Goal: Book appointment/travel/reservation

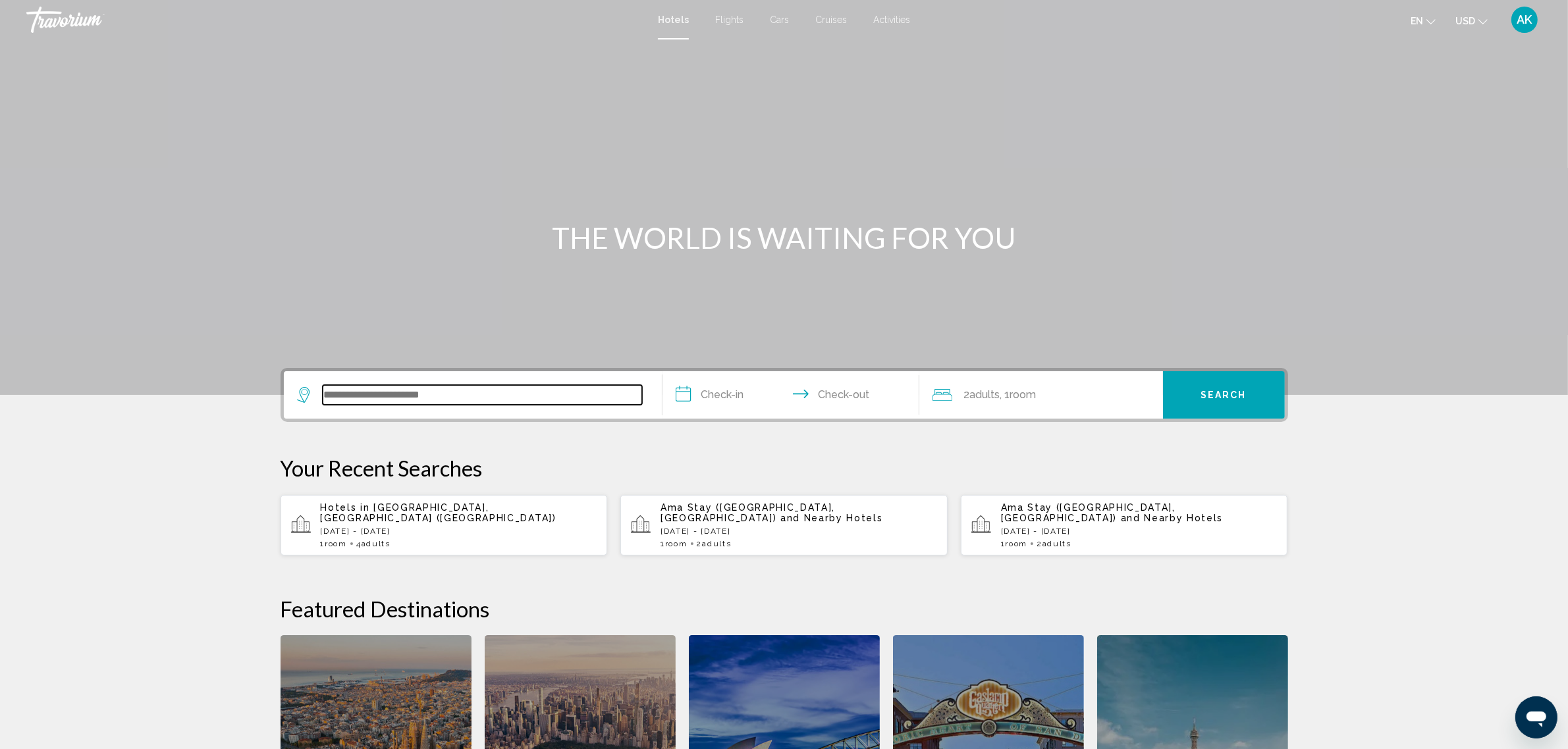
click at [409, 399] on input "Search widget" at bounding box center [482, 395] width 319 height 19
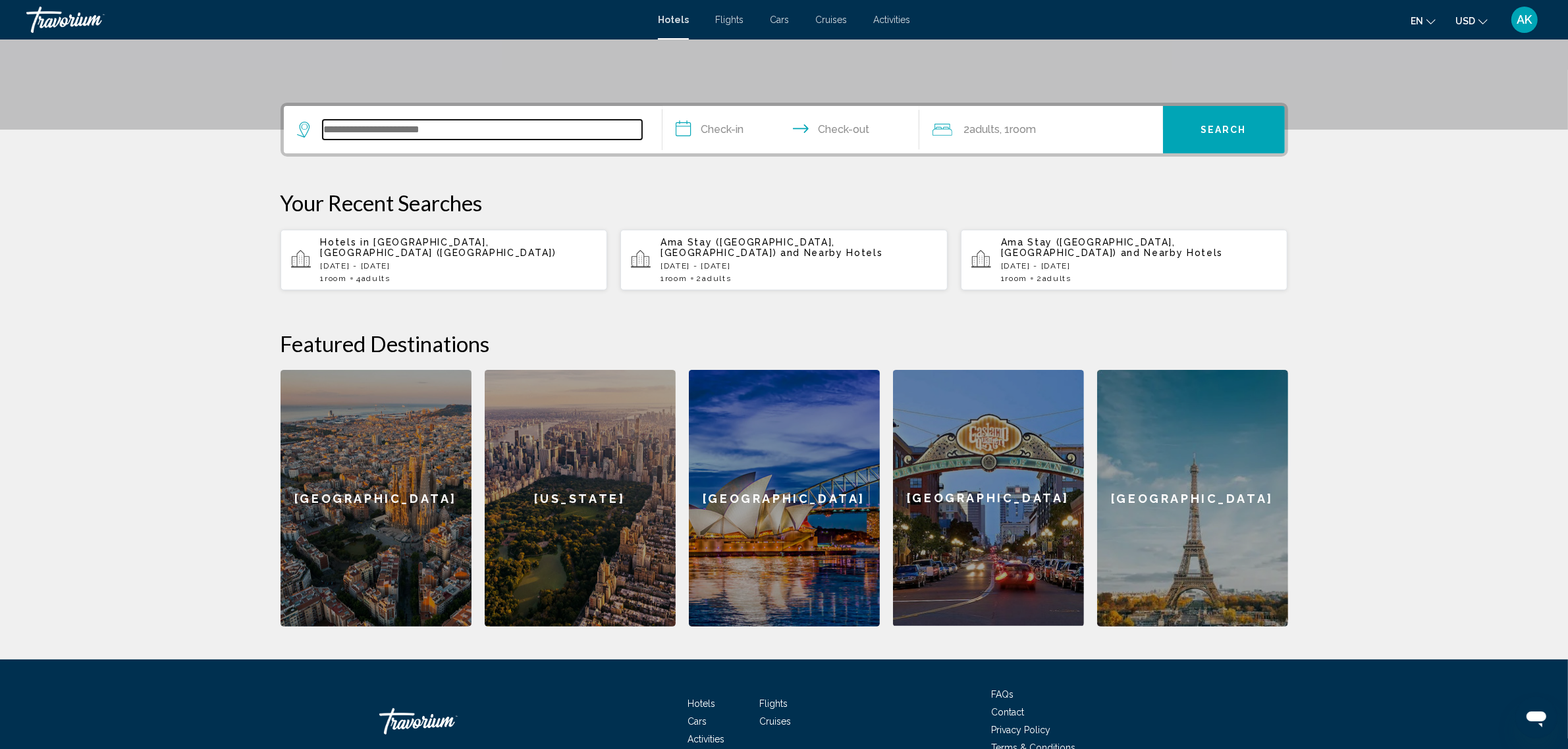
scroll to position [324, 0]
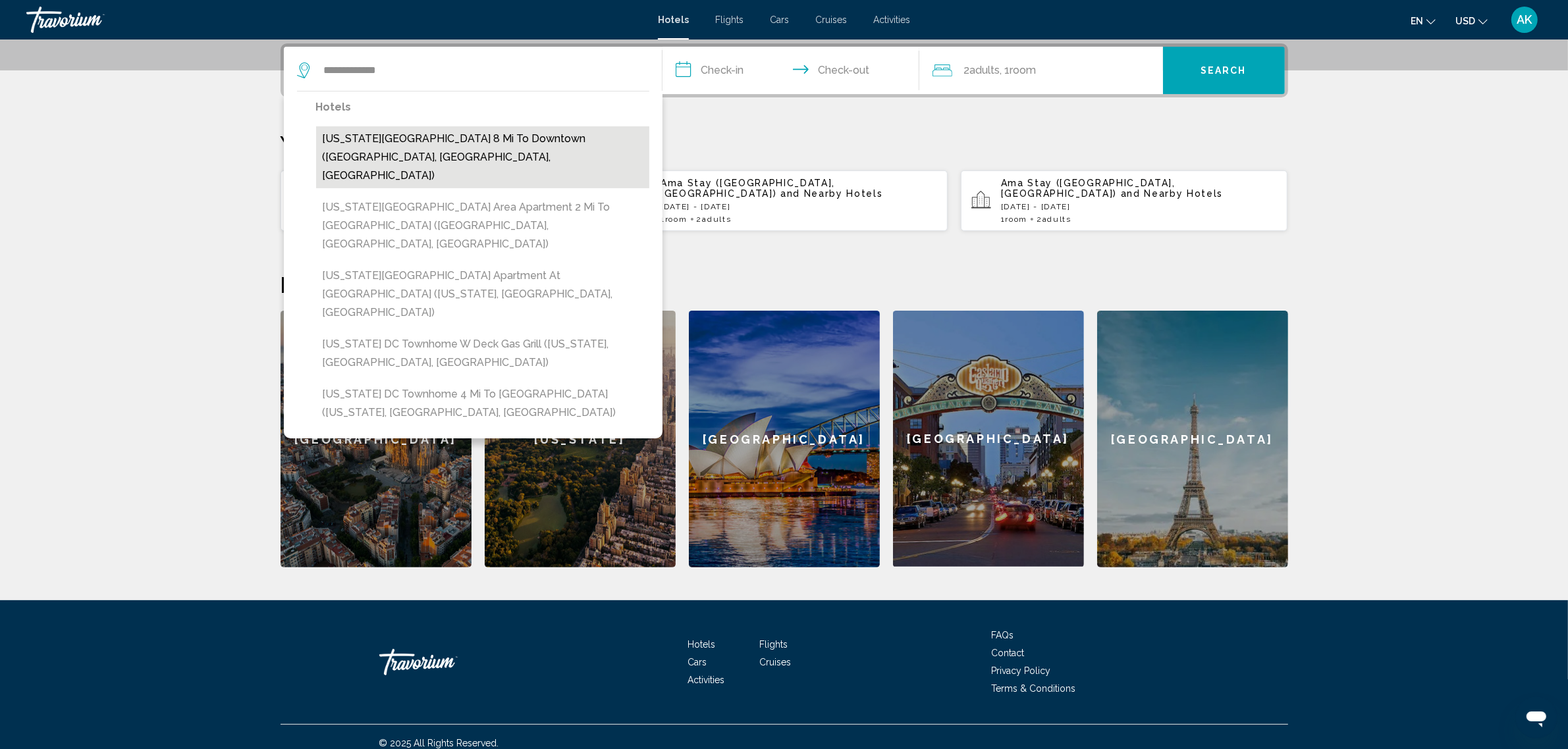
click at [468, 142] on button "Washington DC Area Apartment 8 Mi to Downtown (Takoma Park, MD, US)" at bounding box center [483, 158] width 333 height 62
type input "**********"
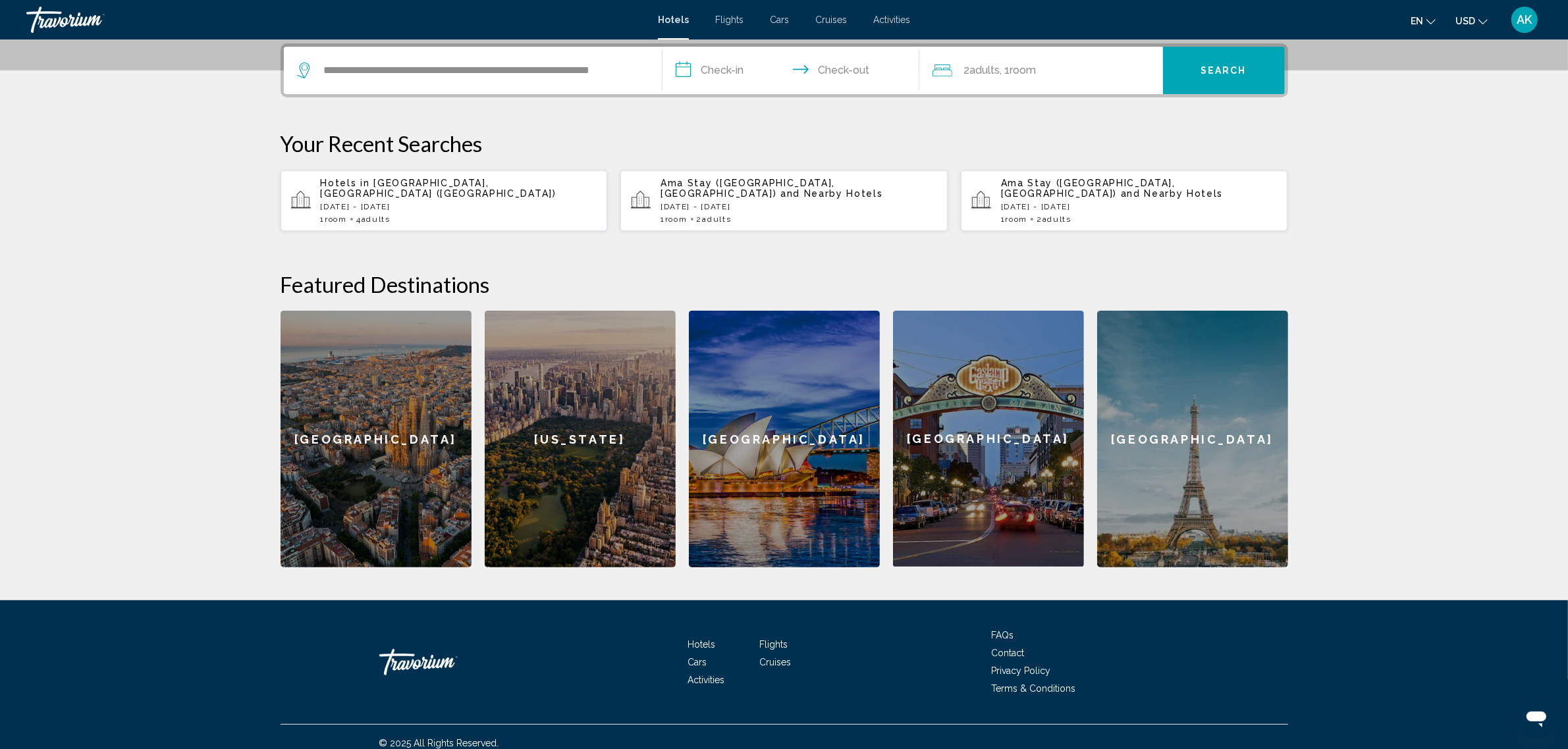
click at [714, 65] on input "**********" at bounding box center [794, 72] width 262 height 51
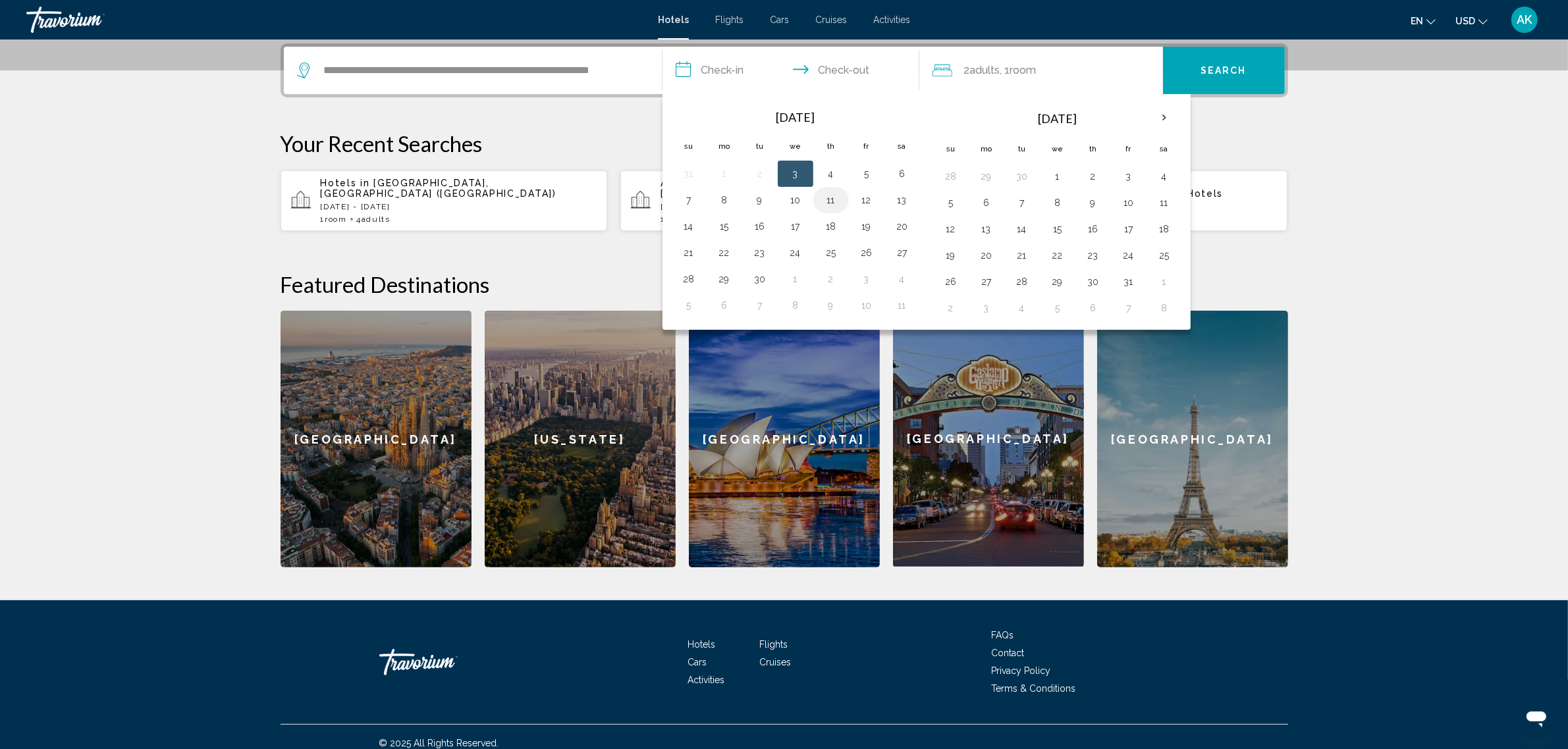
click at [830, 198] on button "11" at bounding box center [831, 199] width 21 height 18
click at [906, 199] on button "13" at bounding box center [902, 199] width 21 height 18
type input "**********"
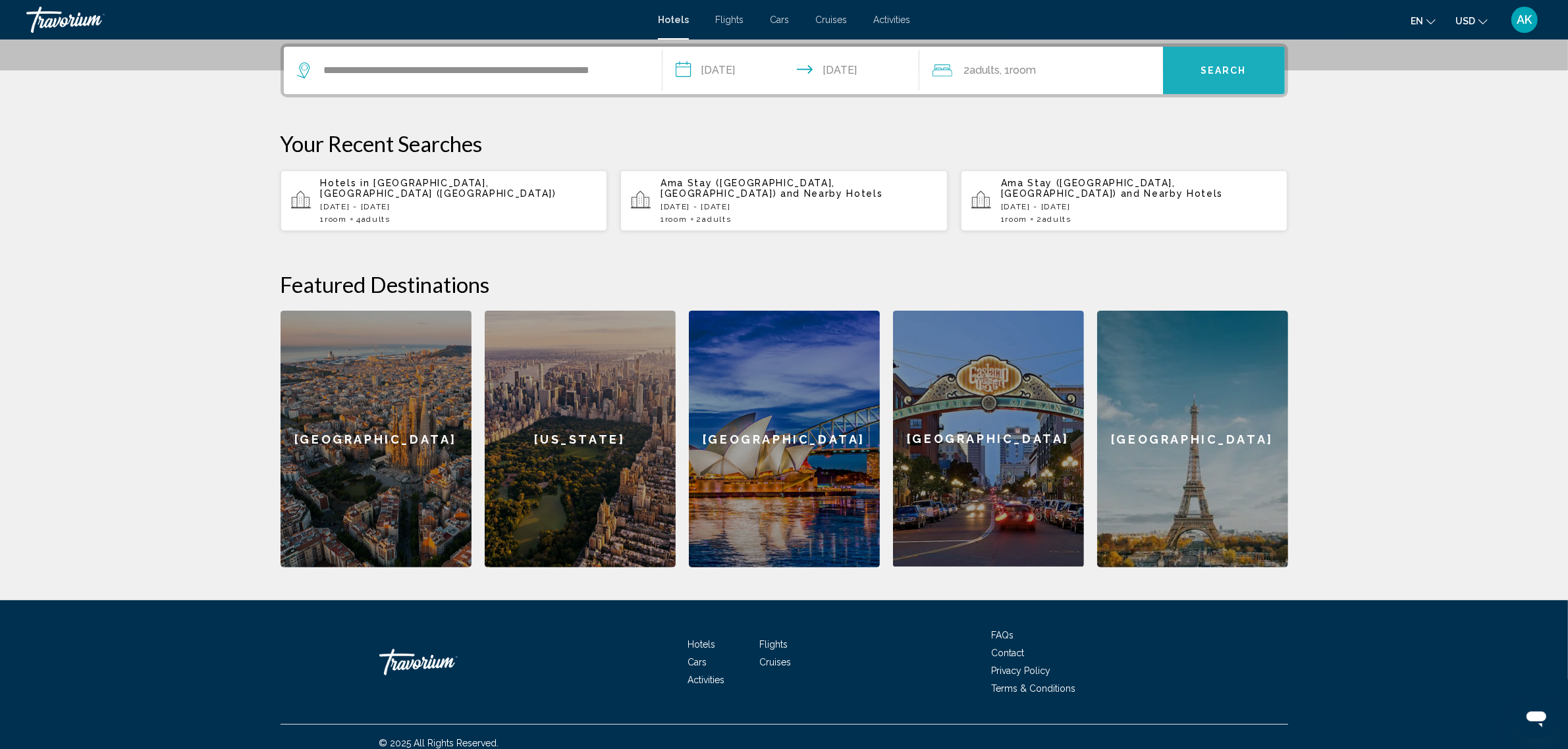
click at [1219, 66] on span "Search" at bounding box center [1223, 71] width 46 height 11
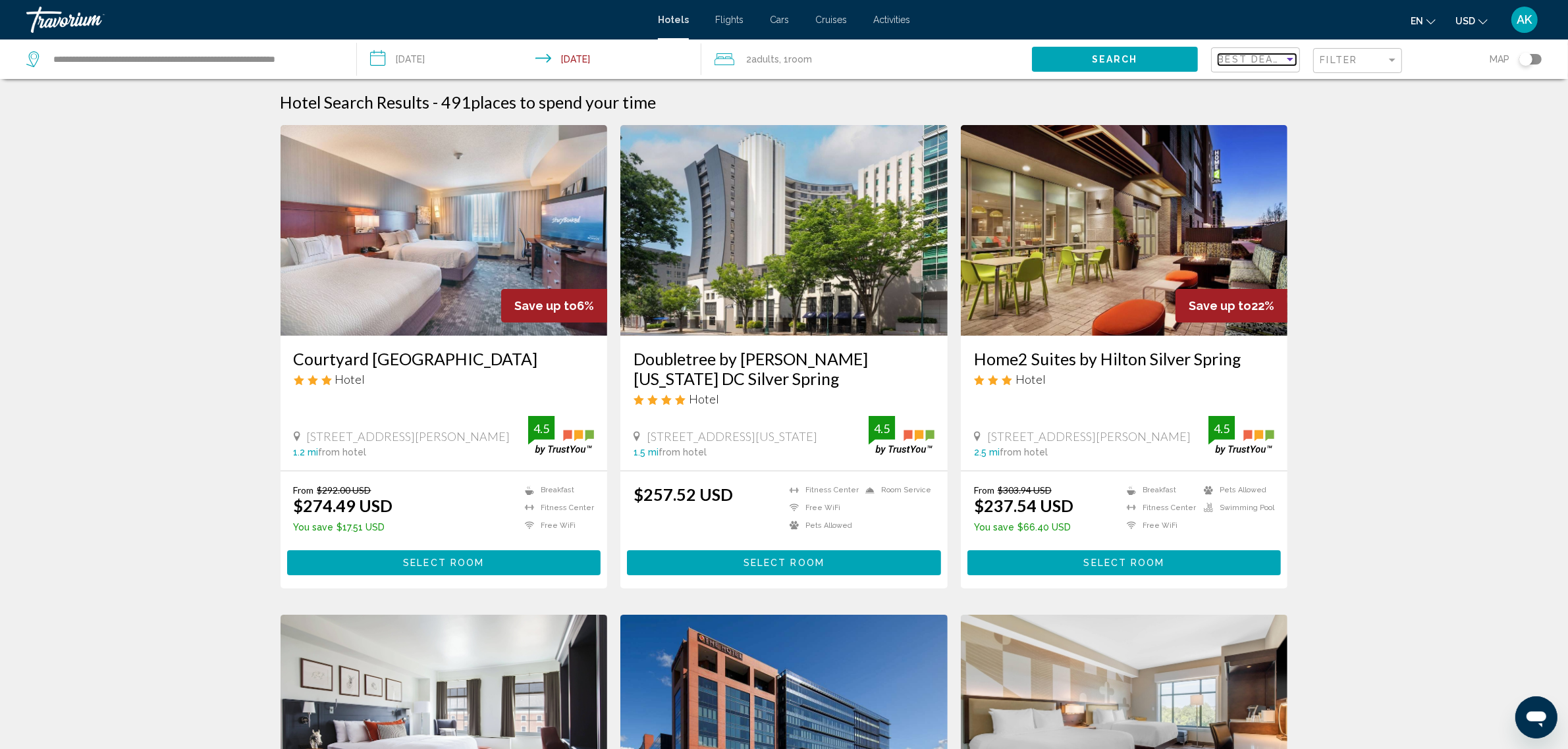
click at [1275, 57] on span "Best Deals" at bounding box center [1252, 59] width 69 height 11
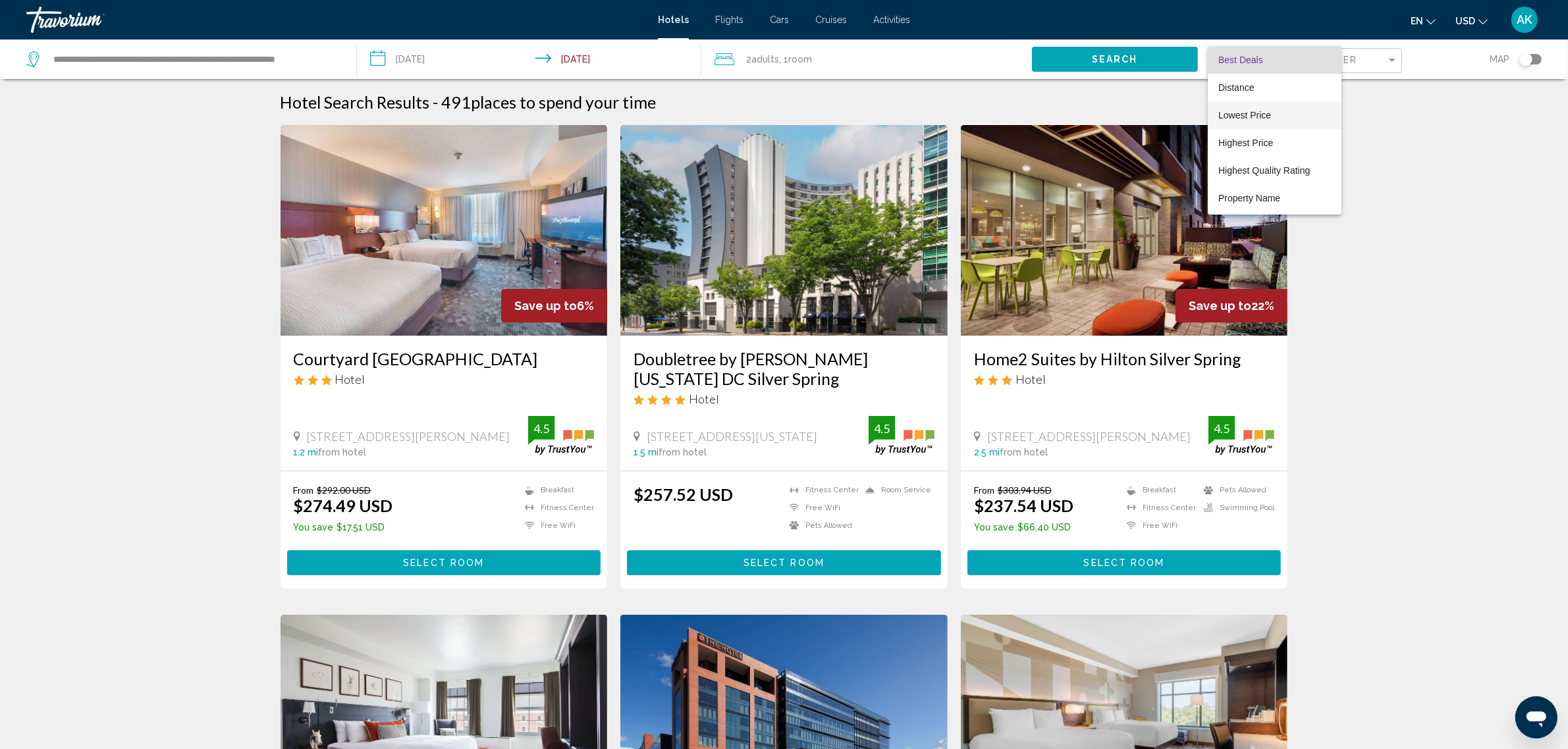
click at [1281, 114] on span "Lowest Price" at bounding box center [1275, 115] width 112 height 28
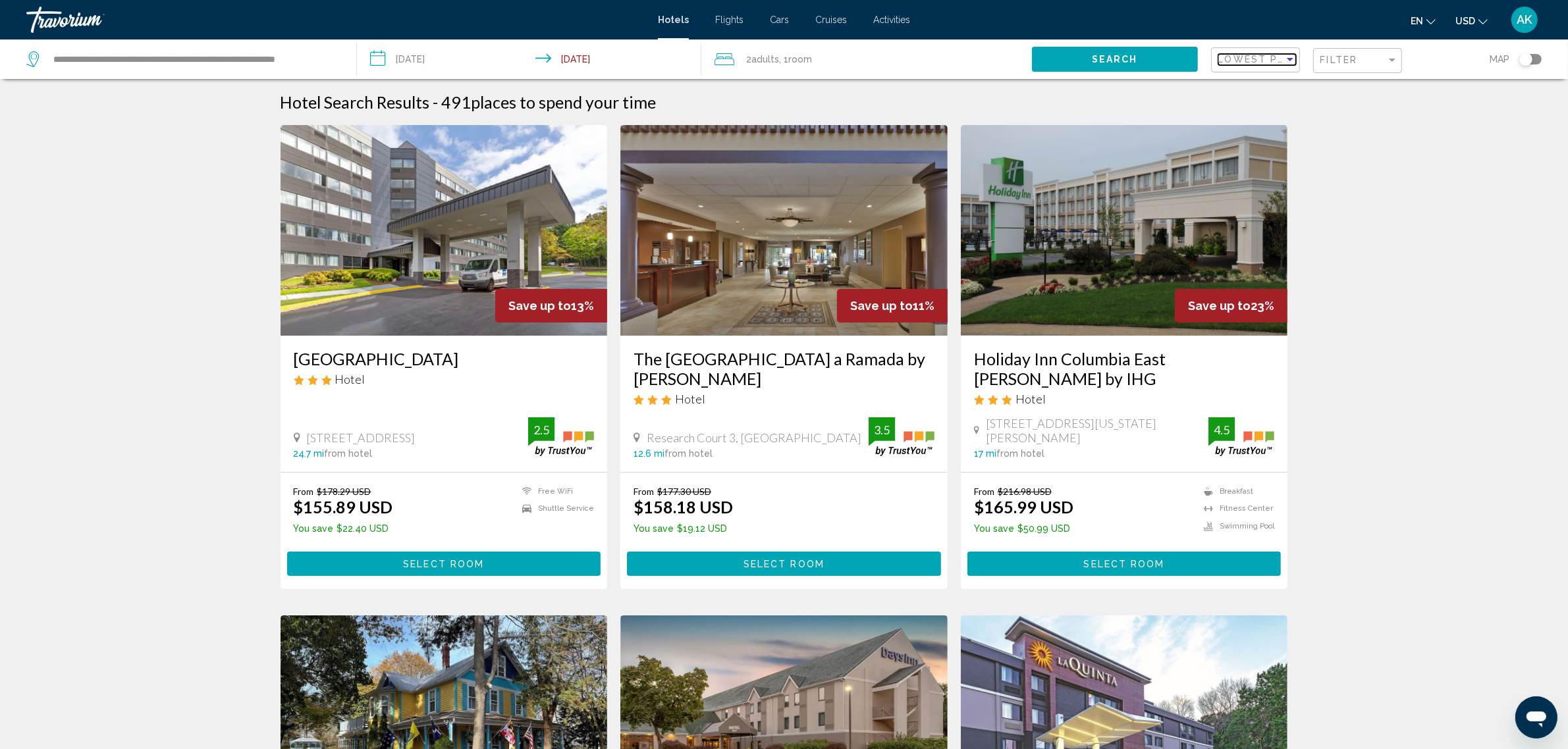
click at [1288, 64] on div "Sort by" at bounding box center [1290, 59] width 12 height 11
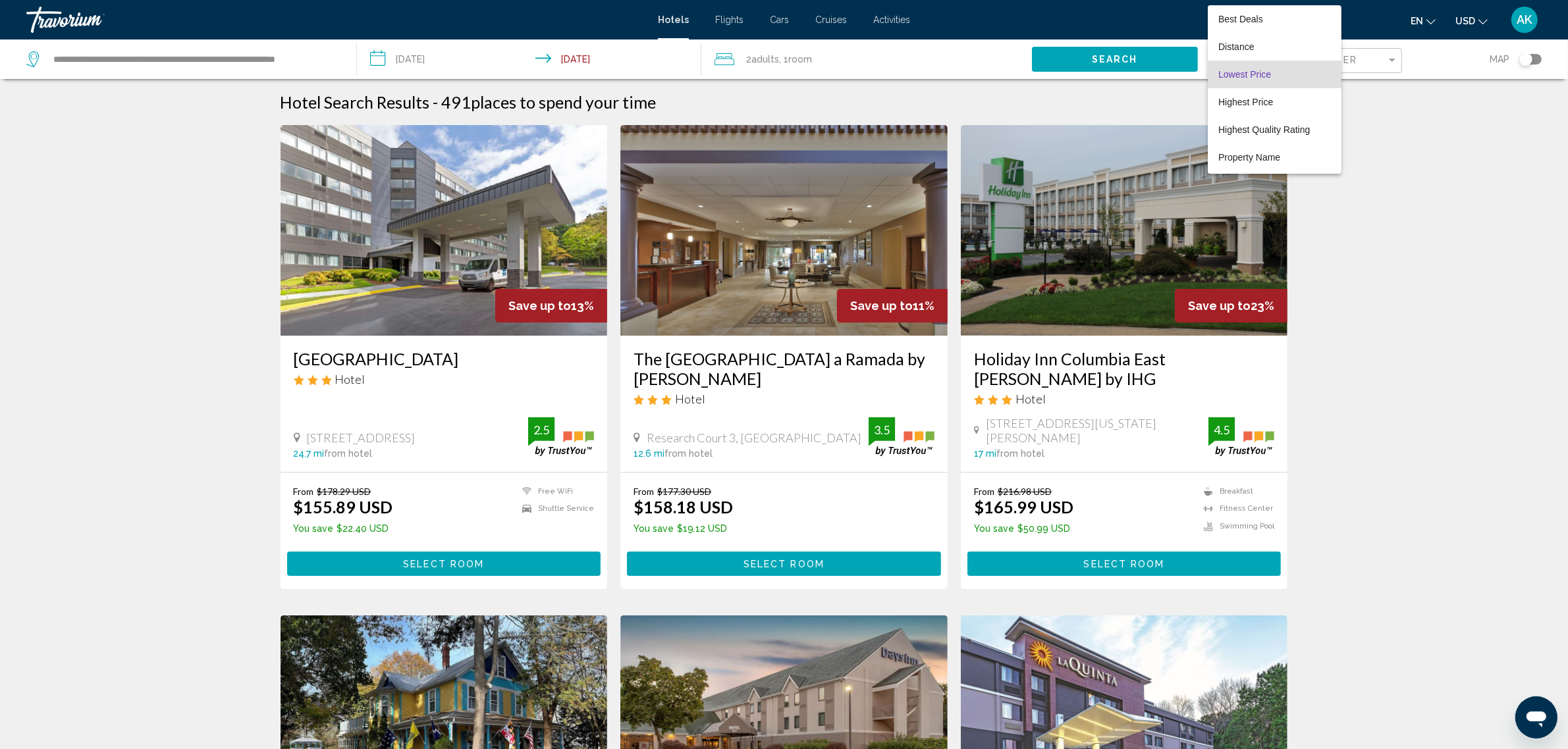
scroll to position [15, 0]
click at [1271, 30] on span "Distance" at bounding box center [1275, 32] width 112 height 28
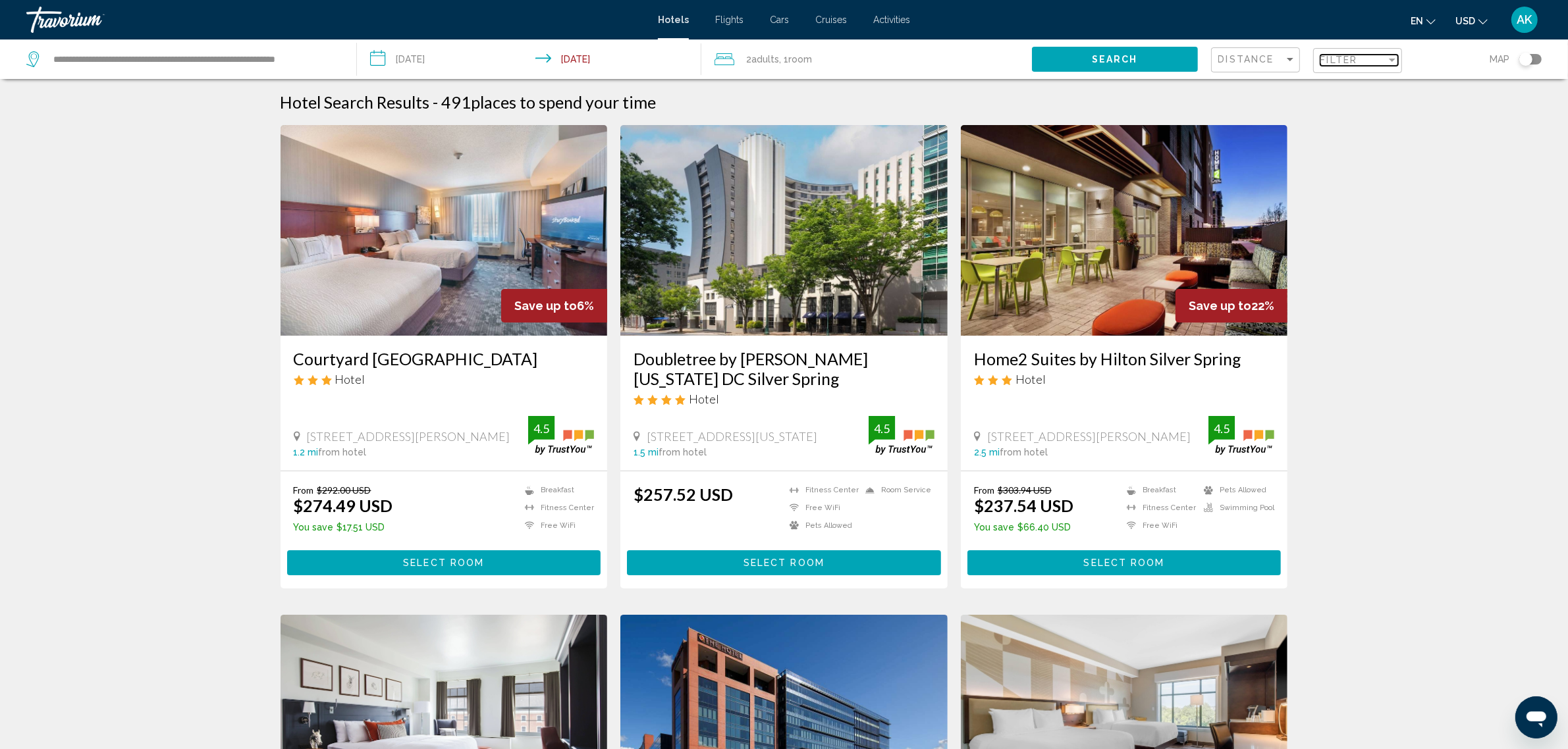
click at [1332, 61] on span "Filter" at bounding box center [1339, 59] width 38 height 11
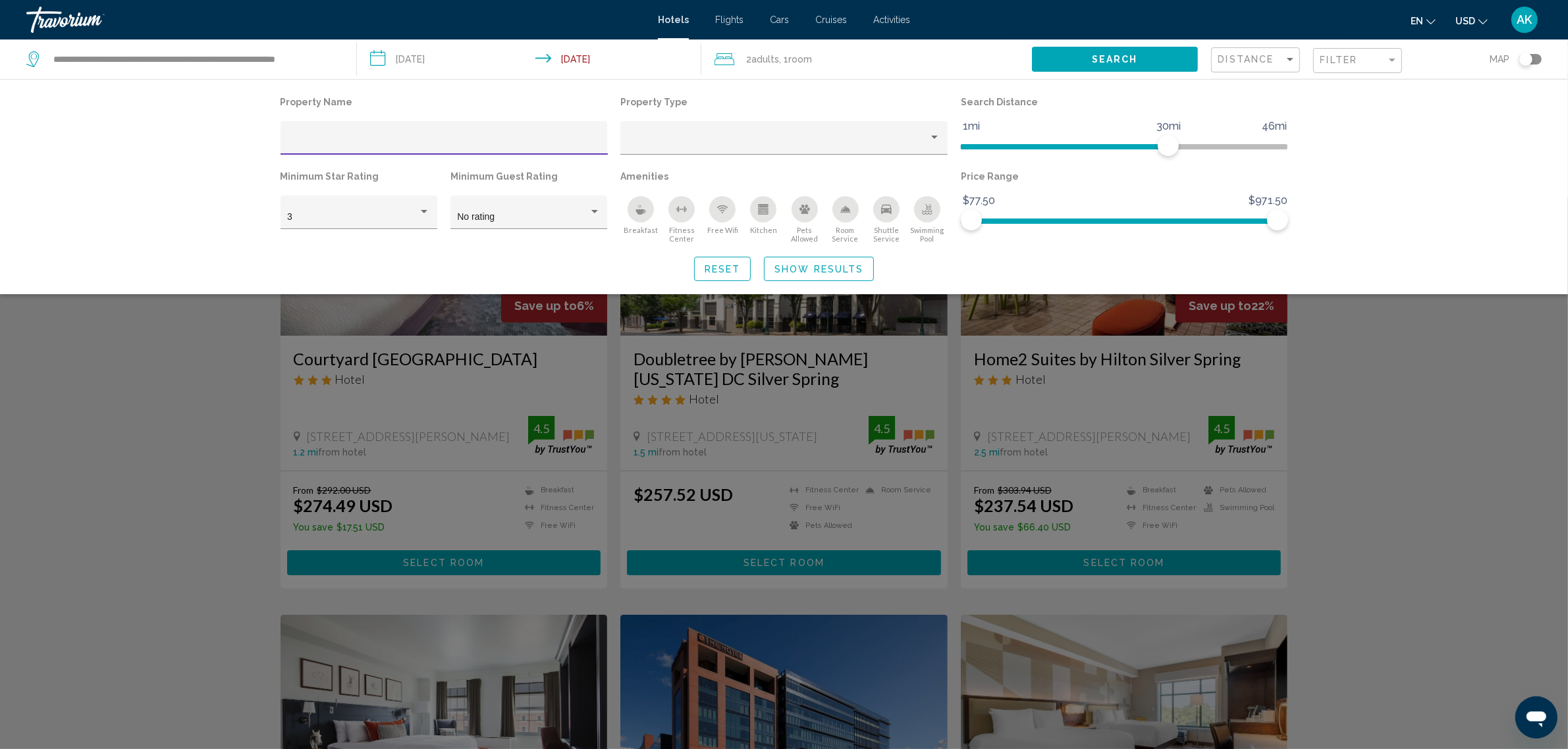
click at [99, 589] on div "Search widget" at bounding box center [784, 473] width 1568 height 552
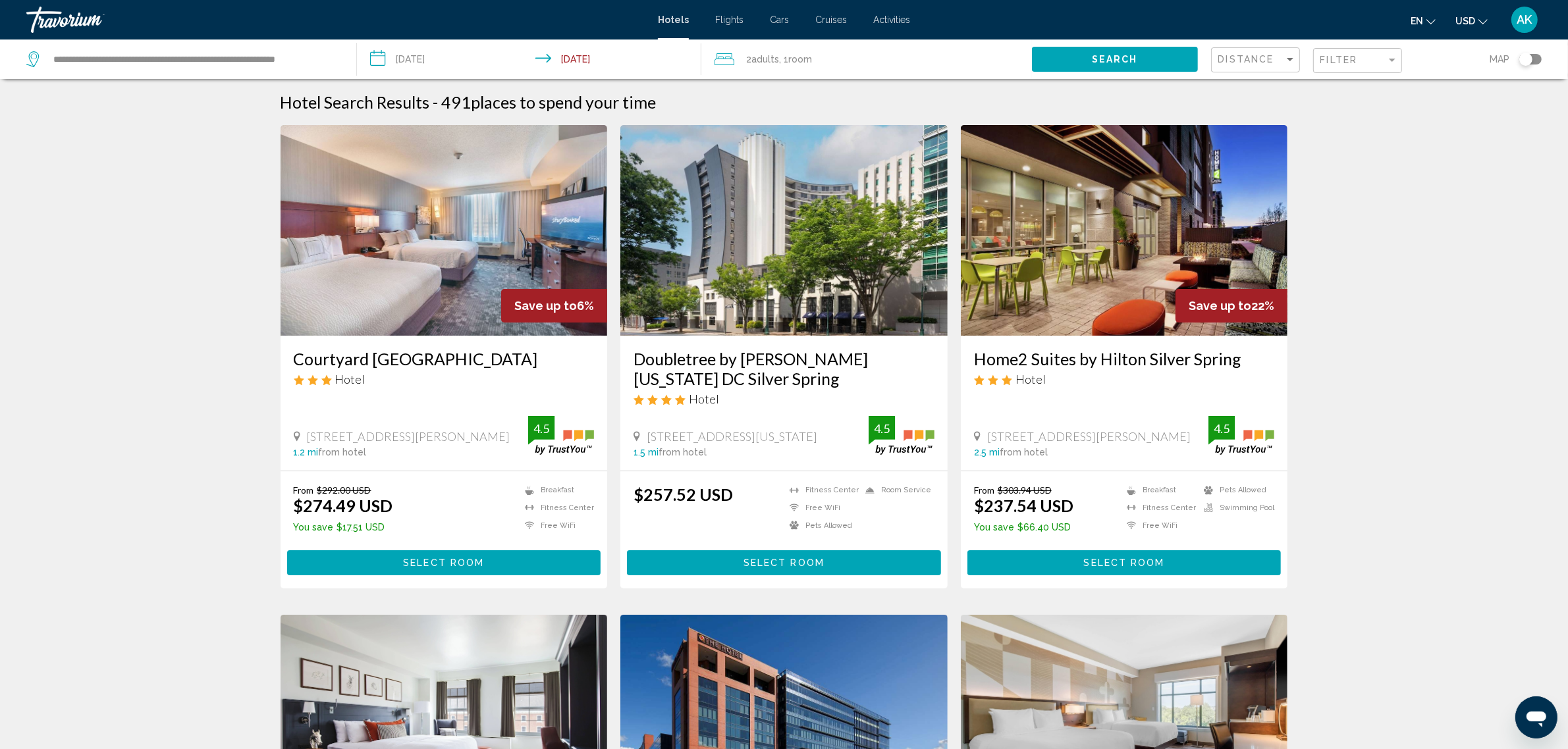
click at [1258, 53] on div "Distance" at bounding box center [1257, 60] width 77 height 24
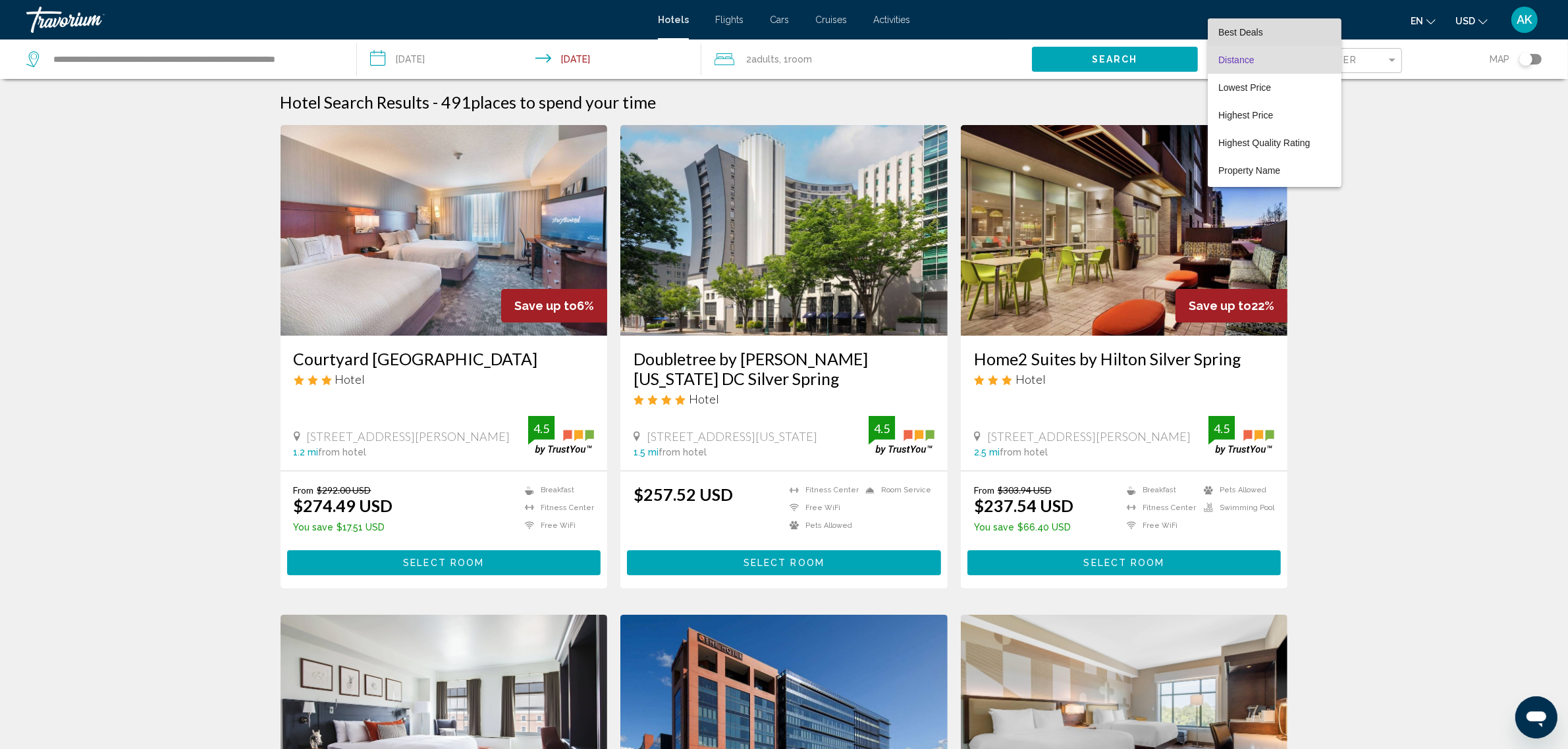
click at [1258, 33] on span "Best Deals" at bounding box center [1241, 32] width 45 height 11
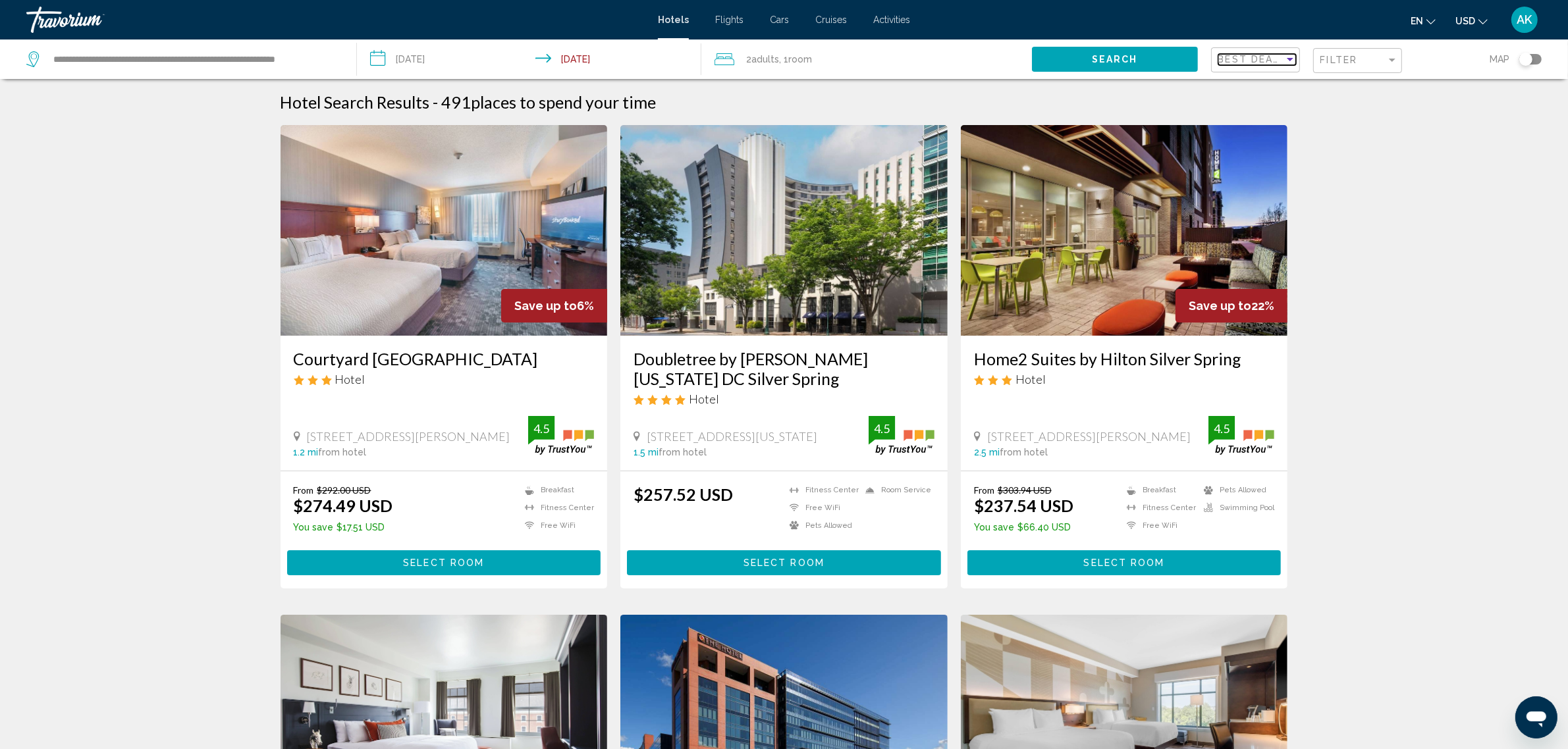
click at [1266, 58] on span "Best Deals" at bounding box center [1252, 59] width 69 height 11
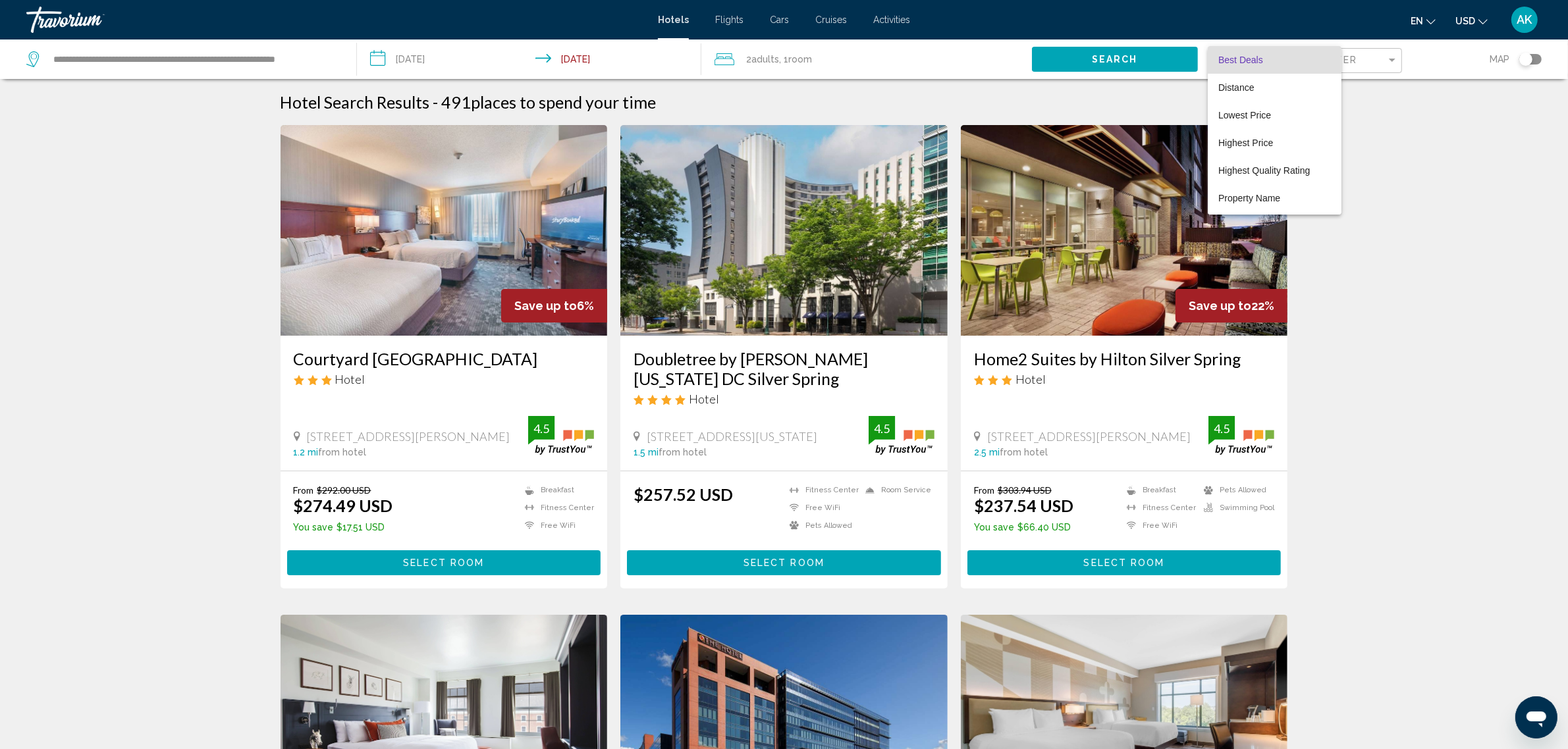
click at [1265, 60] on span "Best Deals" at bounding box center [1275, 60] width 112 height 28
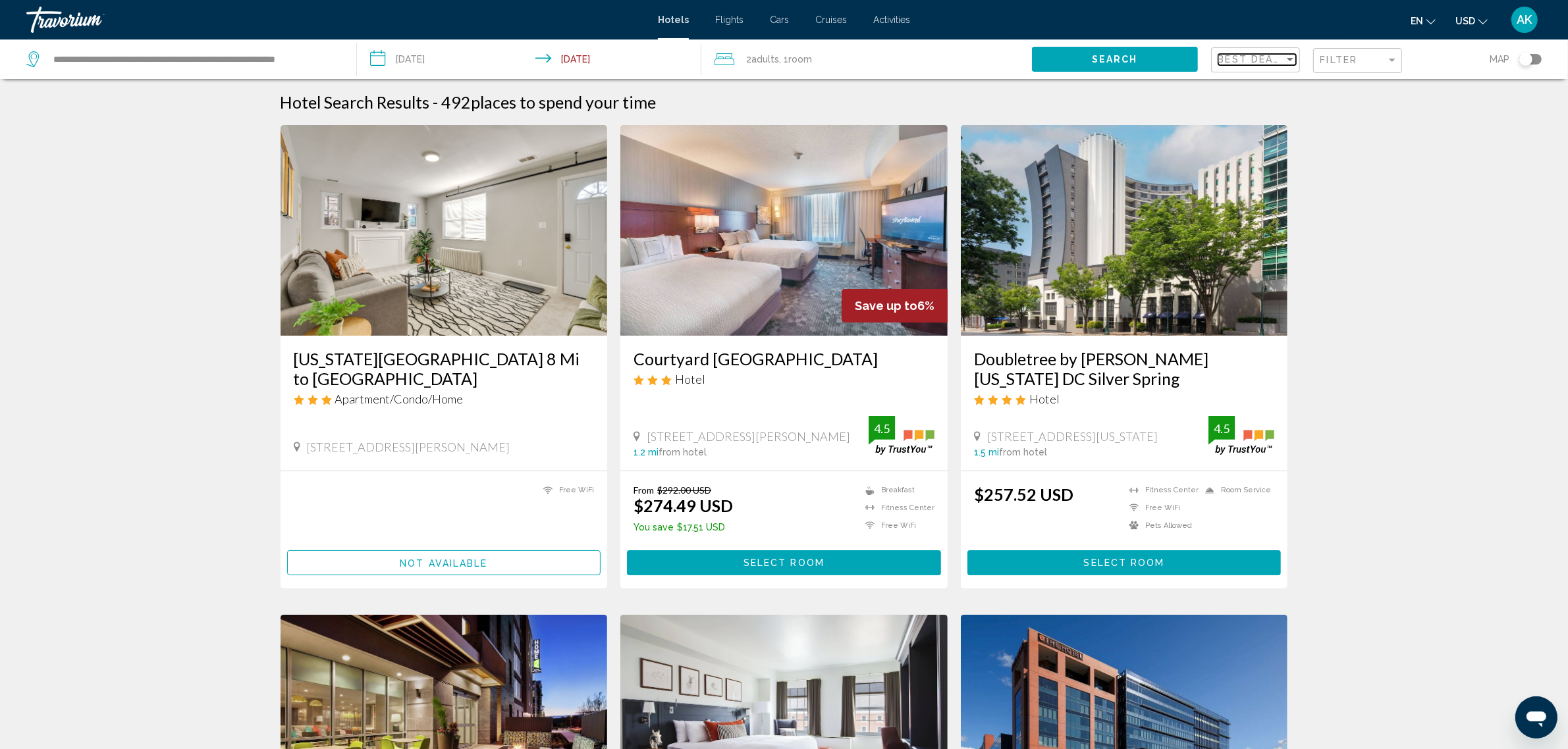
click at [1265, 56] on span "Best Deals" at bounding box center [1252, 59] width 69 height 11
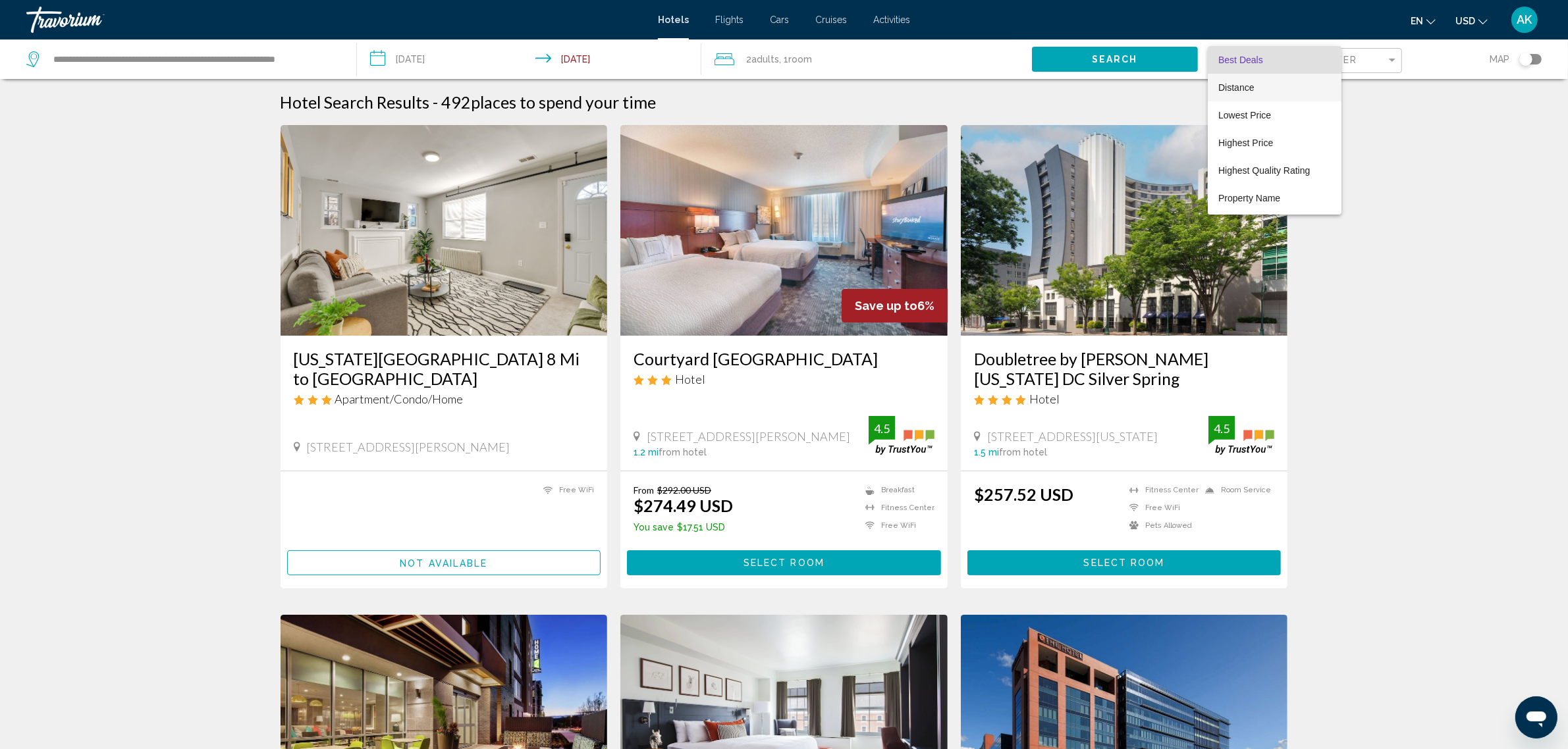
click at [1256, 84] on span "Distance" at bounding box center [1275, 87] width 112 height 28
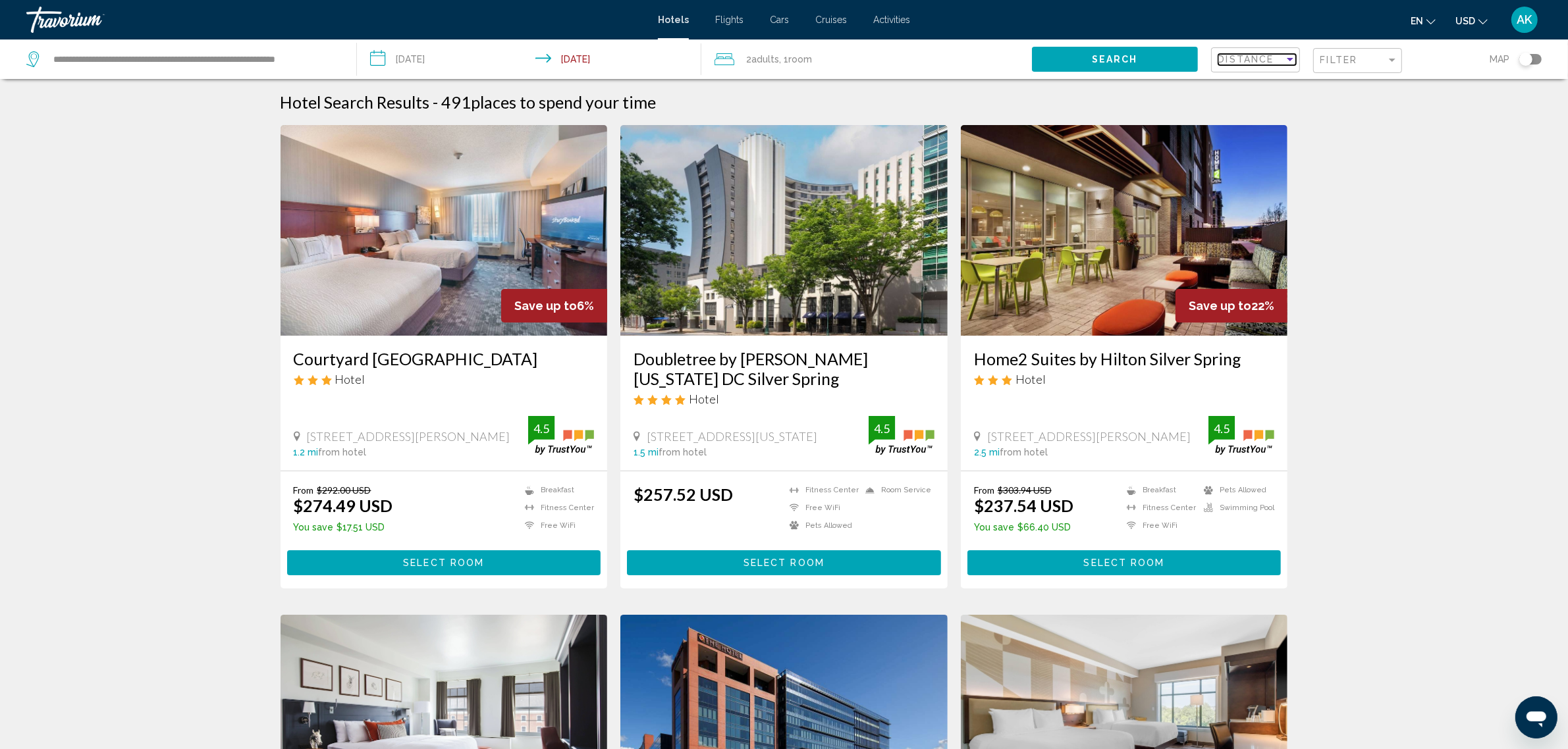
click at [1284, 61] on div "Sort by" at bounding box center [1290, 59] width 12 height 11
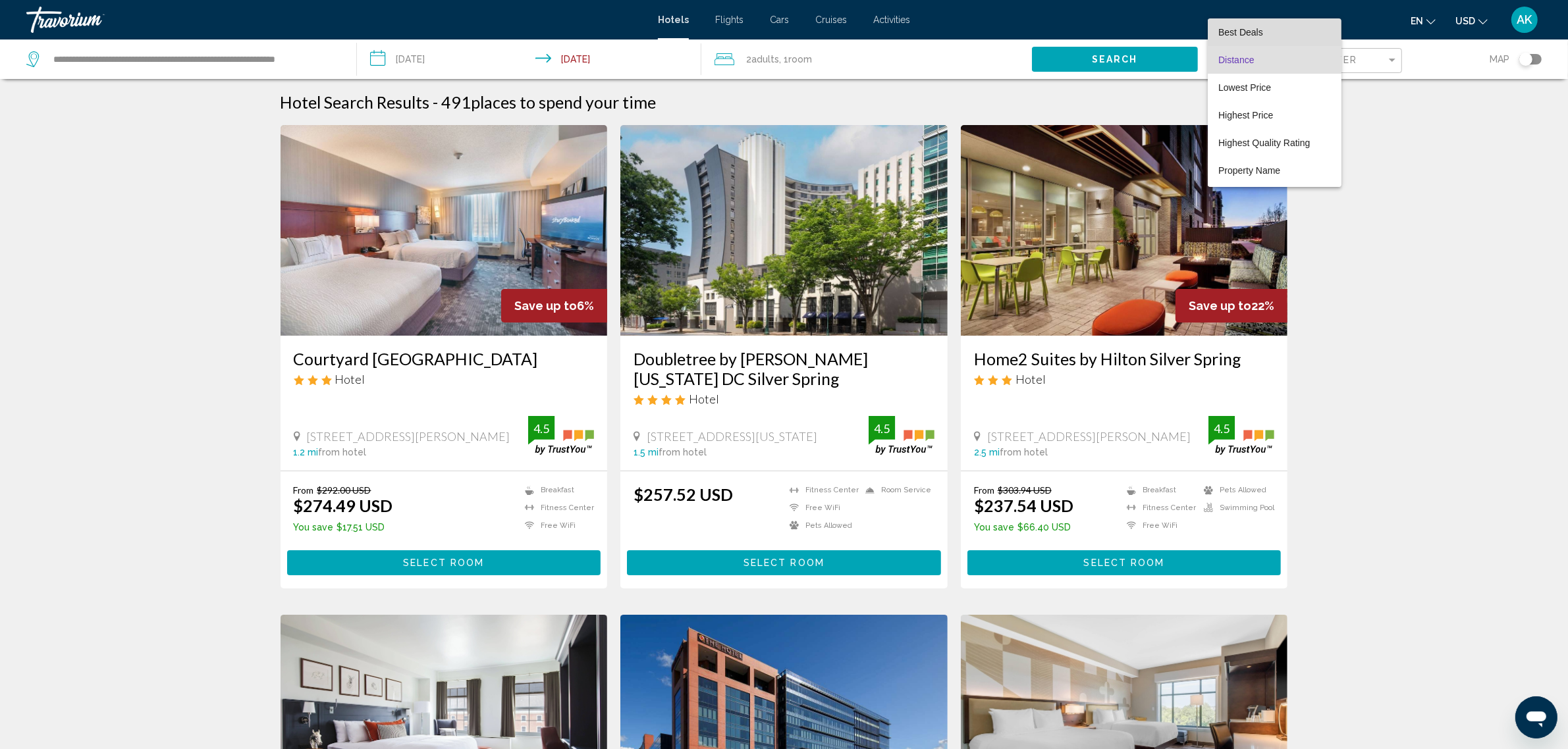
click at [1233, 31] on span "Best Deals" at bounding box center [1241, 32] width 45 height 11
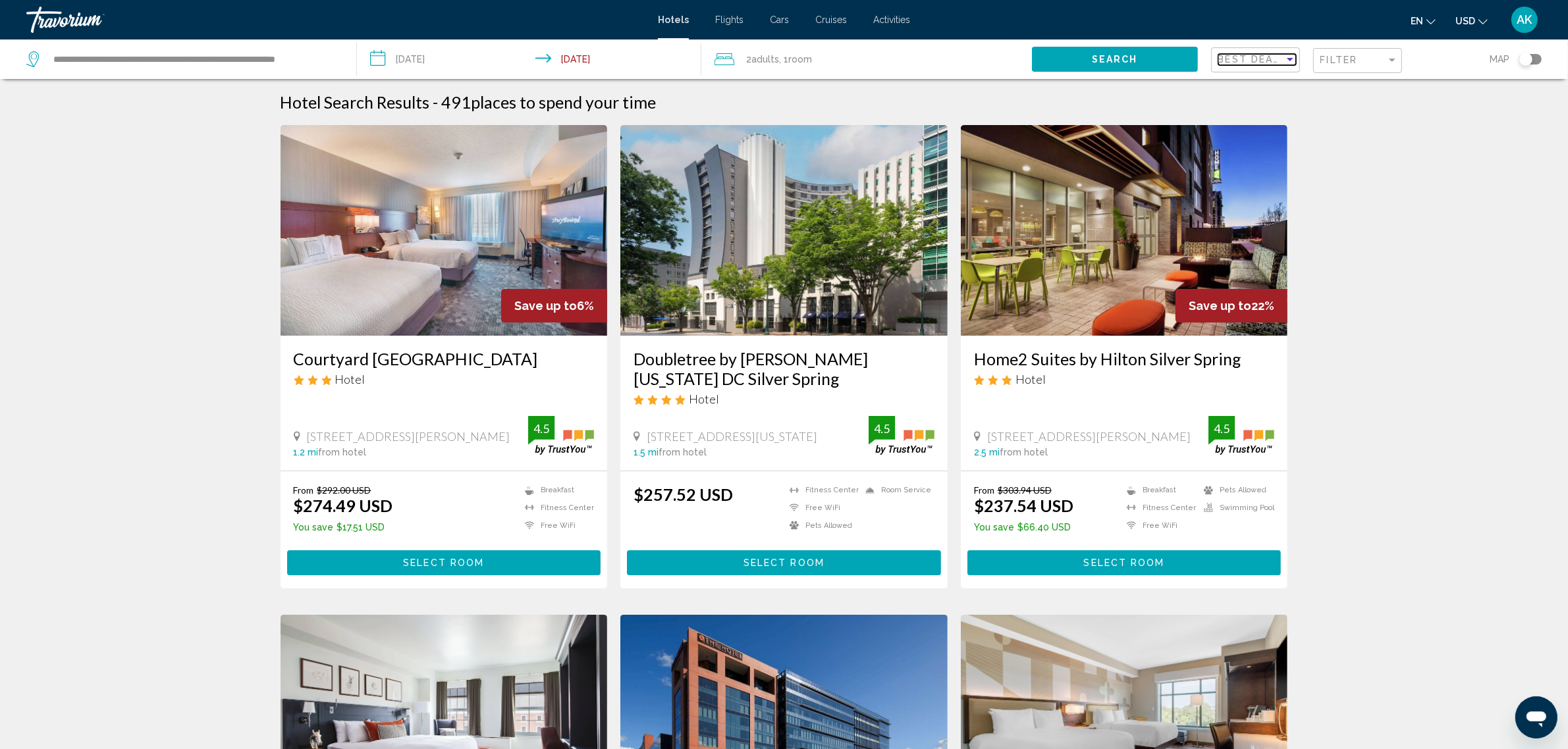
click at [1247, 57] on span "Best Deals" at bounding box center [1252, 59] width 69 height 11
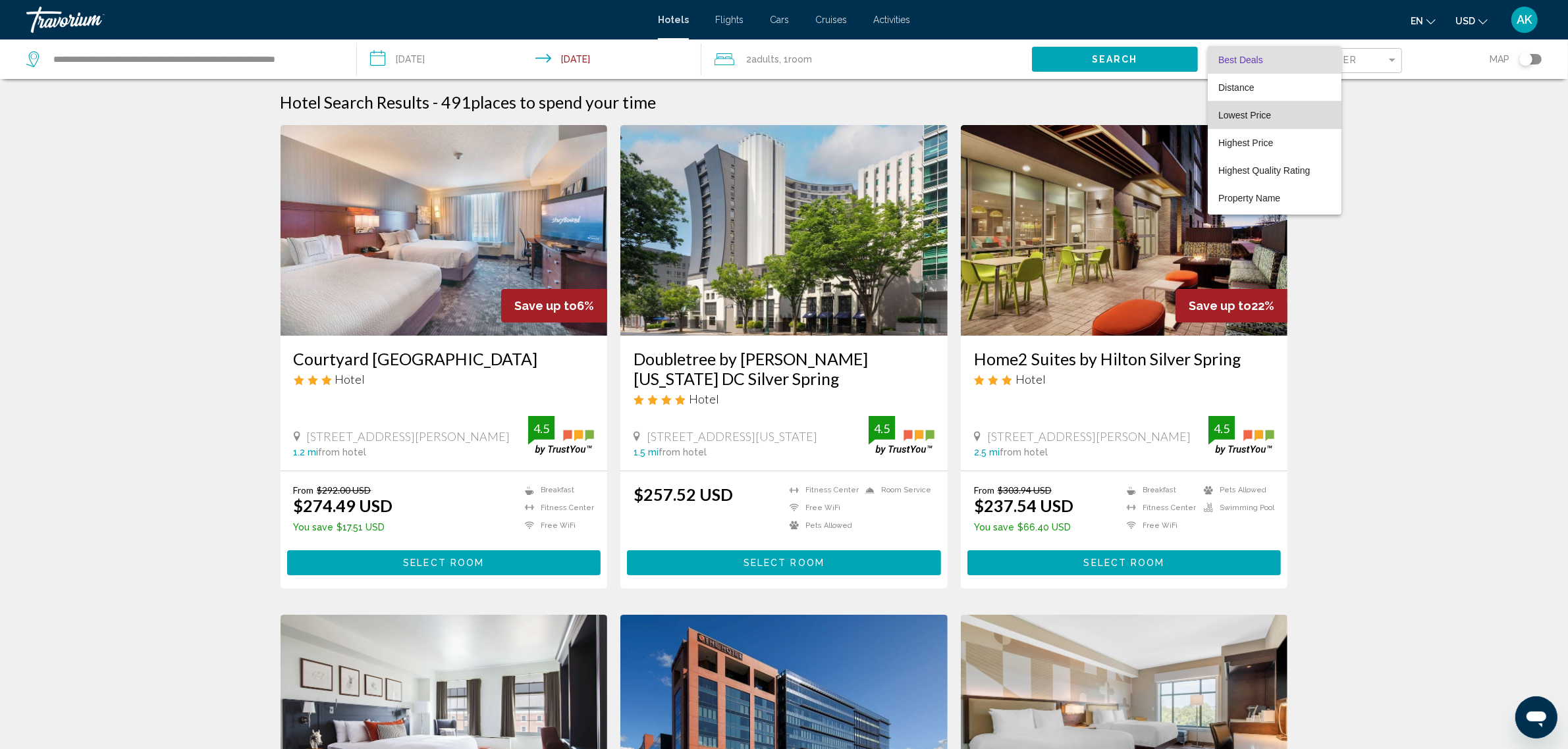
click at [1249, 110] on span "Lowest Price" at bounding box center [1245, 115] width 52 height 11
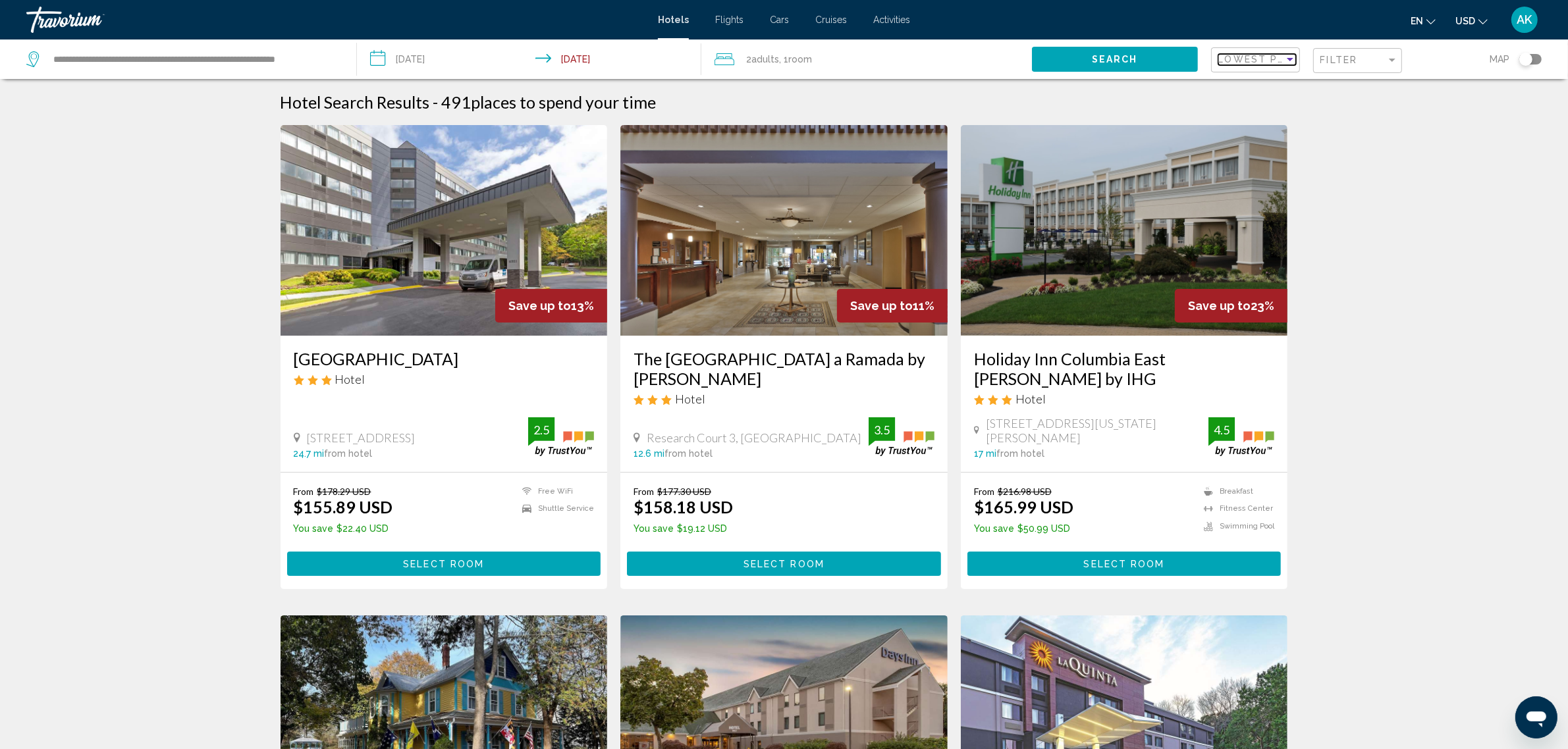
click at [1264, 59] on span "Lowest Price" at bounding box center [1261, 59] width 85 height 11
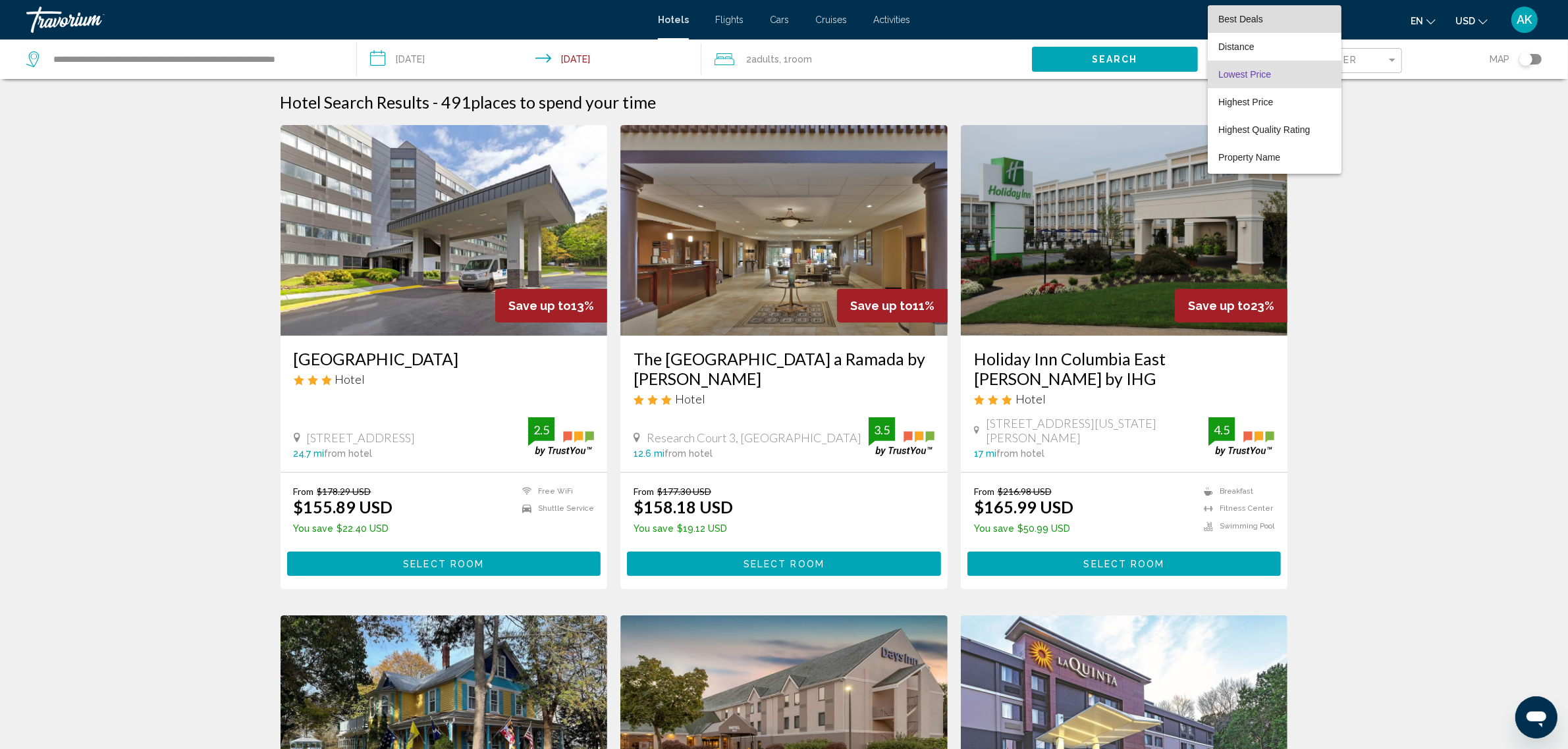
click at [1249, 19] on span "Best Deals" at bounding box center [1241, 18] width 45 height 11
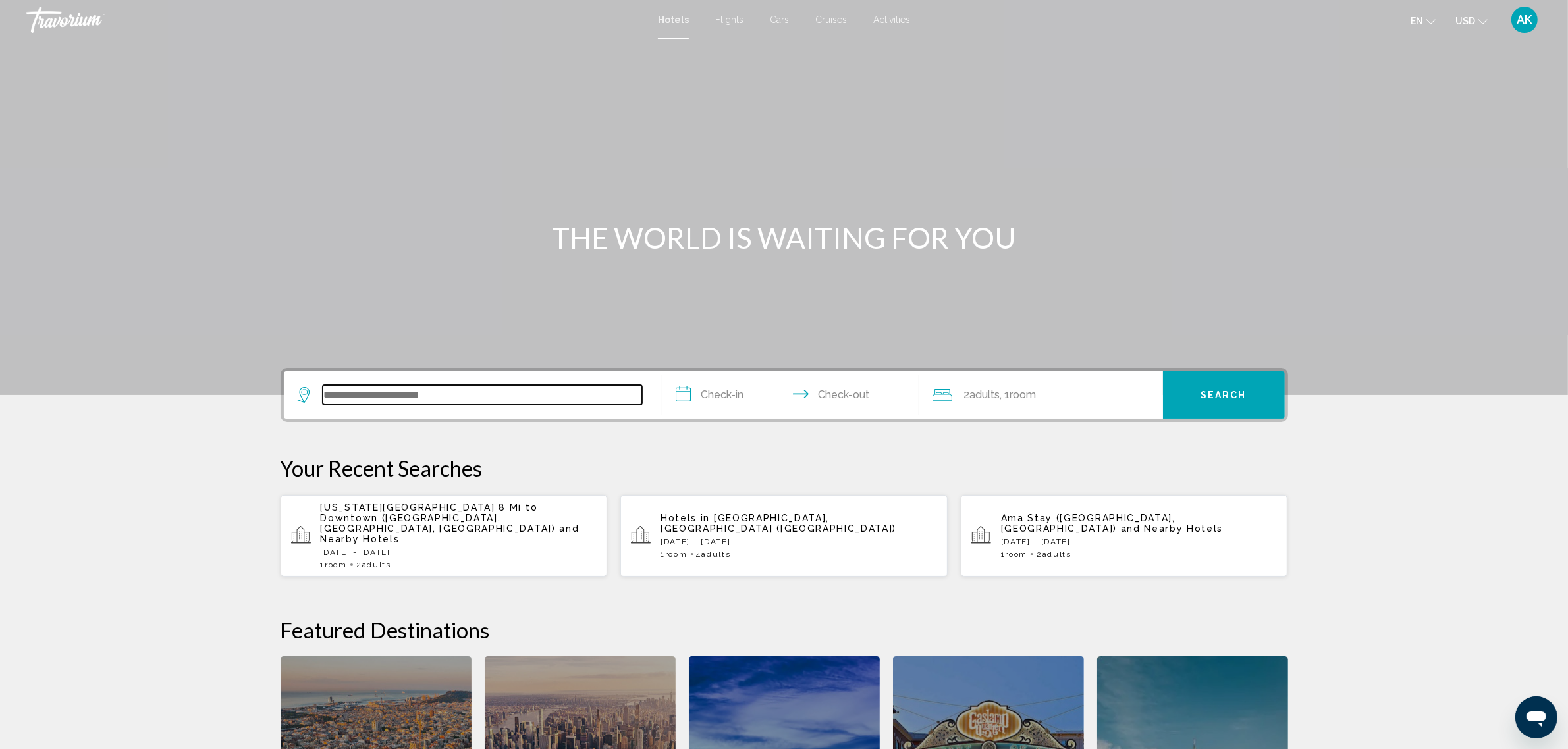
click at [349, 395] on input "Search widget" at bounding box center [482, 395] width 319 height 19
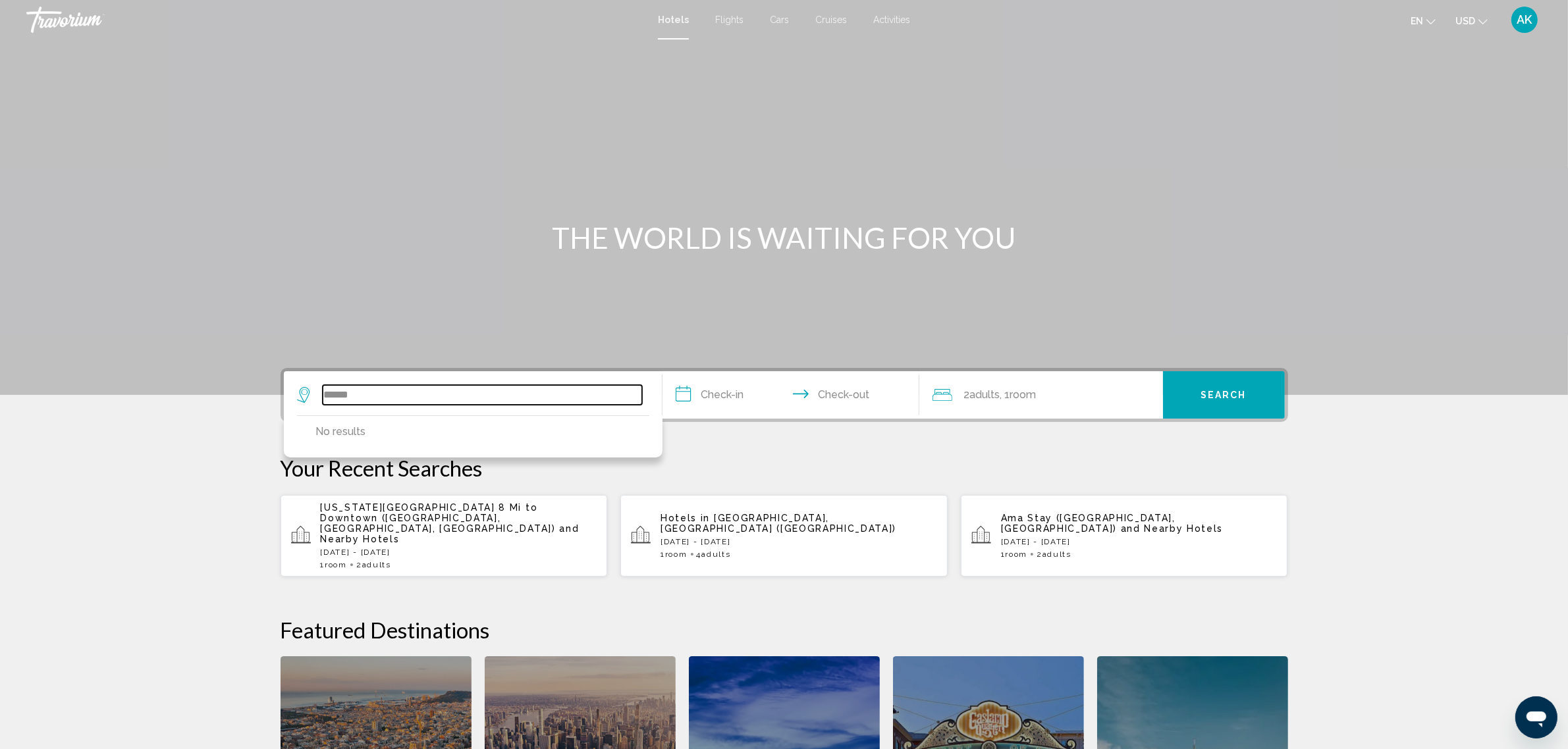
drag, startPoint x: 364, startPoint y: 388, endPoint x: 280, endPoint y: 407, distance: 86.1
click at [281, 407] on div "**********" at bounding box center [784, 395] width 1008 height 54
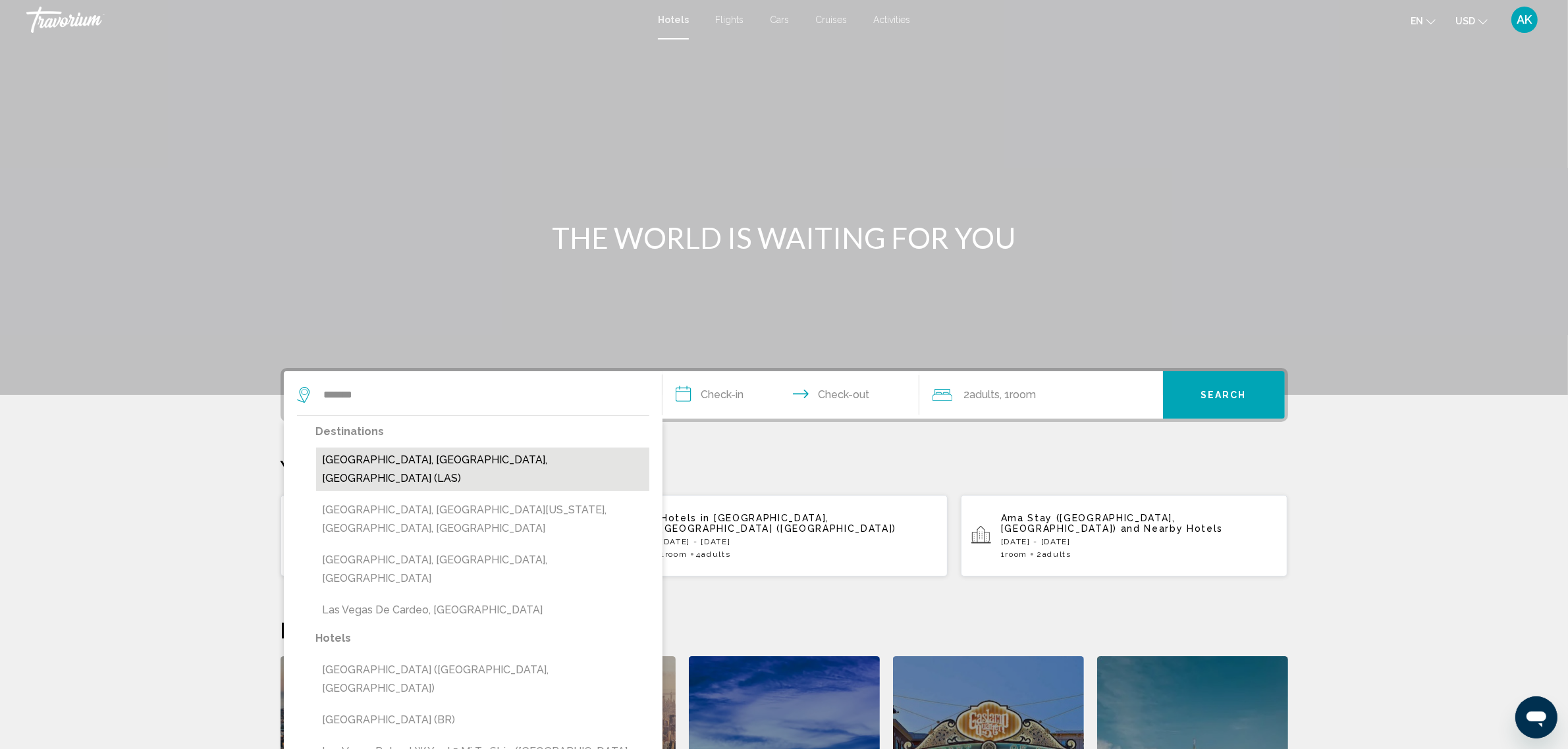
click at [453, 461] on button "Las Vegas, NV, United States (LAS)" at bounding box center [483, 469] width 333 height 44
type input "**********"
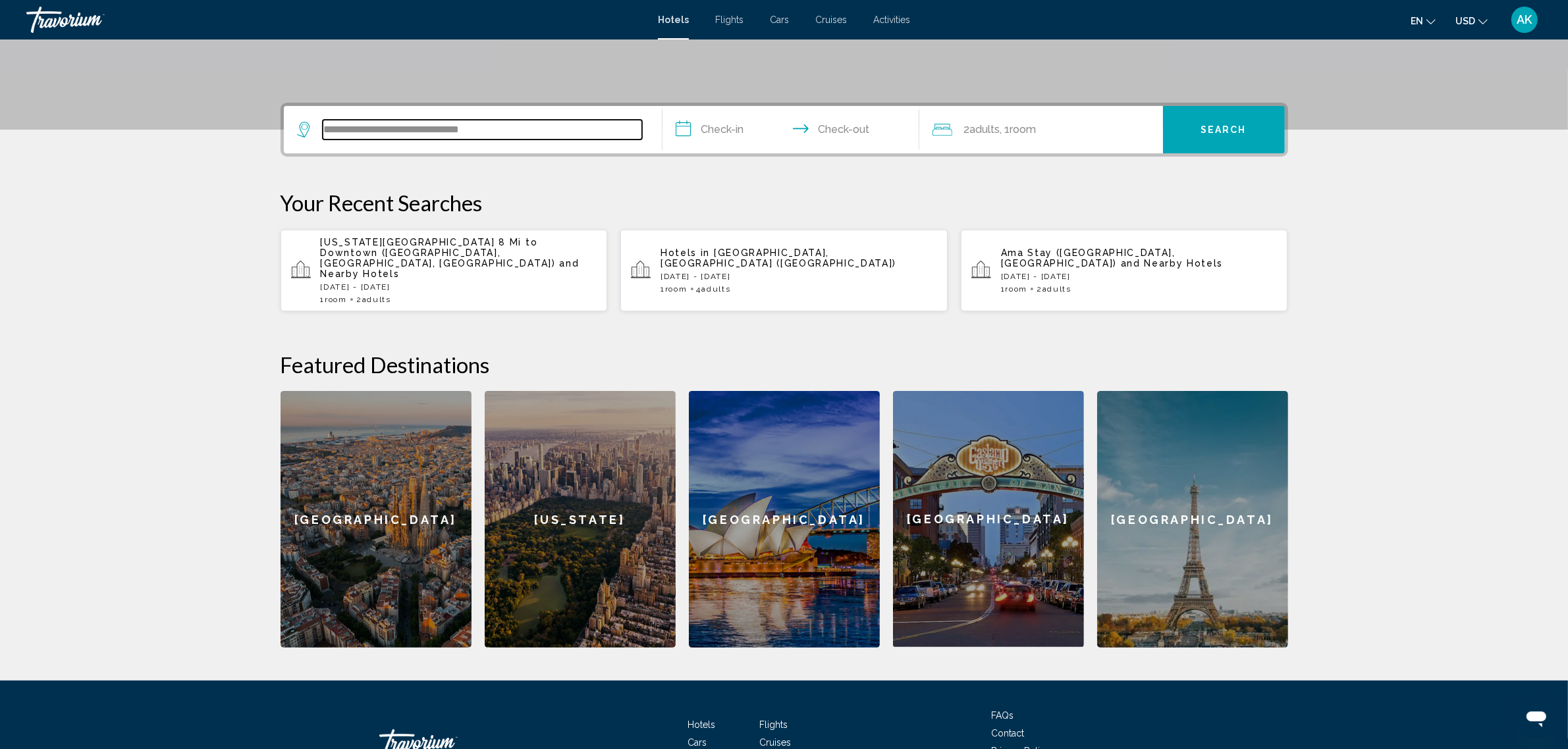
scroll to position [324, 0]
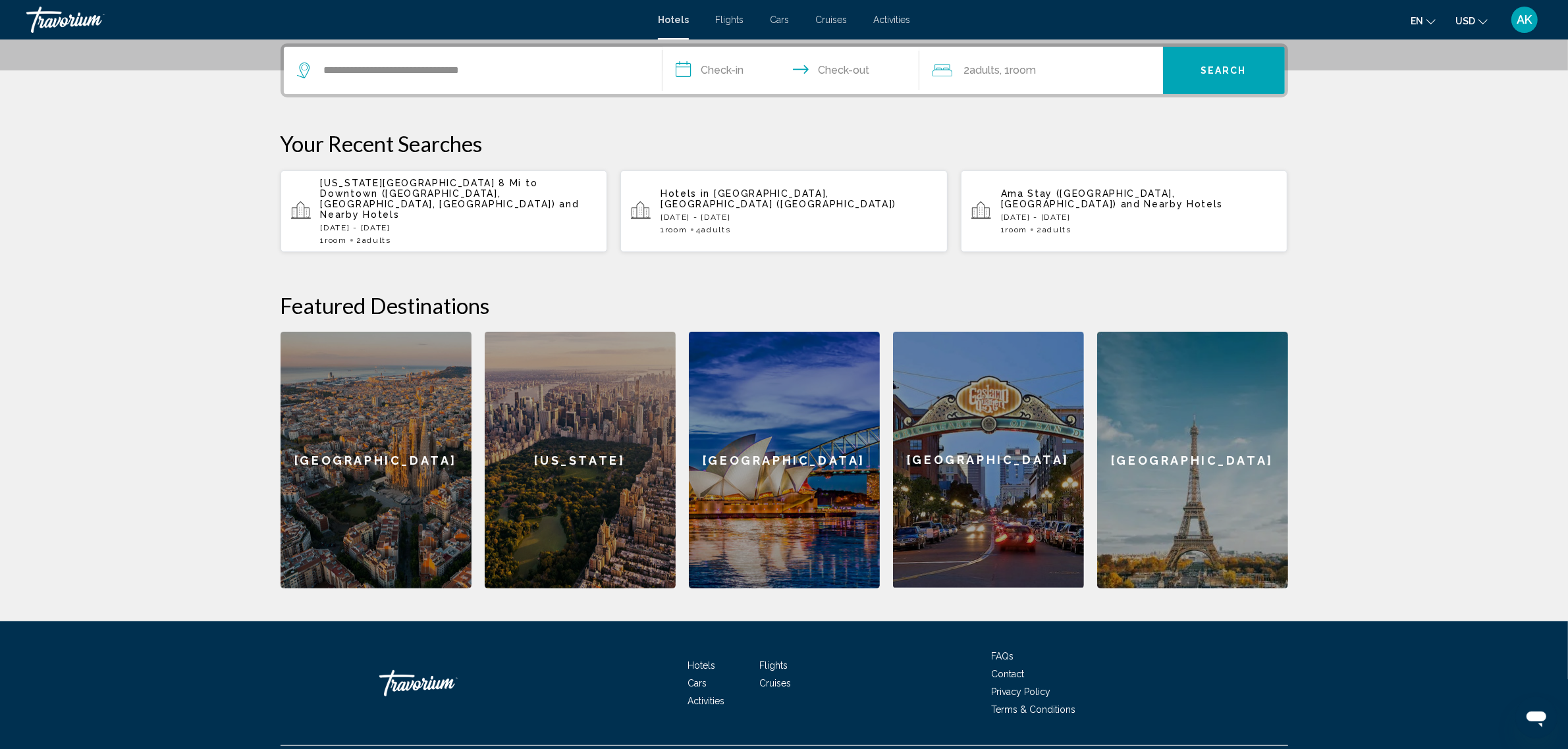
click at [740, 73] on input "**********" at bounding box center [794, 72] width 262 height 51
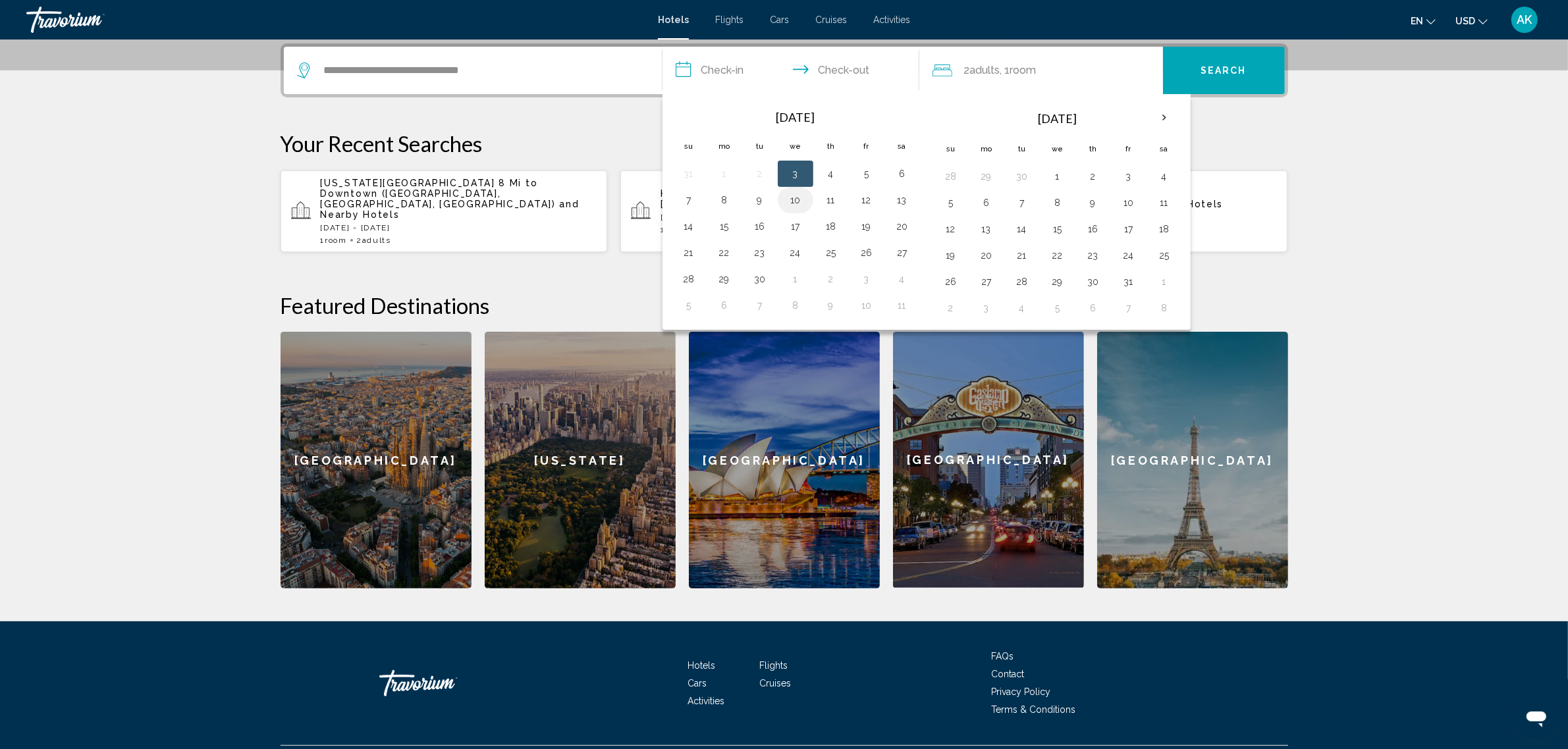
click at [805, 209] on button "10" at bounding box center [796, 199] width 21 height 18
click at [906, 199] on button "13" at bounding box center [902, 199] width 21 height 18
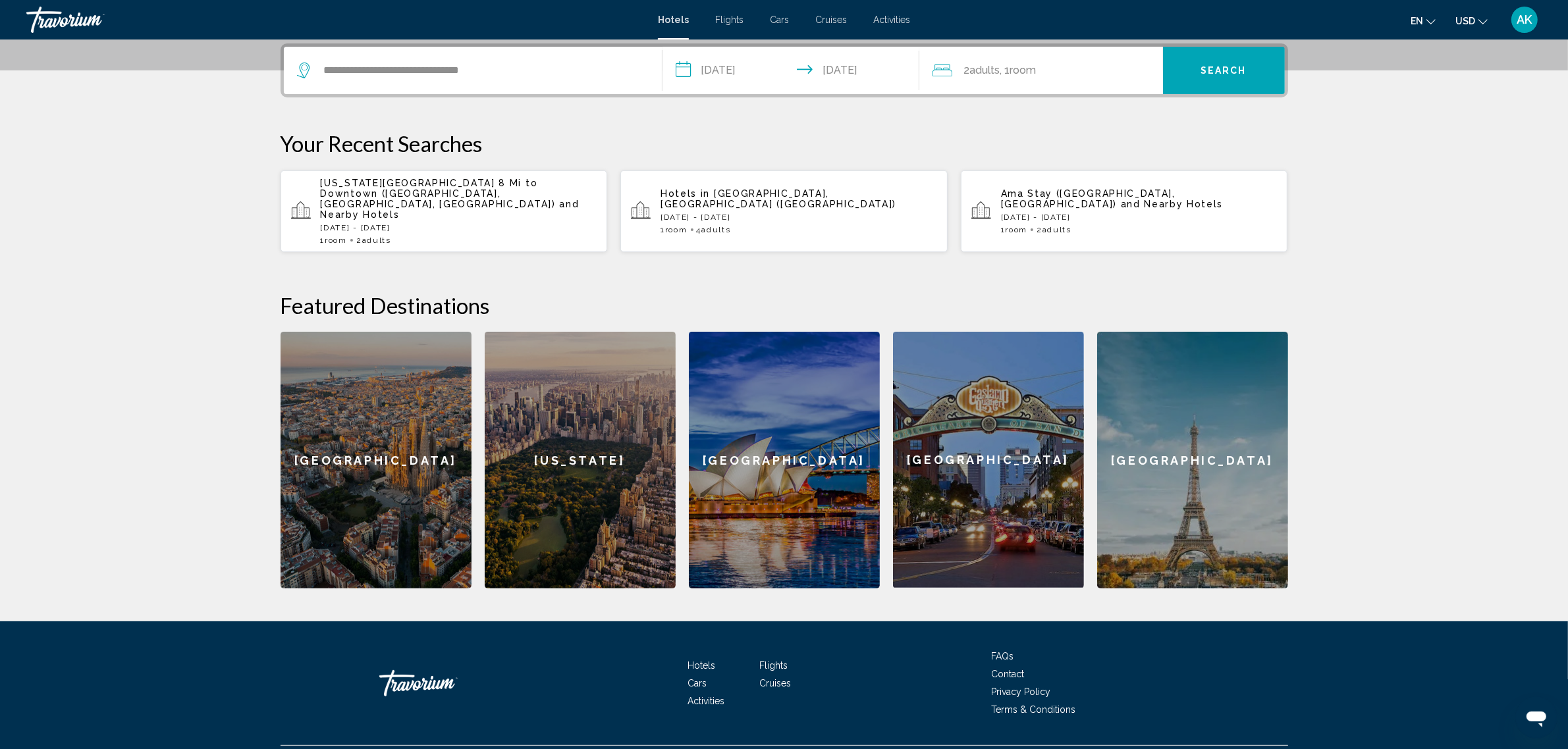
click at [730, 74] on input "**********" at bounding box center [794, 72] width 262 height 51
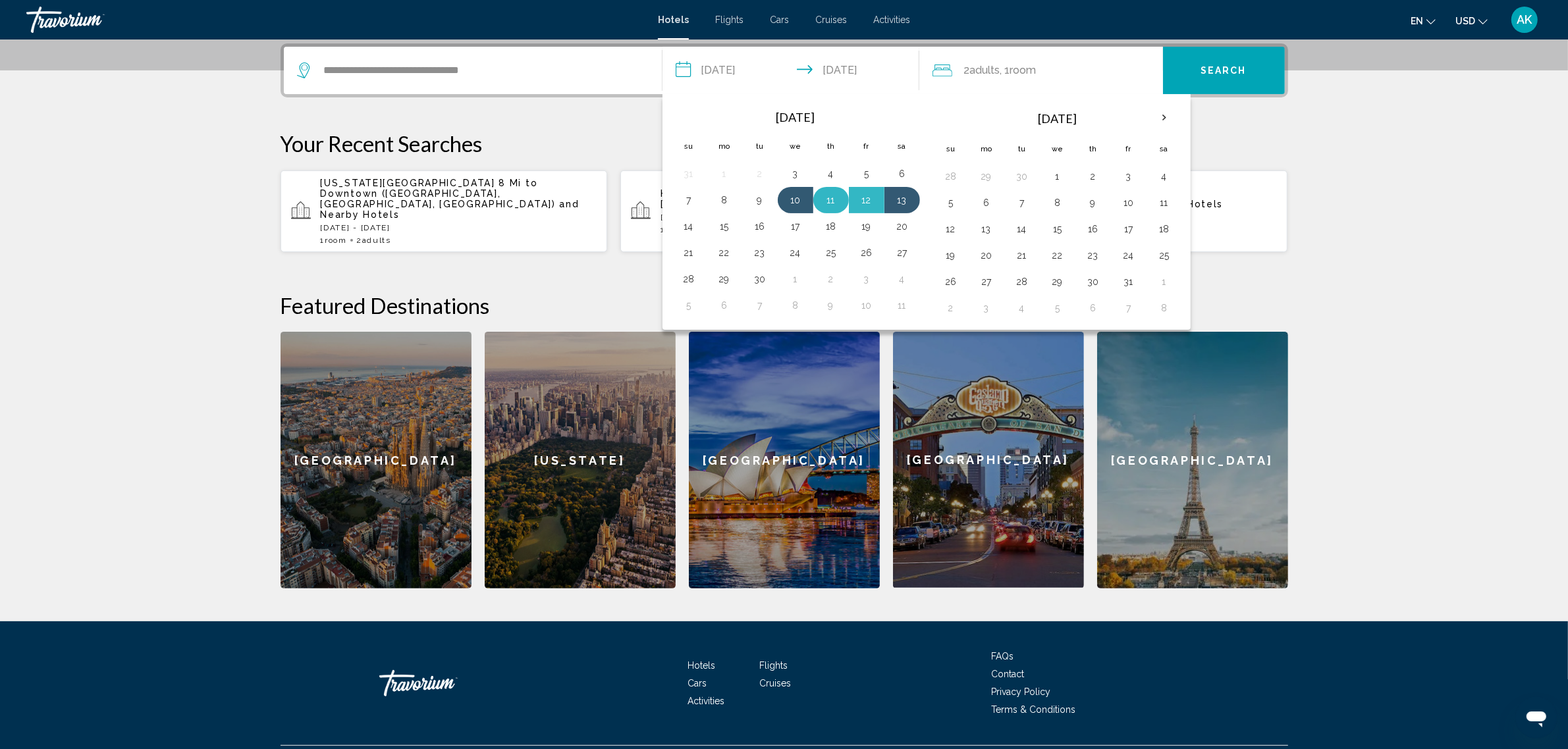
click at [824, 196] on button "11" at bounding box center [831, 199] width 21 height 18
click at [906, 198] on button "13" at bounding box center [902, 199] width 21 height 18
type input "**********"
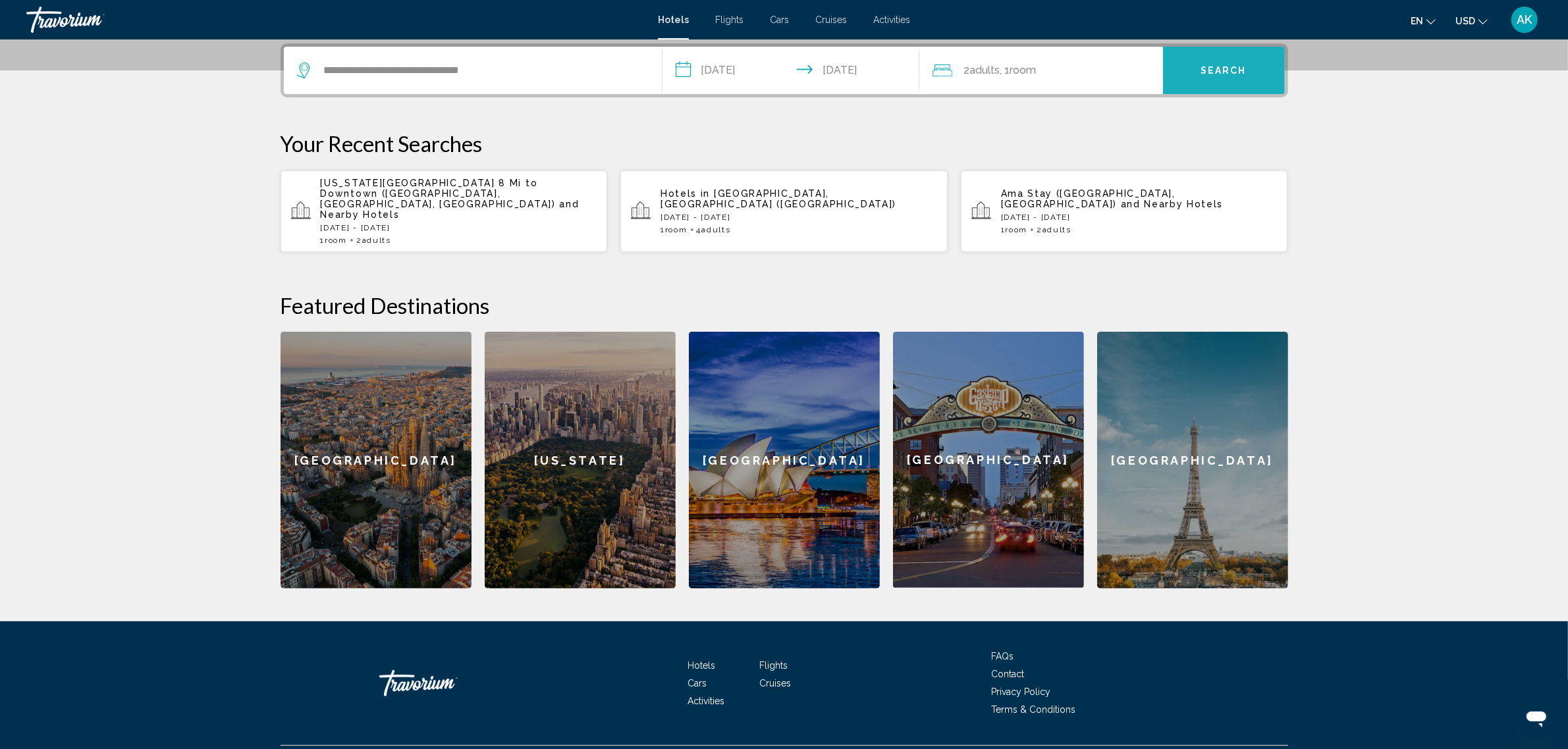
click at [1237, 57] on button "Search" at bounding box center [1224, 70] width 122 height 47
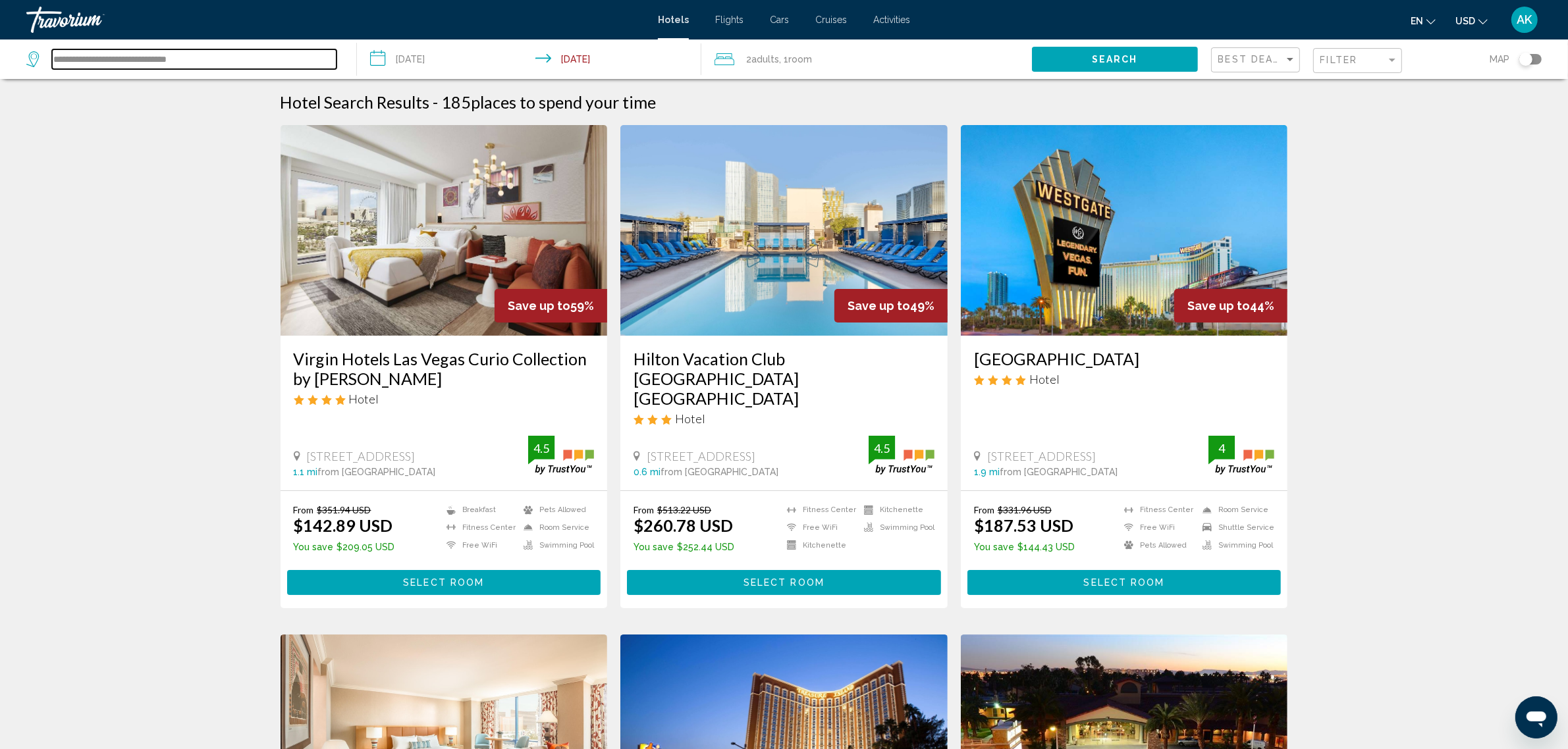
drag, startPoint x: 225, startPoint y: 53, endPoint x: -9, endPoint y: 60, distance: 234.1
click at [0, 60] on html "**********" at bounding box center [784, 374] width 1568 height 749
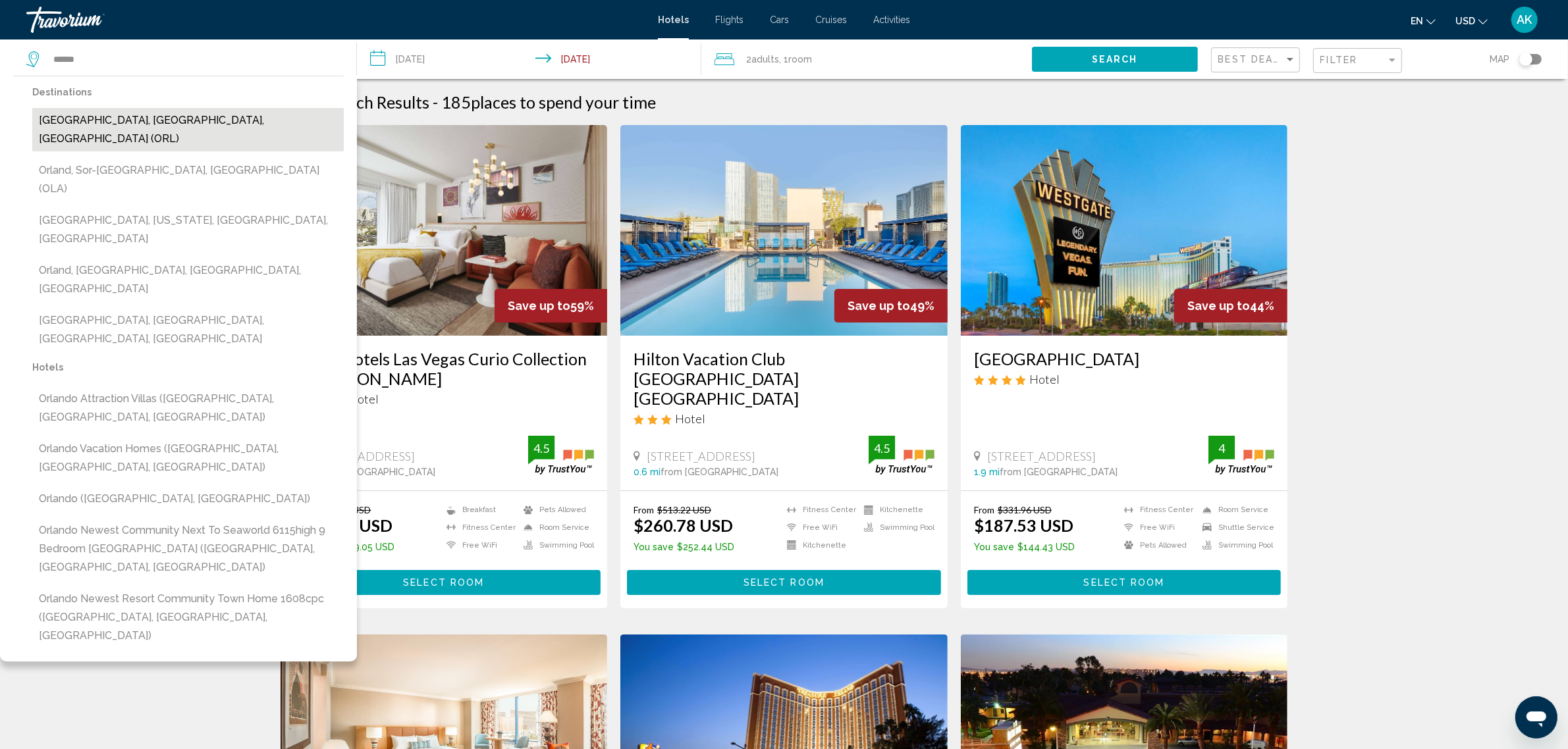
click at [136, 114] on button "Orlando, FL, United States (ORL)" at bounding box center [188, 130] width 312 height 44
type input "**********"
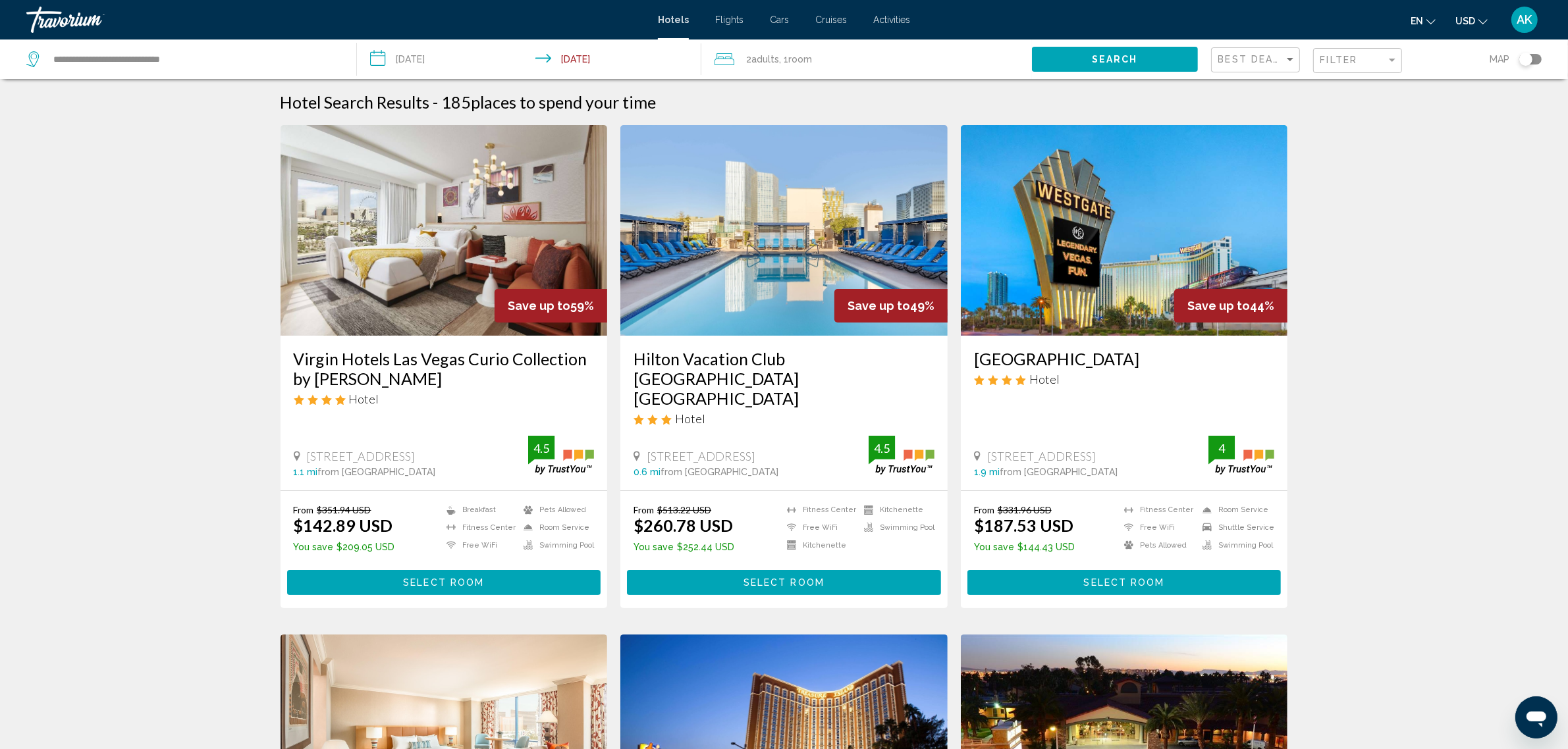
click at [1090, 61] on button "Search" at bounding box center [1114, 58] width 166 height 24
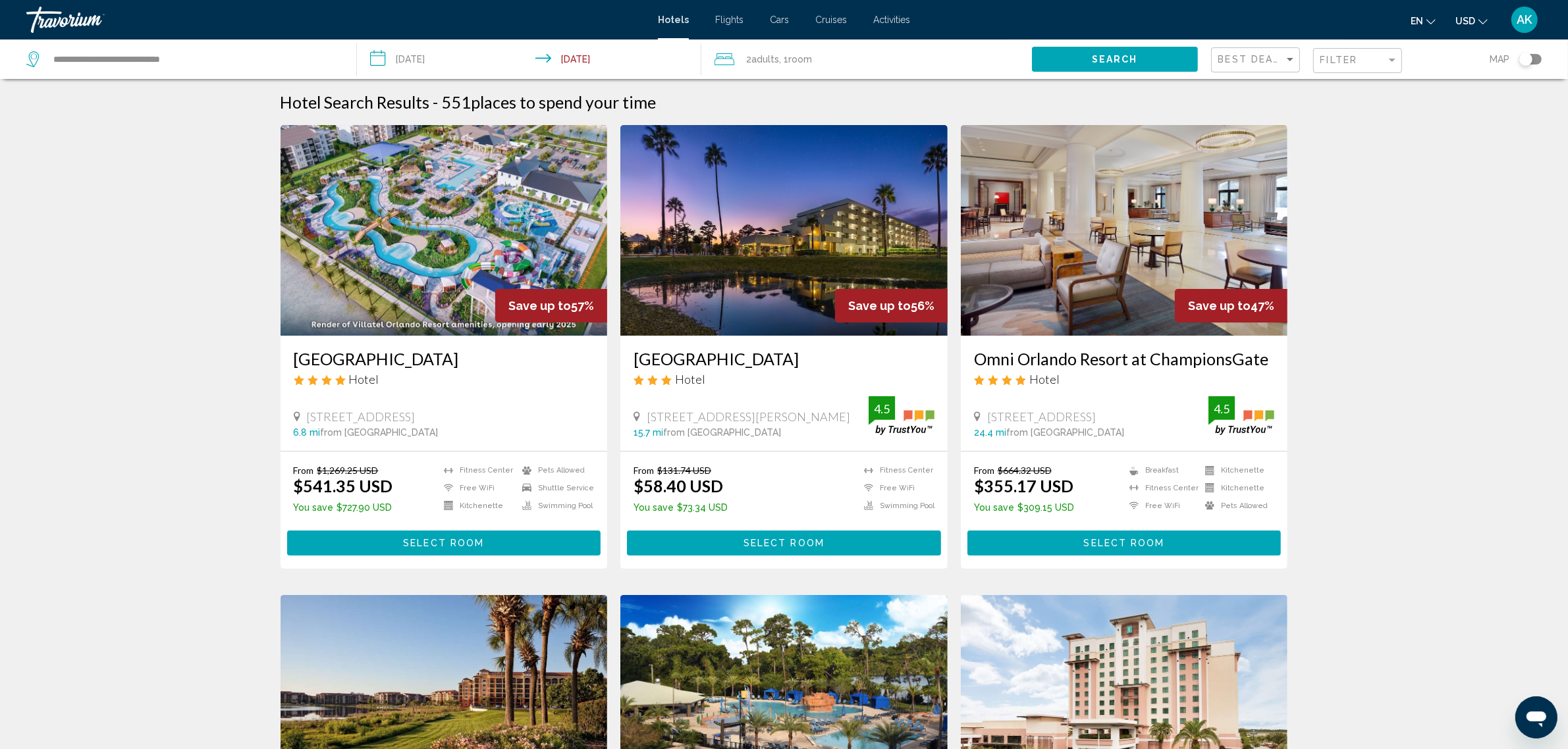
click at [1230, 67] on div "Best Deals" at bounding box center [1257, 60] width 77 height 24
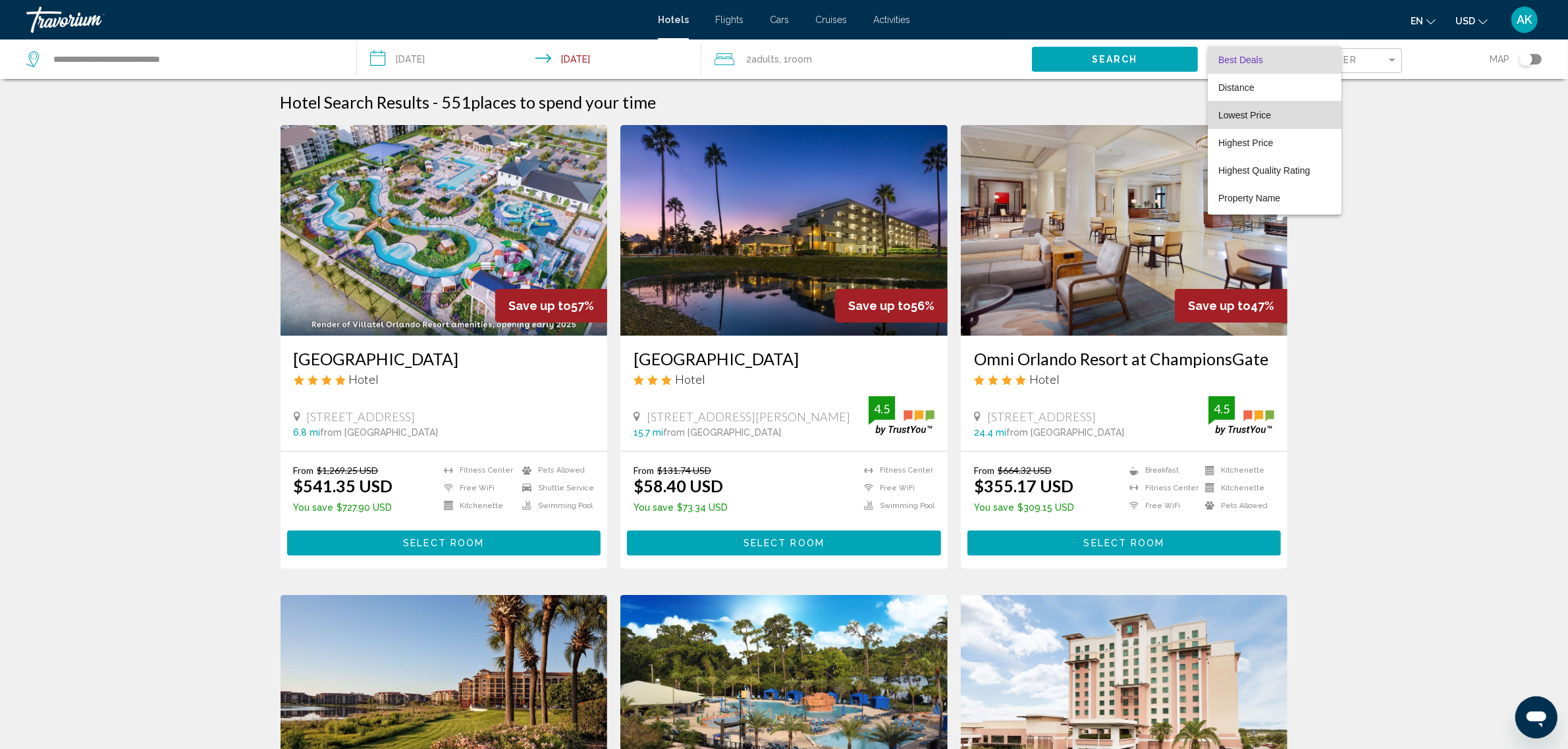
click at [1250, 110] on span "Lowest Price" at bounding box center [1245, 115] width 52 height 11
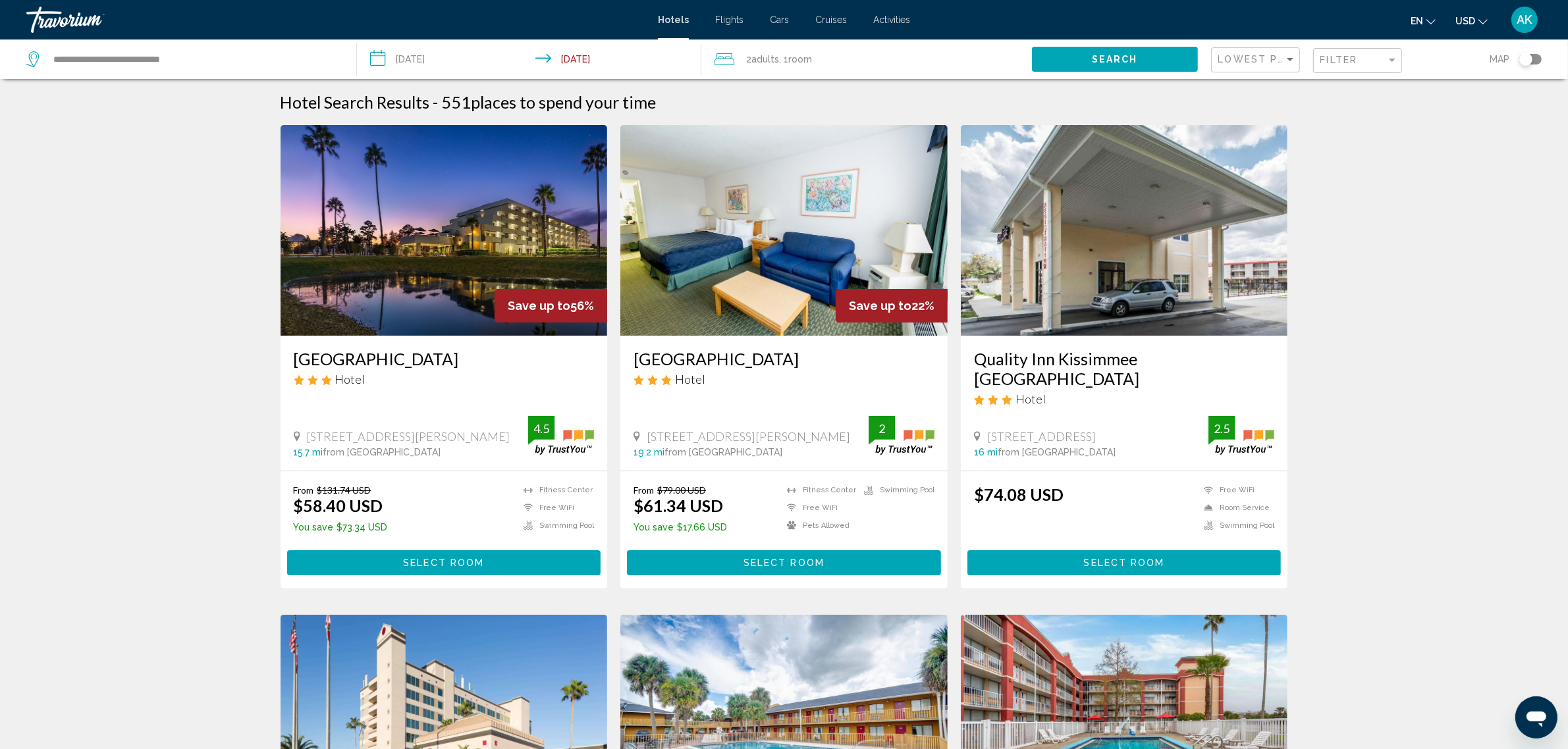
click at [63, 23] on div "Travorium" at bounding box center [92, 19] width 132 height 26
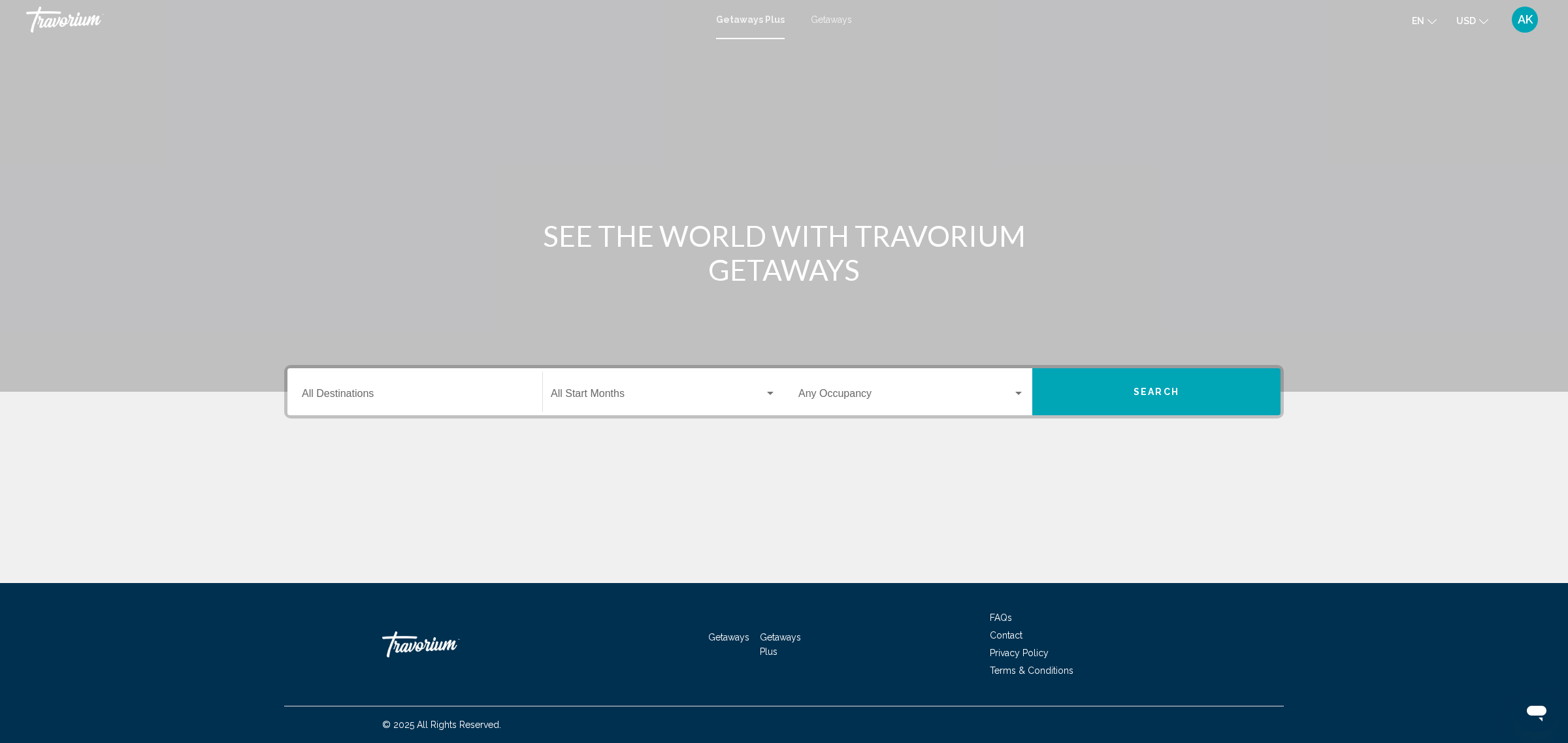
click at [827, 16] on span "Getaways" at bounding box center [831, 19] width 41 height 11
click at [451, 385] on div "Destination All Destinations" at bounding box center [414, 392] width 226 height 41
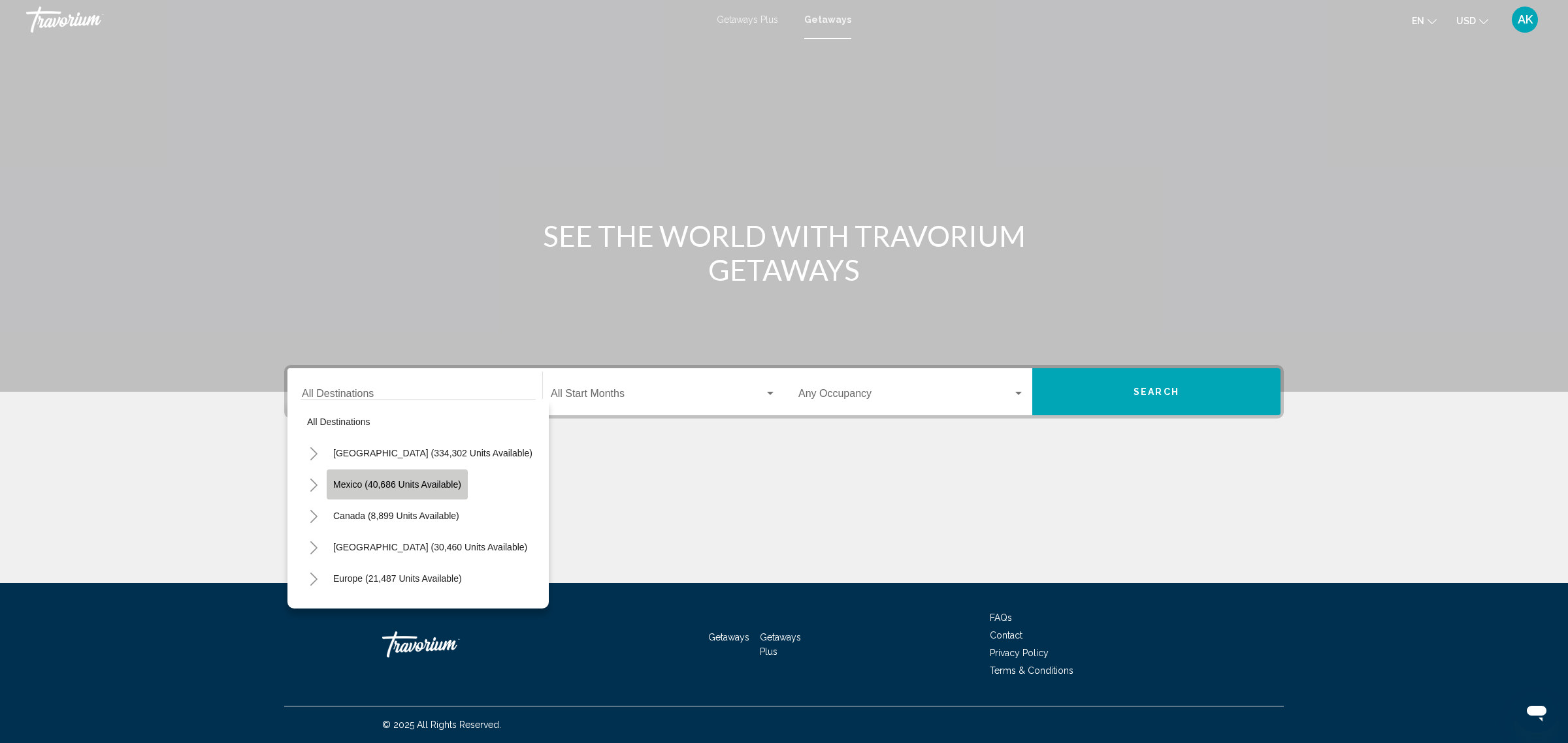
click at [379, 475] on button "Mexico (40,686 units available)" at bounding box center [397, 484] width 141 height 30
type input "**********"
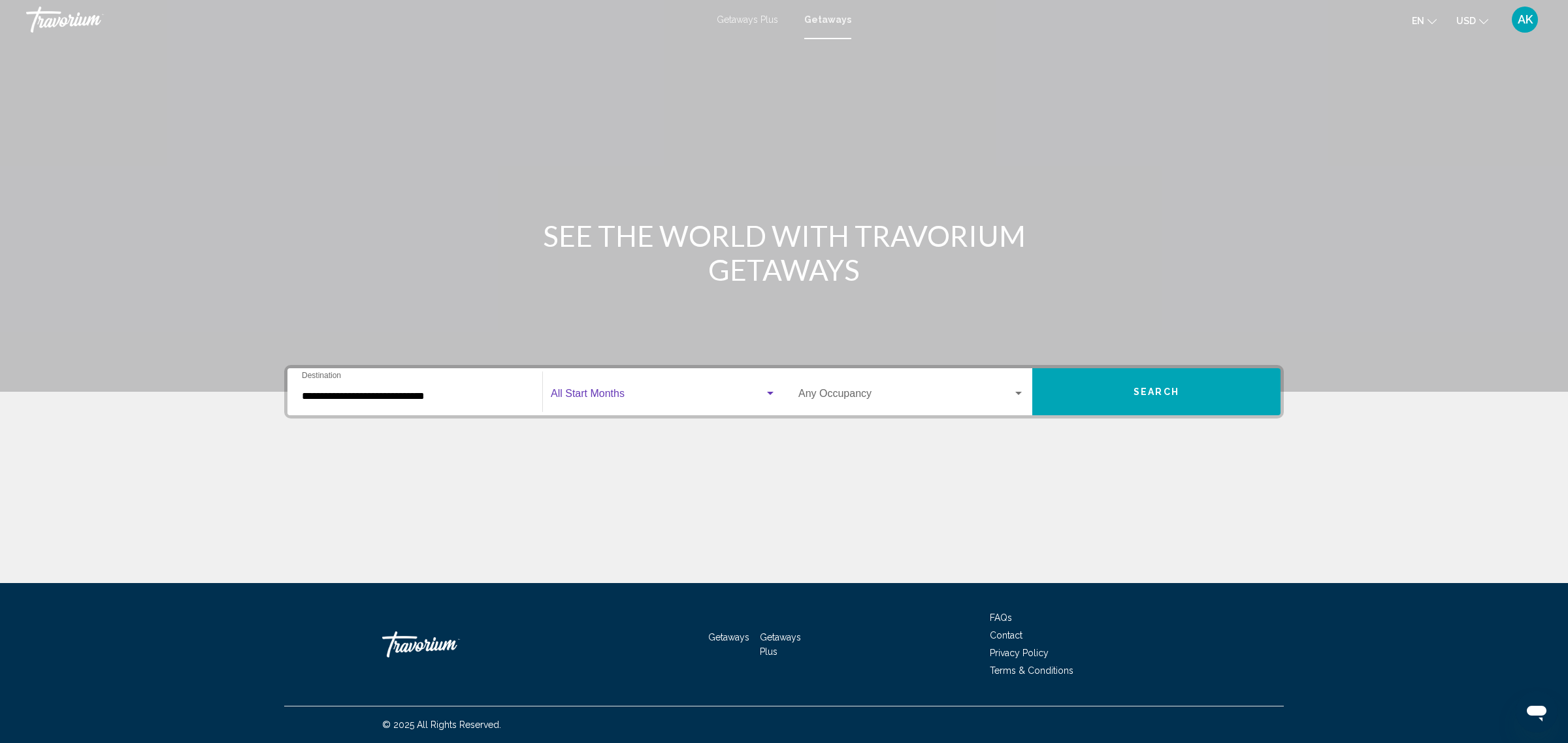
click at [684, 395] on span "Search widget" at bounding box center [658, 396] width 214 height 12
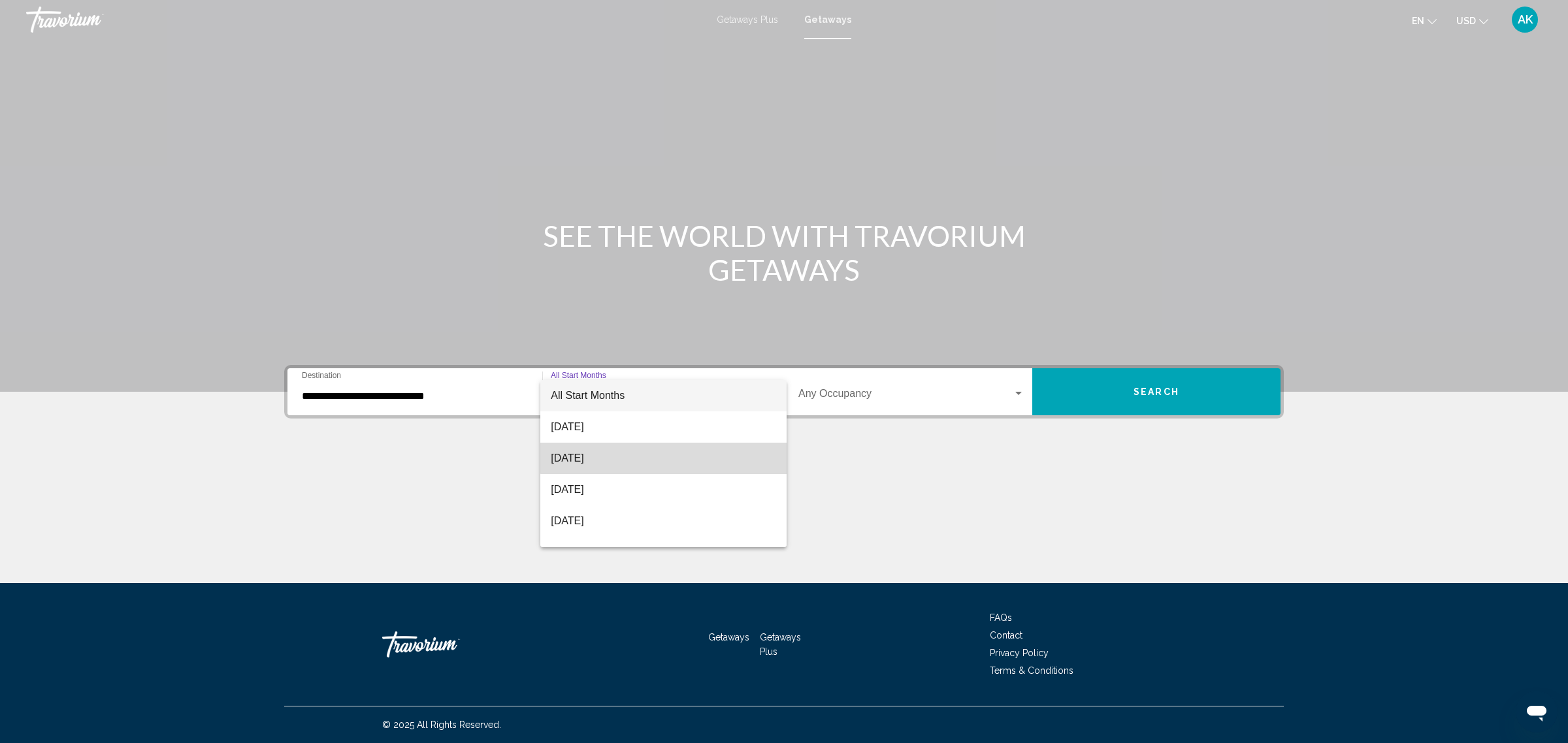
click at [669, 451] on span "[DATE]" at bounding box center [663, 458] width 226 height 32
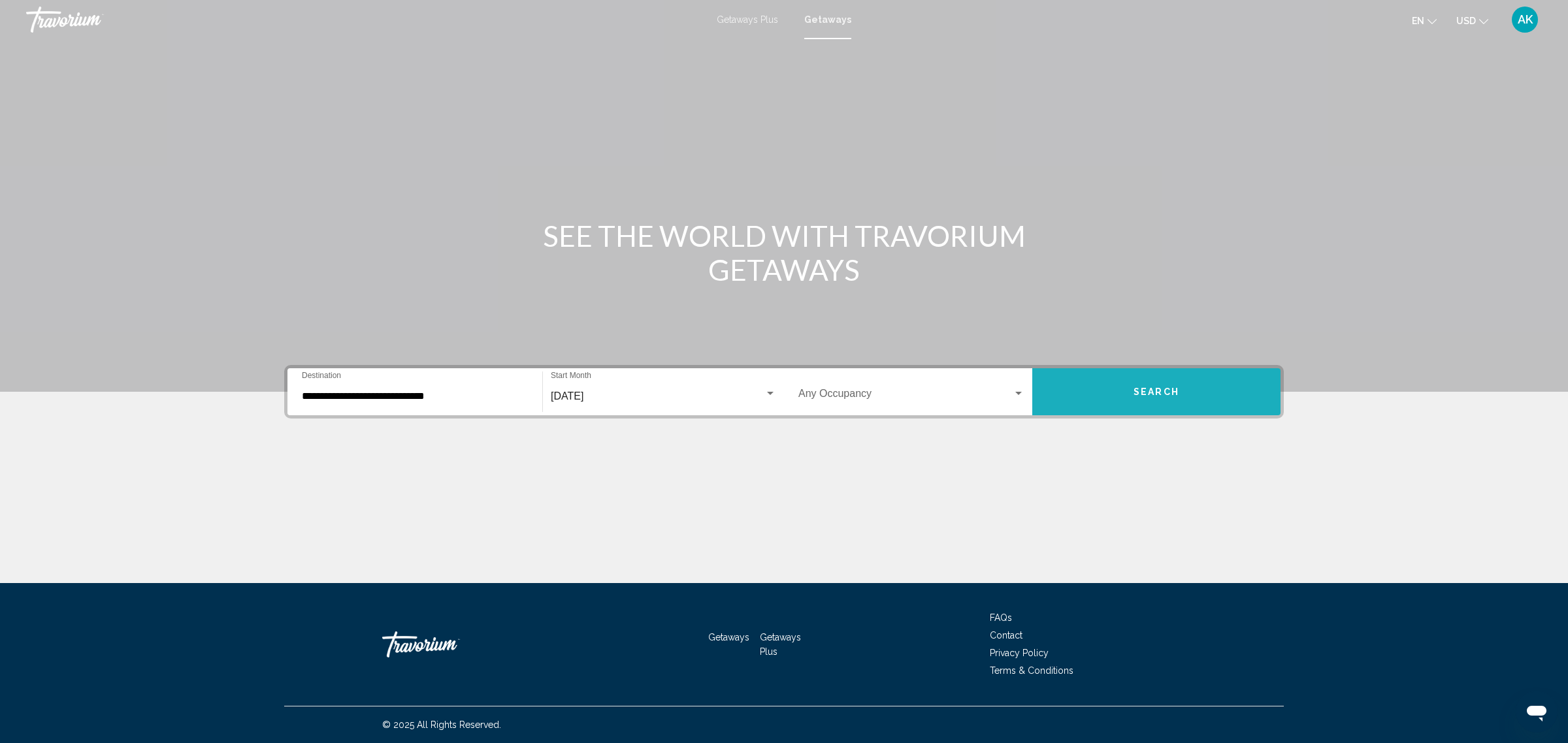
click at [1189, 394] on button "Search" at bounding box center [1156, 392] width 249 height 47
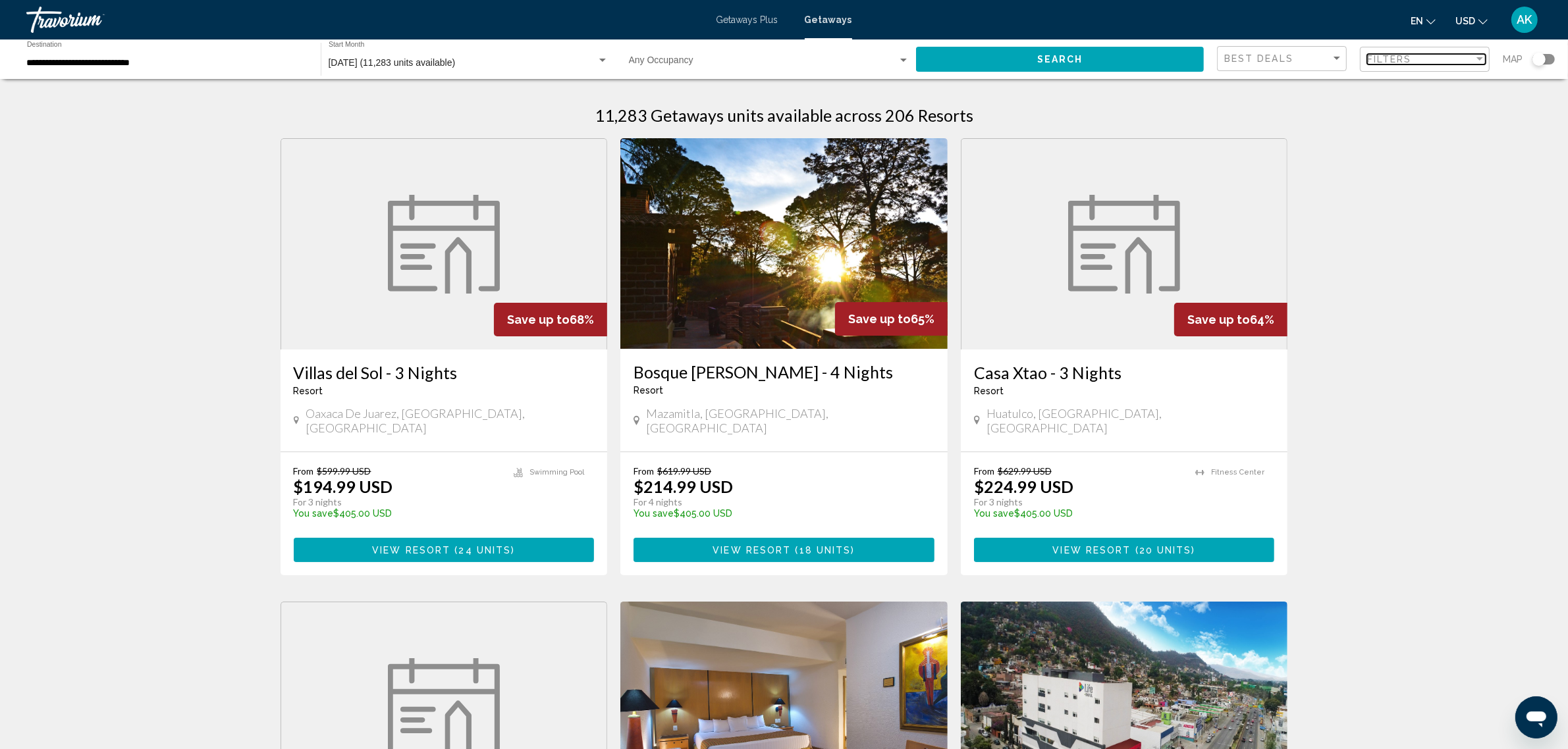
click at [1387, 56] on span "Filters" at bounding box center [1390, 59] width 45 height 11
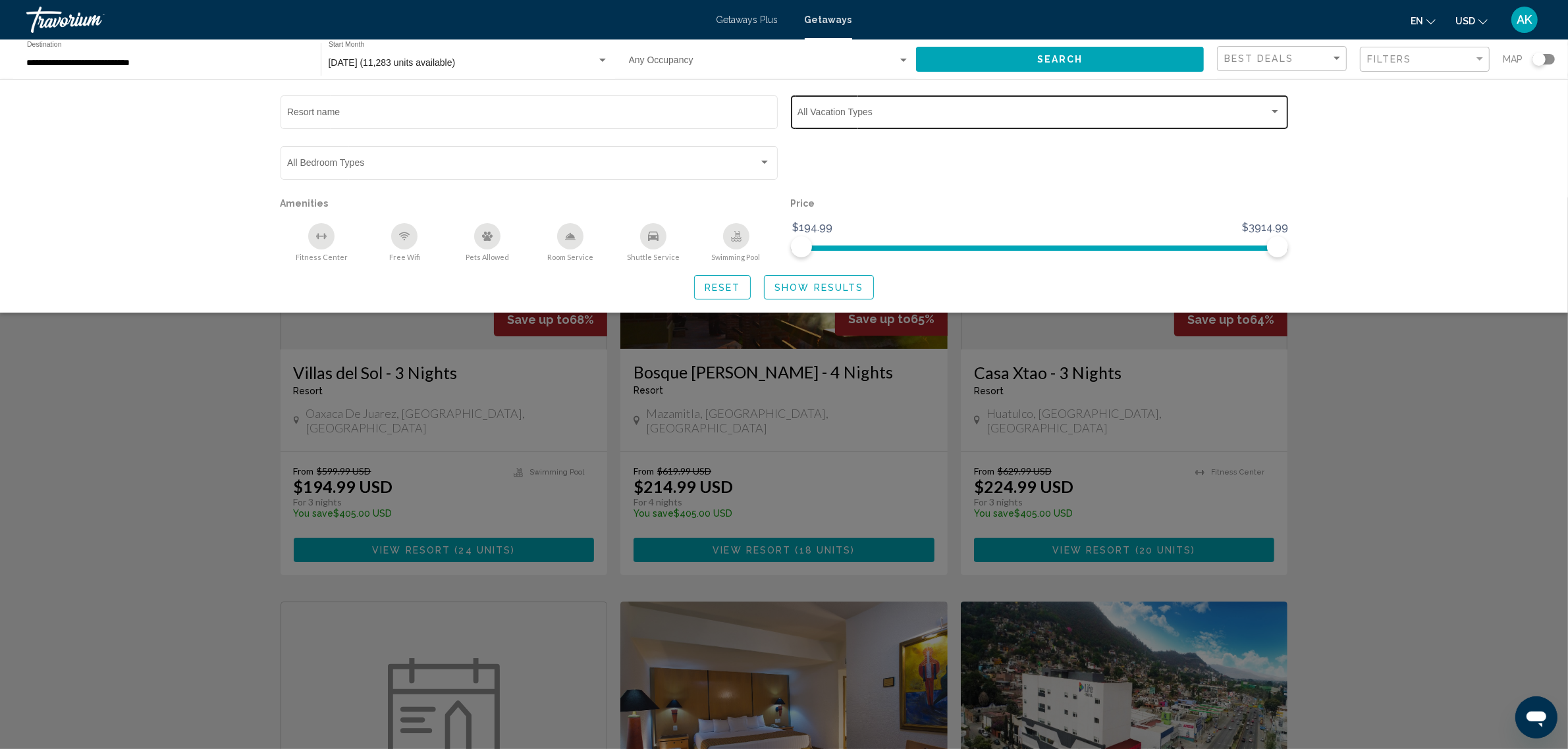
click at [1095, 116] on span "Search widget" at bounding box center [1033, 114] width 471 height 11
click at [799, 149] on span "weekly" at bounding box center [1041, 142] width 489 height 28
click at [1446, 58] on div at bounding box center [784, 374] width 1568 height 749
click at [1426, 479] on div "Search widget" at bounding box center [784, 473] width 1568 height 552
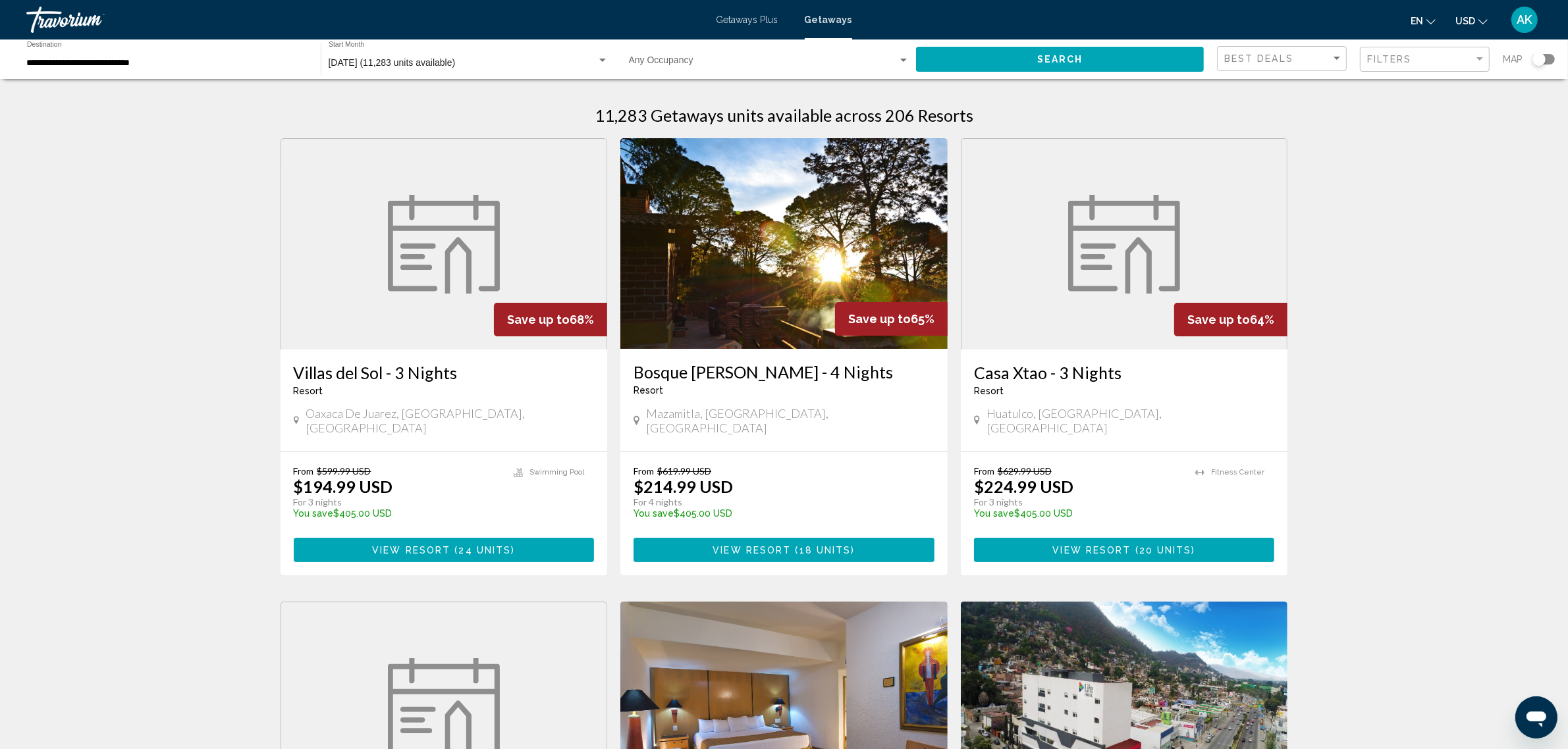
click at [1417, 71] on div "Filters" at bounding box center [1427, 59] width 118 height 24
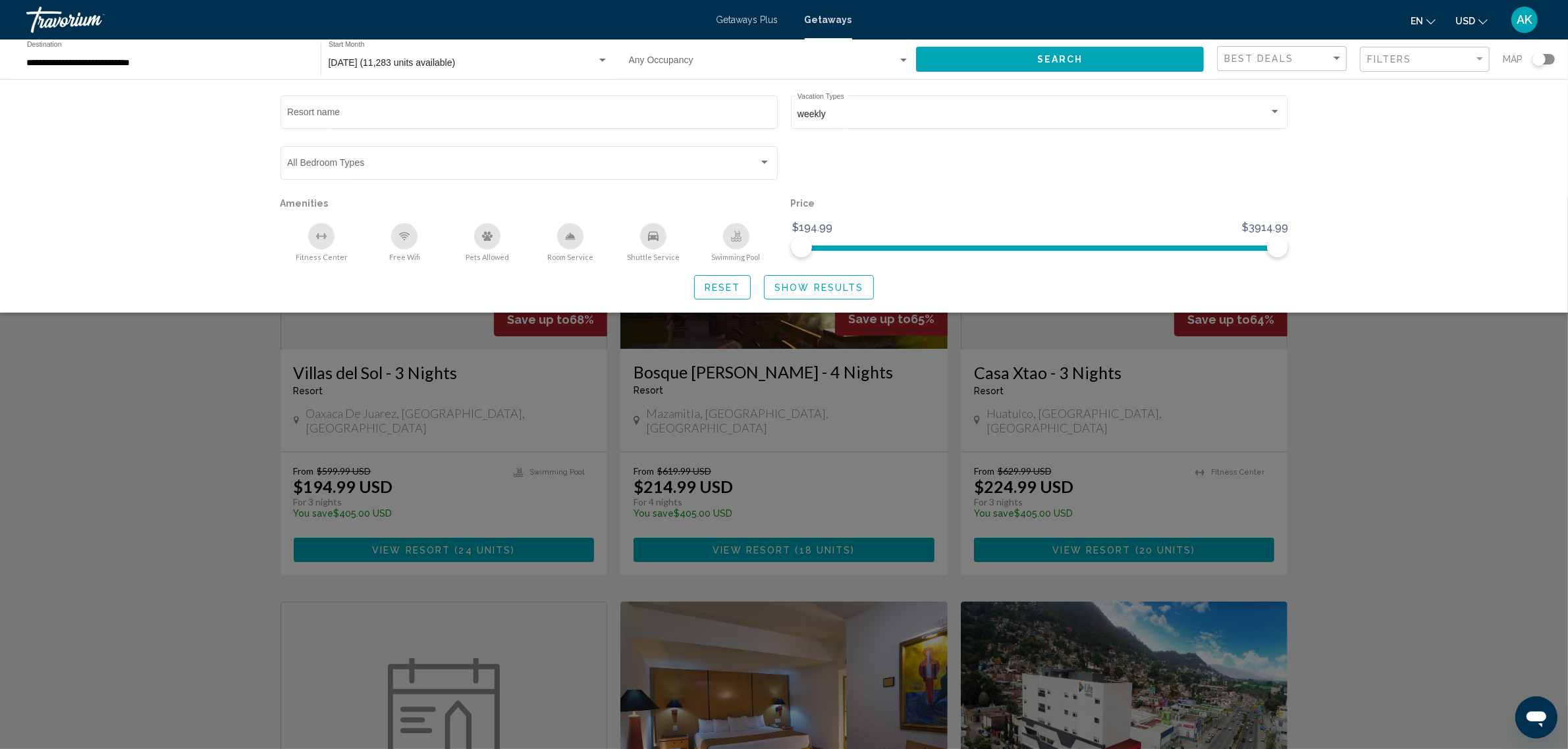
click at [845, 284] on span "Show Results" at bounding box center [819, 287] width 89 height 11
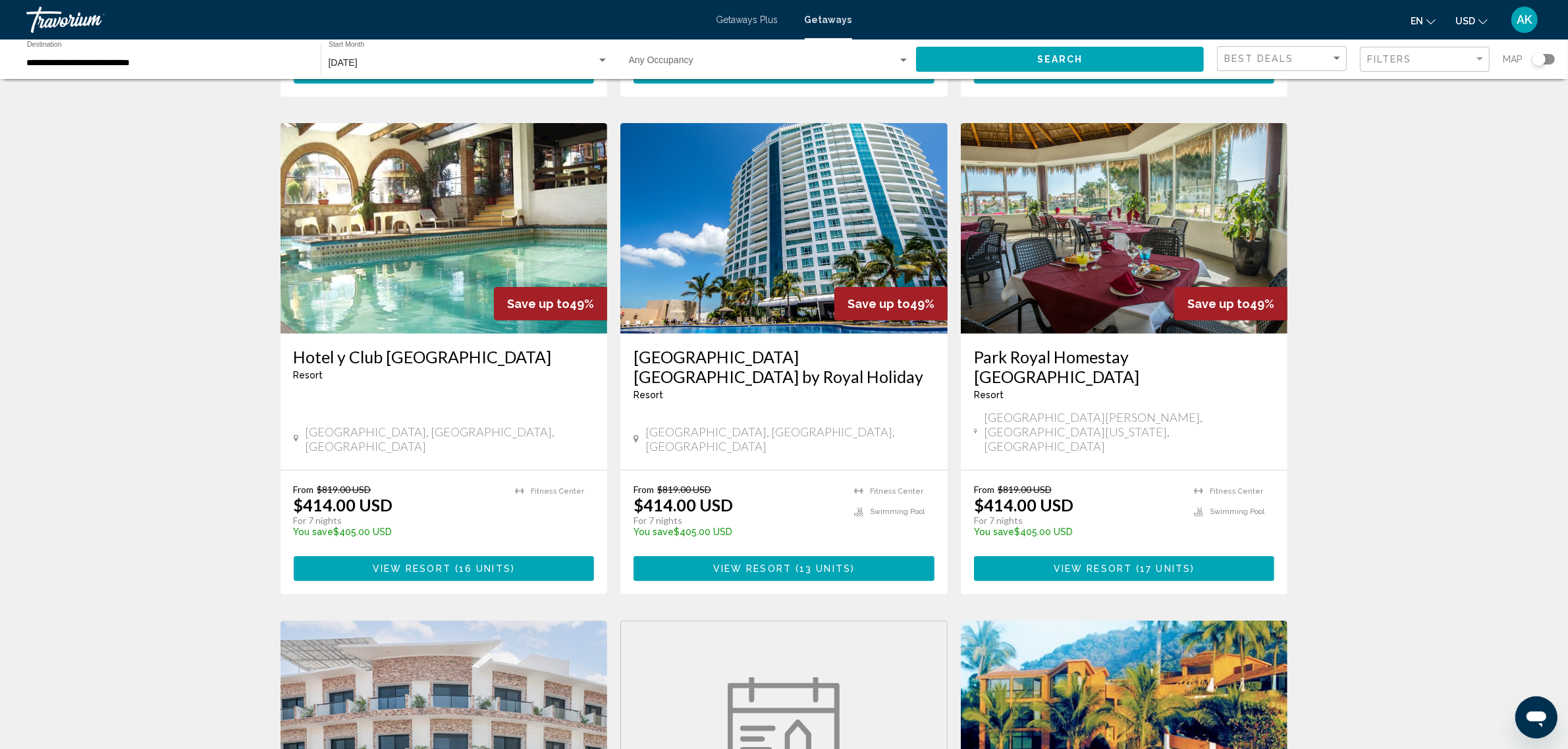
scroll to position [494, 0]
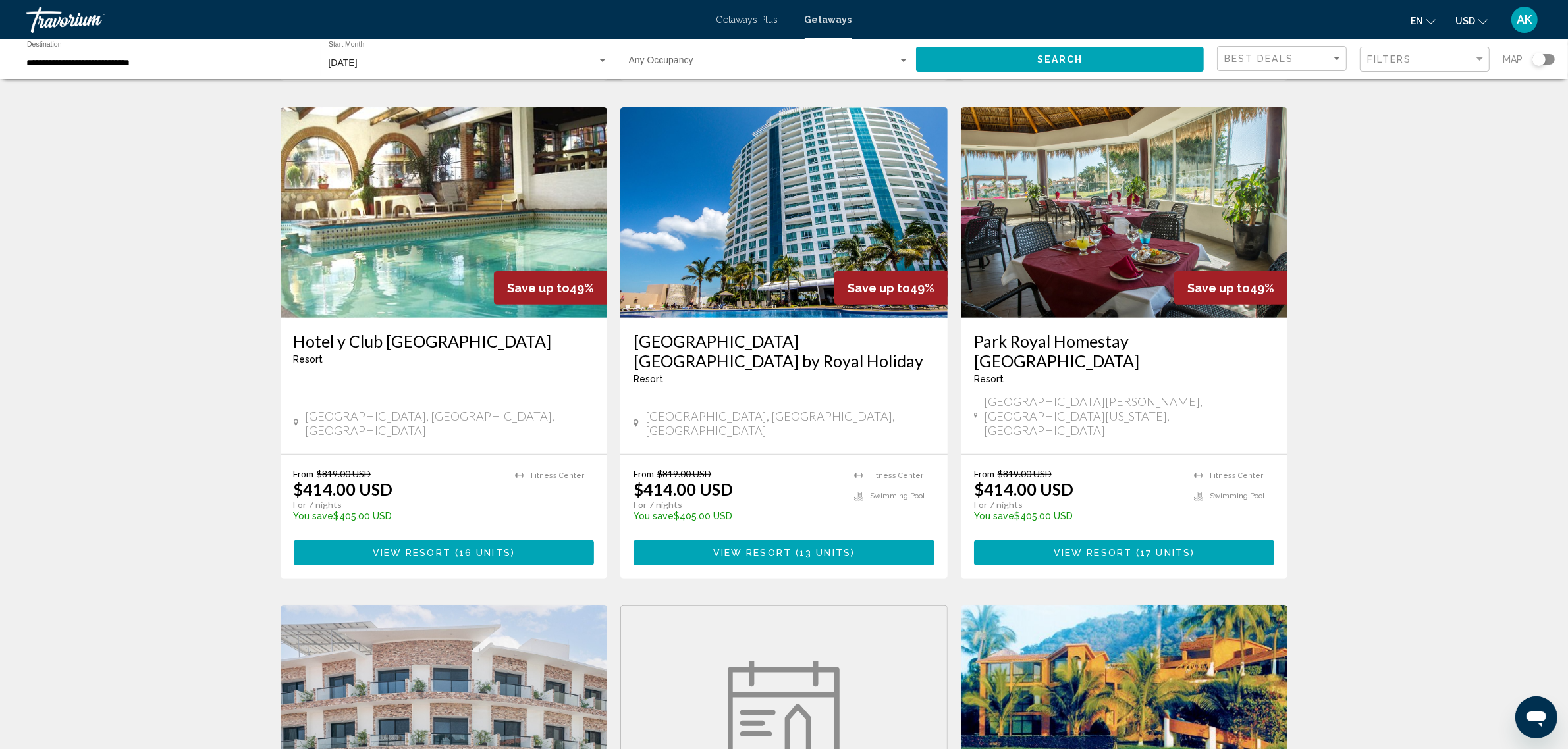
click at [413, 549] on span "View Resort" at bounding box center [411, 554] width 78 height 11
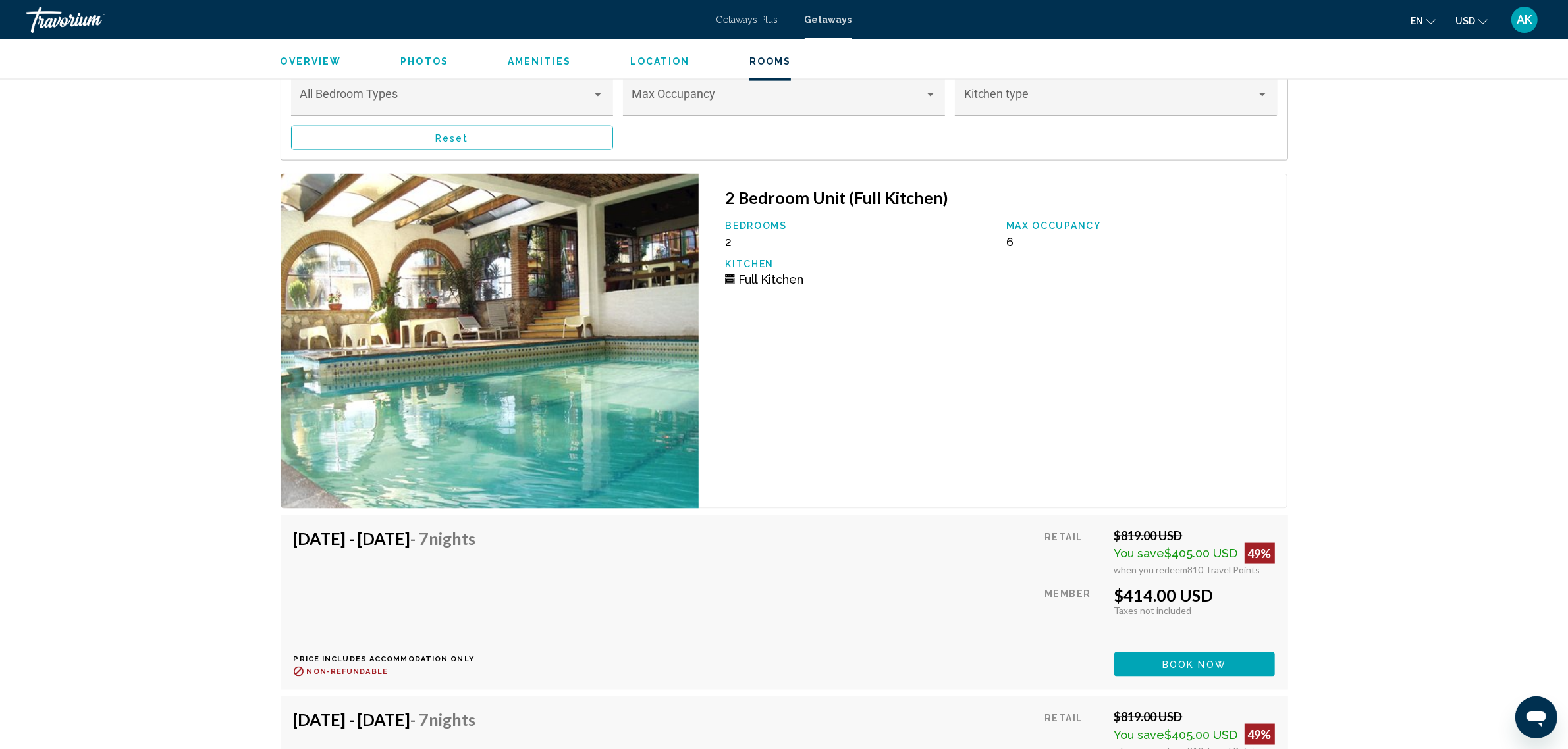
scroll to position [2387, 0]
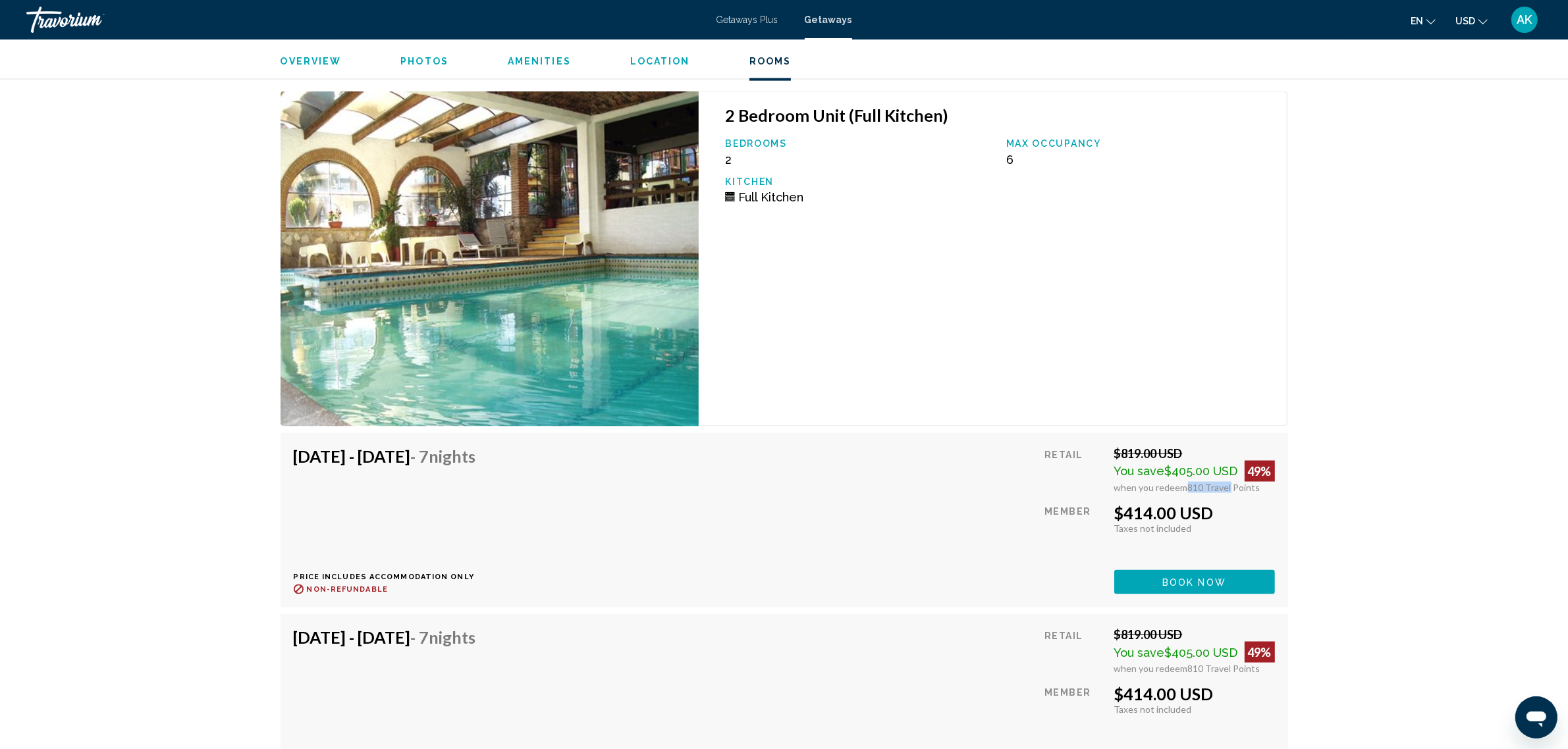
drag, startPoint x: 1184, startPoint y: 490, endPoint x: 1226, endPoint y: 486, distance: 42.2
click at [1226, 486] on span "810 Travel Points" at bounding box center [1224, 488] width 73 height 12
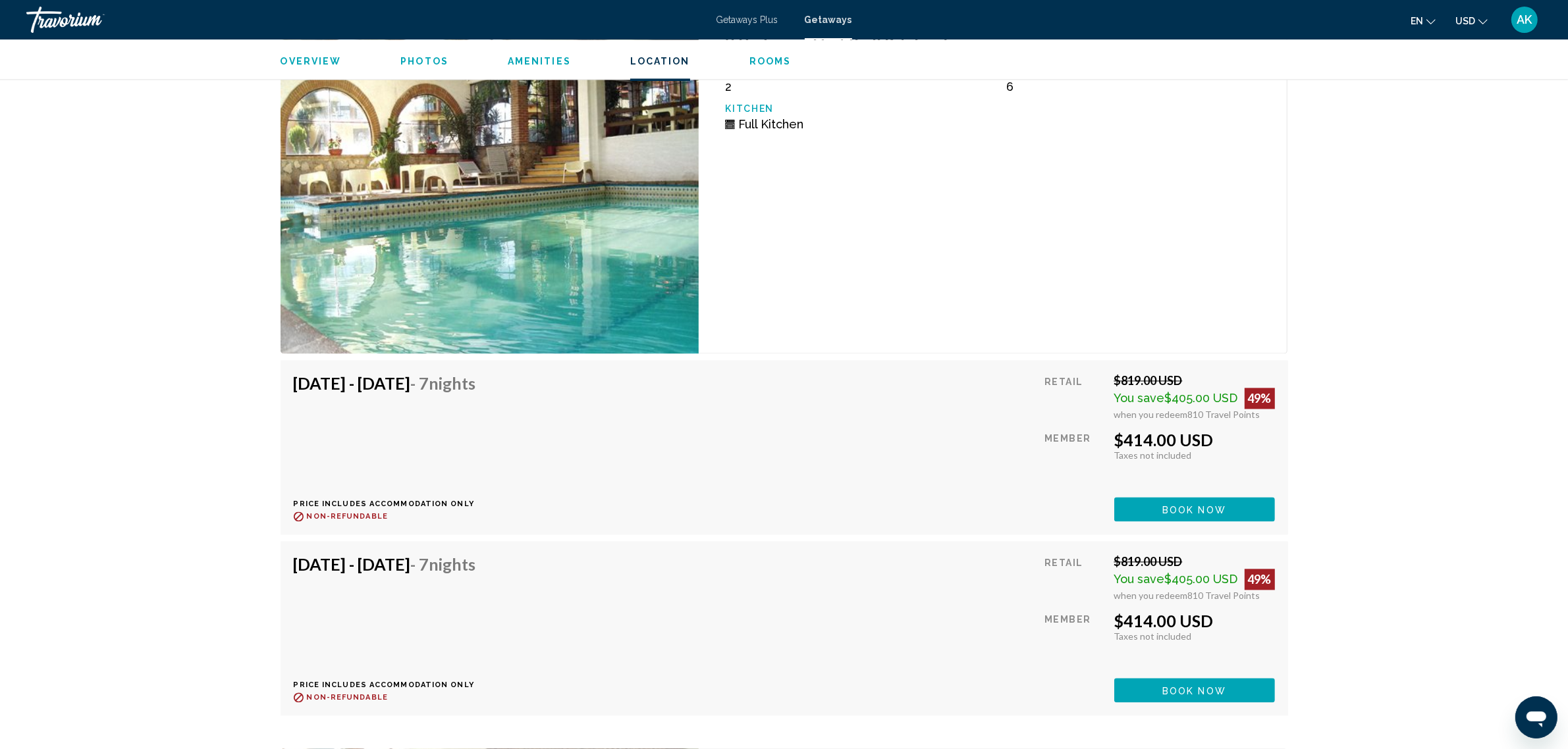
scroll to position [3374, 0]
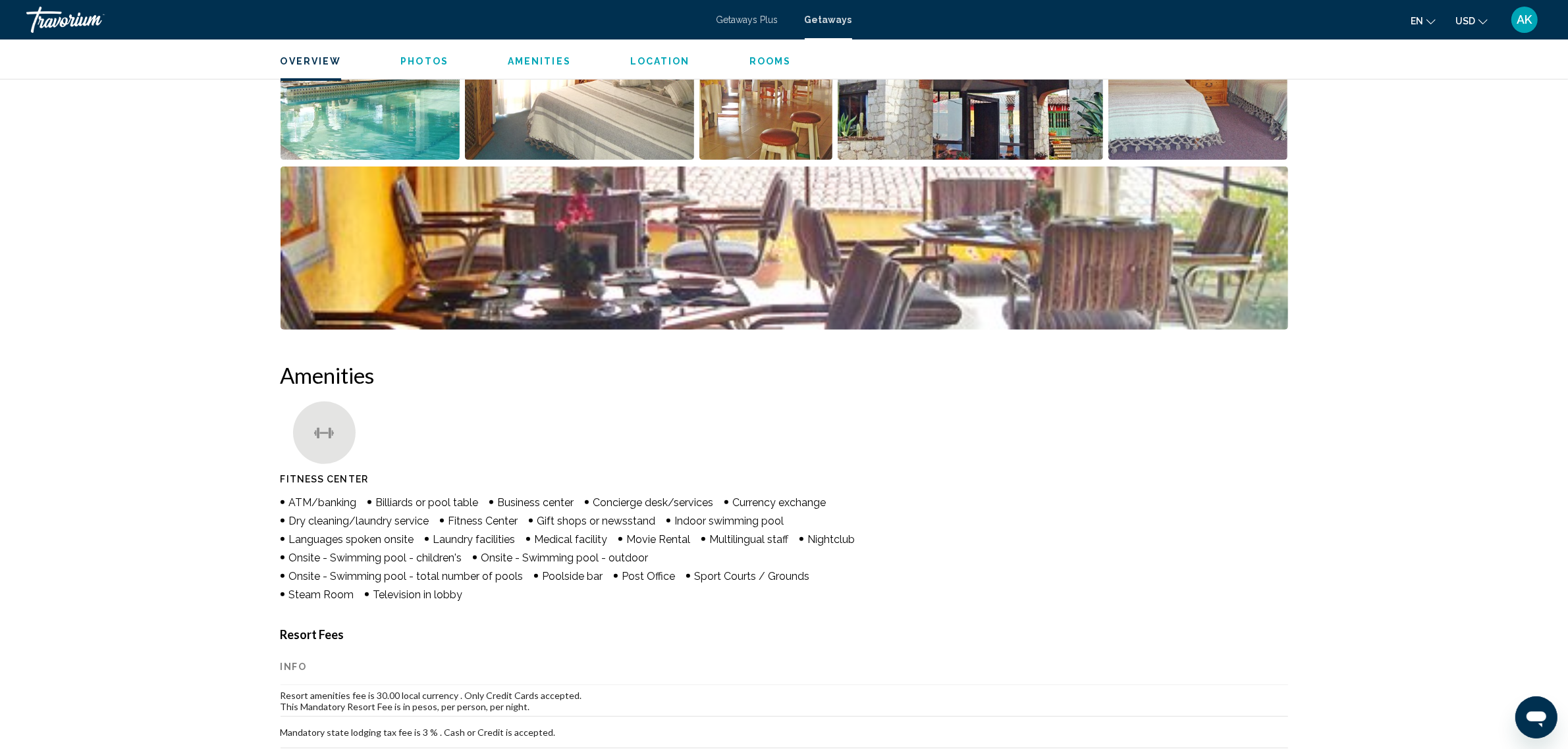
scroll to position [0, 0]
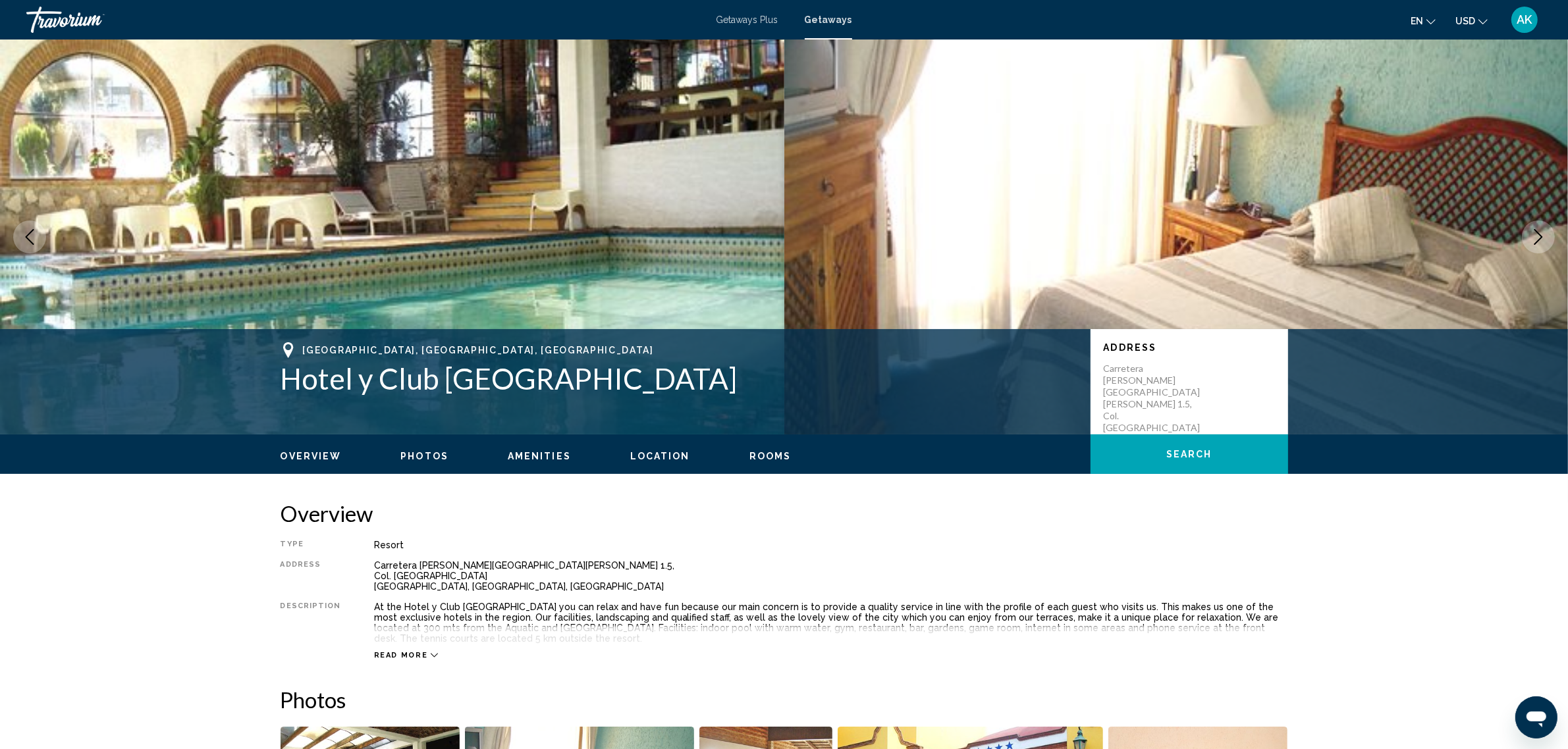
click at [739, 20] on span "Getaways Plus" at bounding box center [747, 19] width 62 height 11
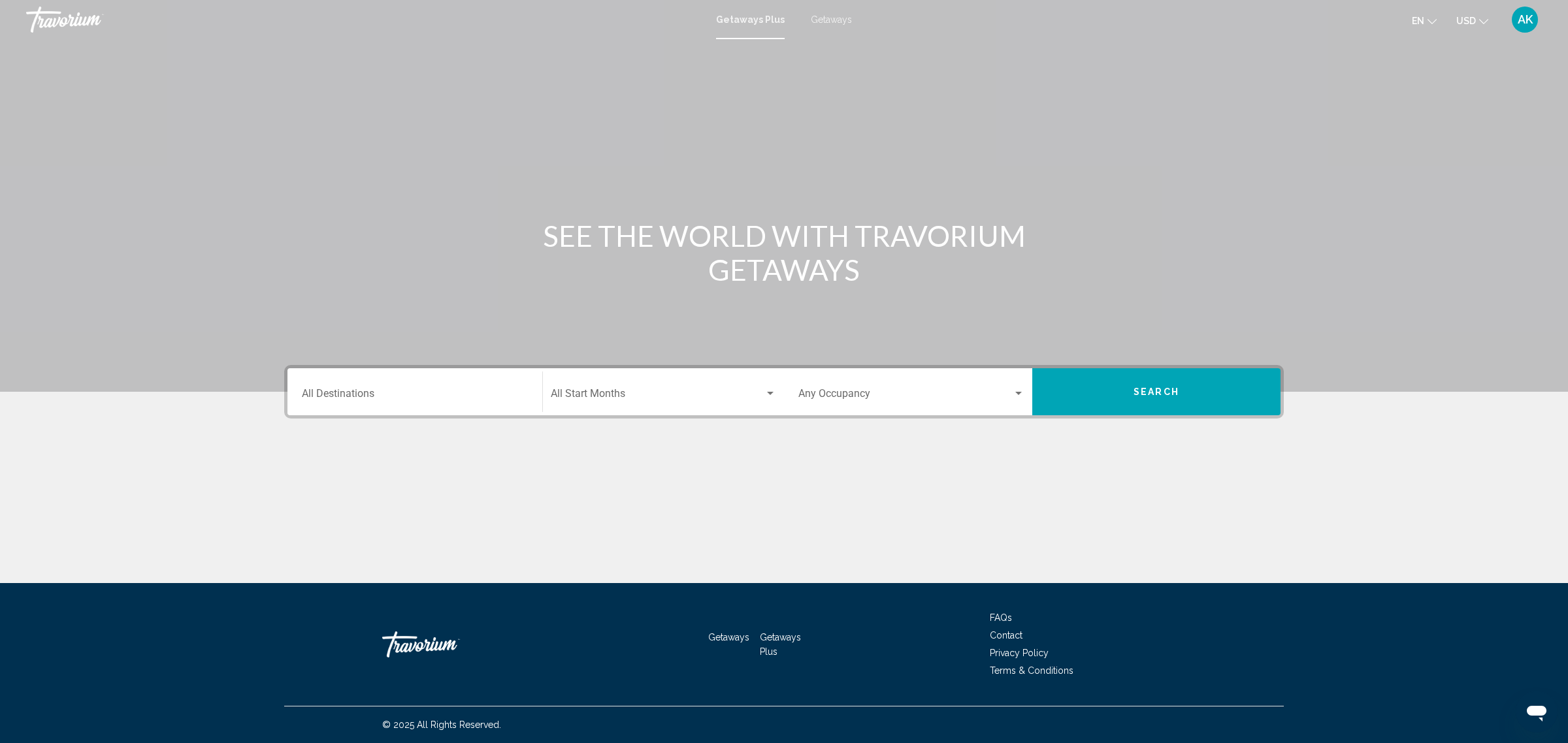
click at [503, 395] on input "Destination All Destinations" at bounding box center [414, 396] width 226 height 12
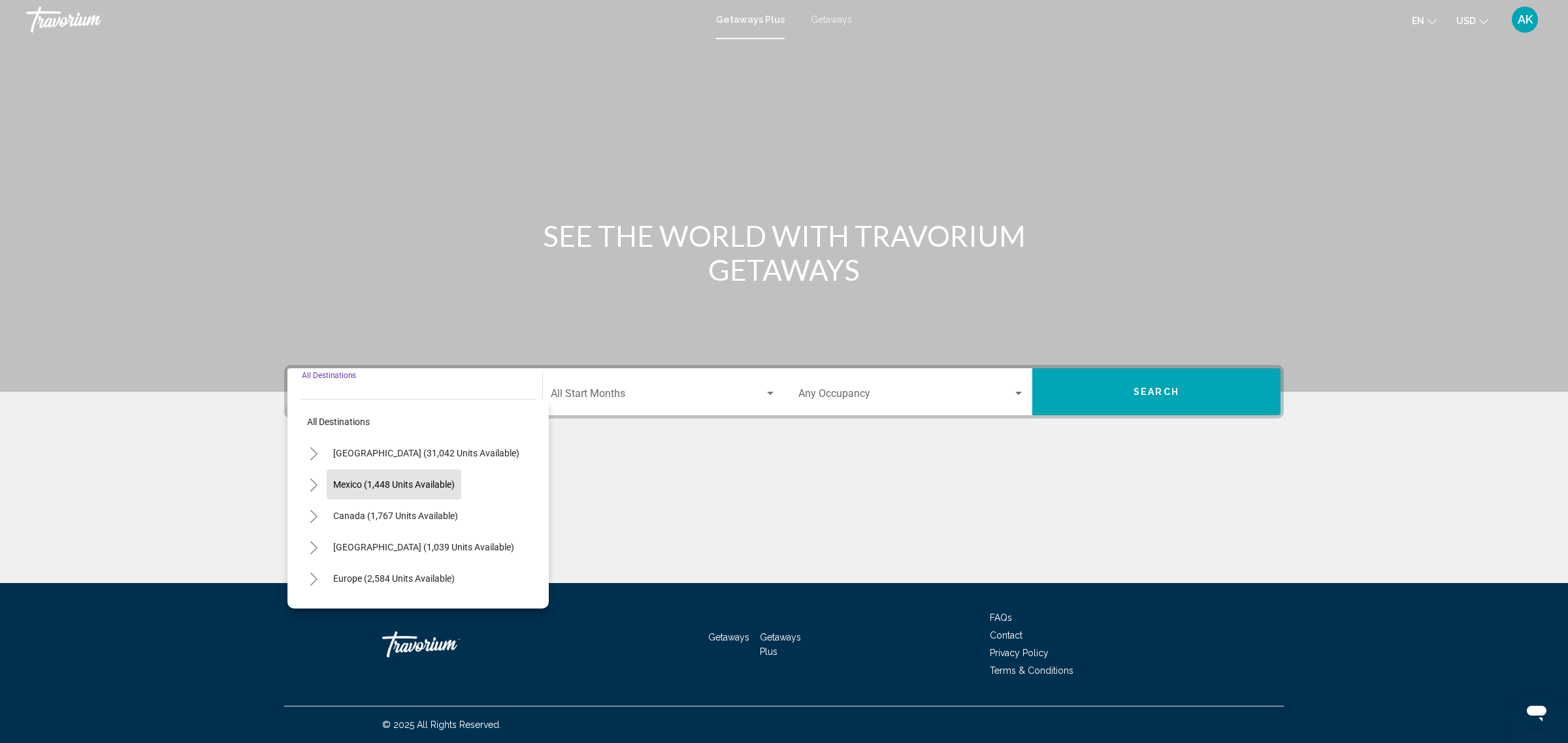
click at [406, 481] on span "Mexico (1,448 units available)" at bounding box center [394, 484] width 122 height 11
type input "**********"
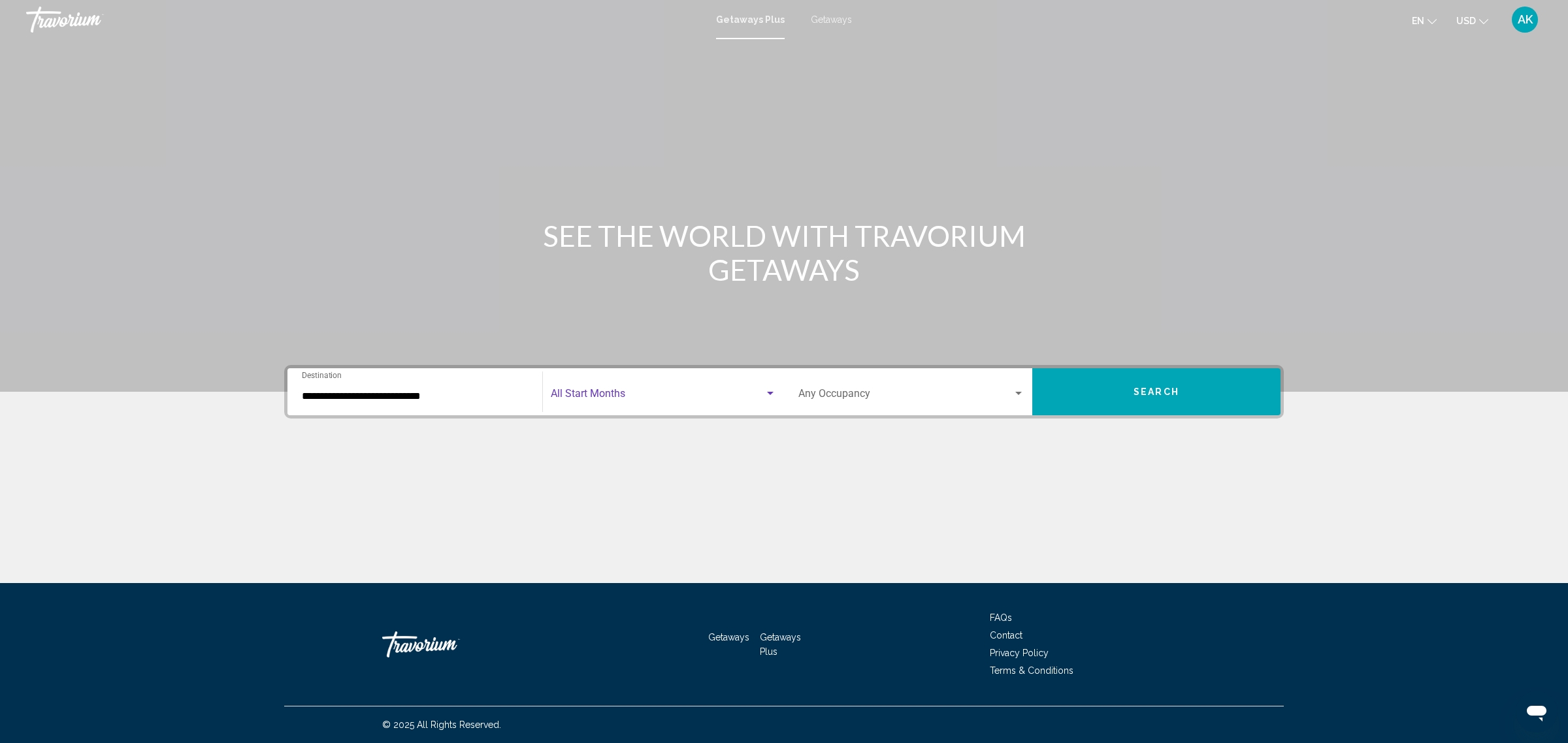
click at [696, 396] on span "Search widget" at bounding box center [658, 396] width 214 height 12
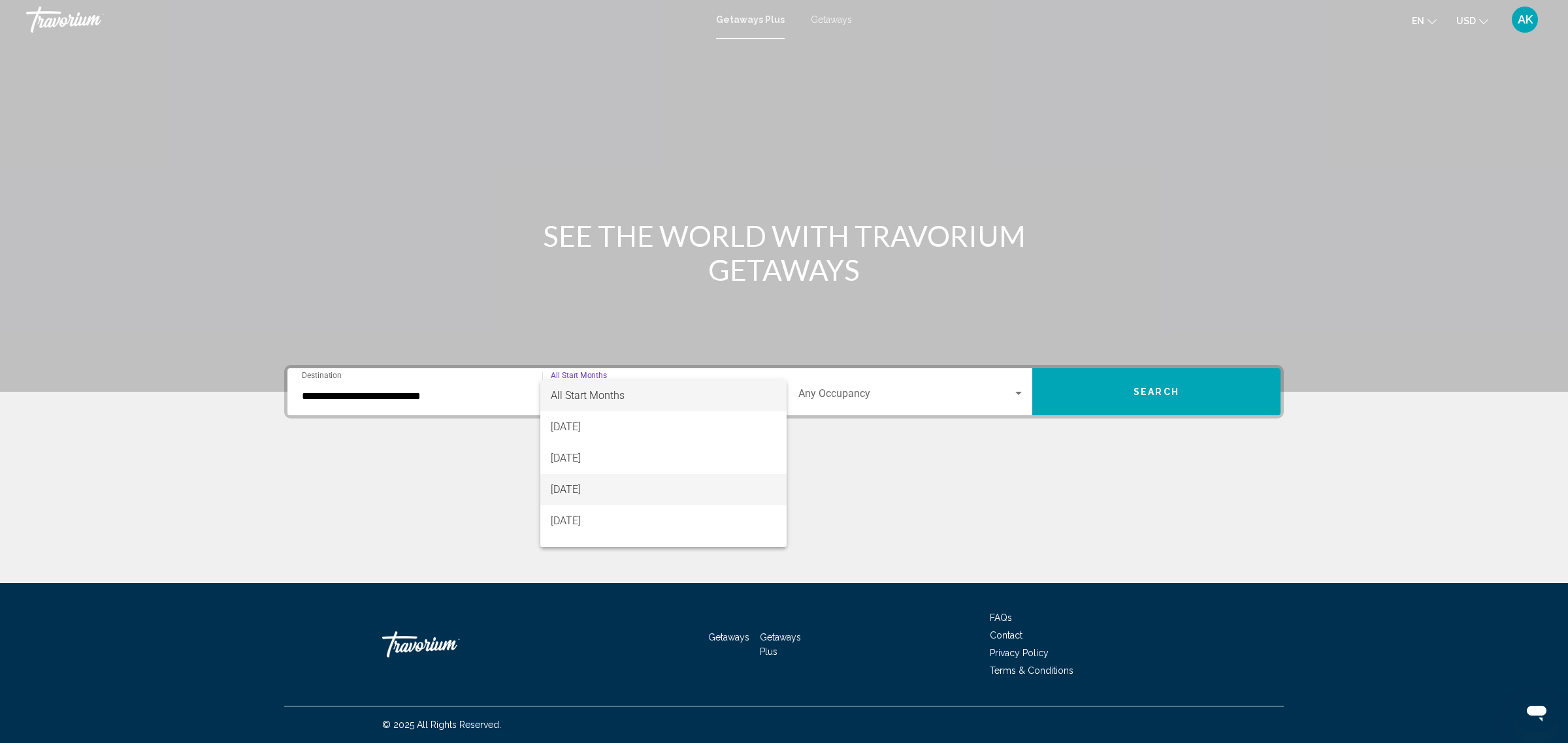
click at [671, 484] on span "[DATE]" at bounding box center [663, 490] width 226 height 32
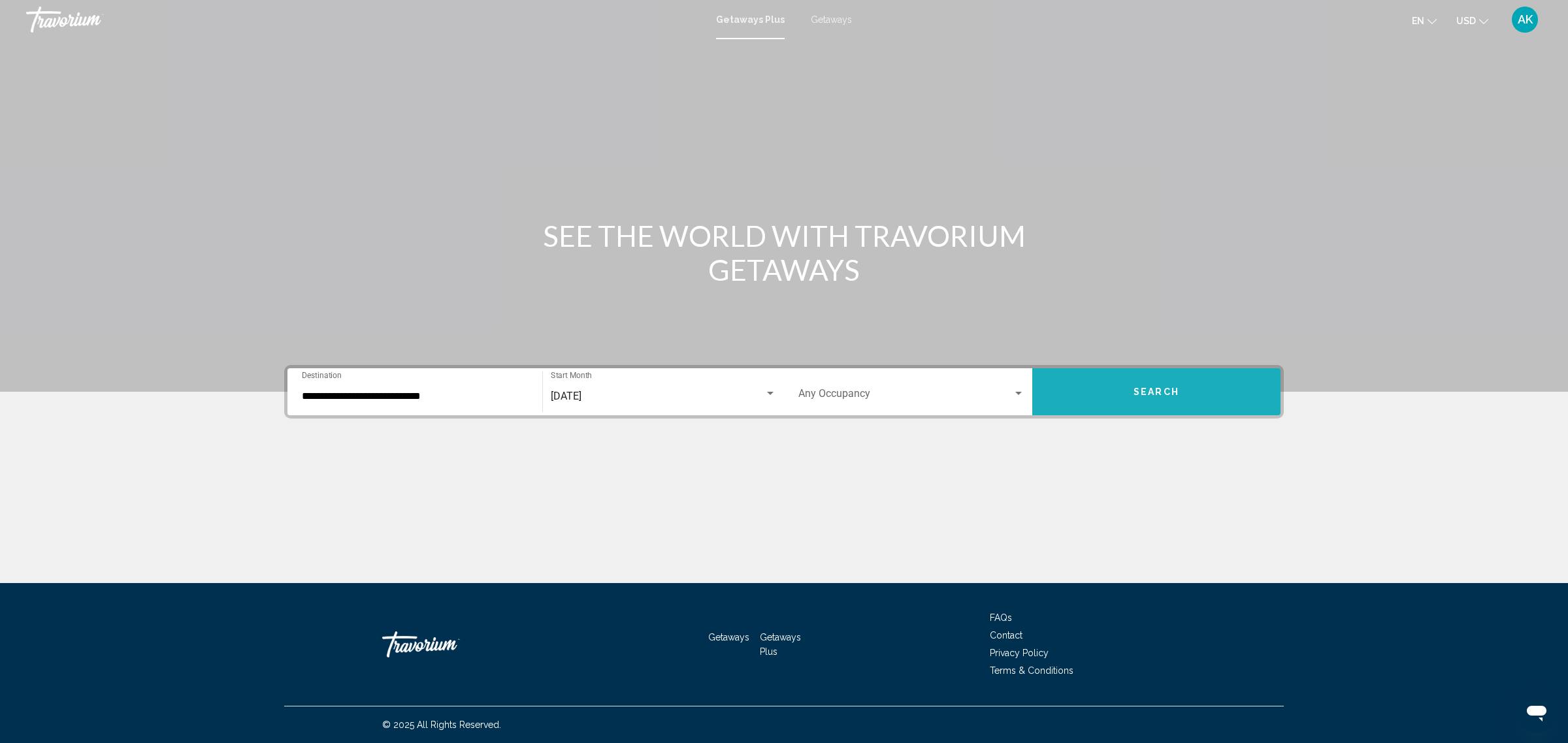
click at [1141, 407] on button "Search" at bounding box center [1156, 392] width 249 height 47
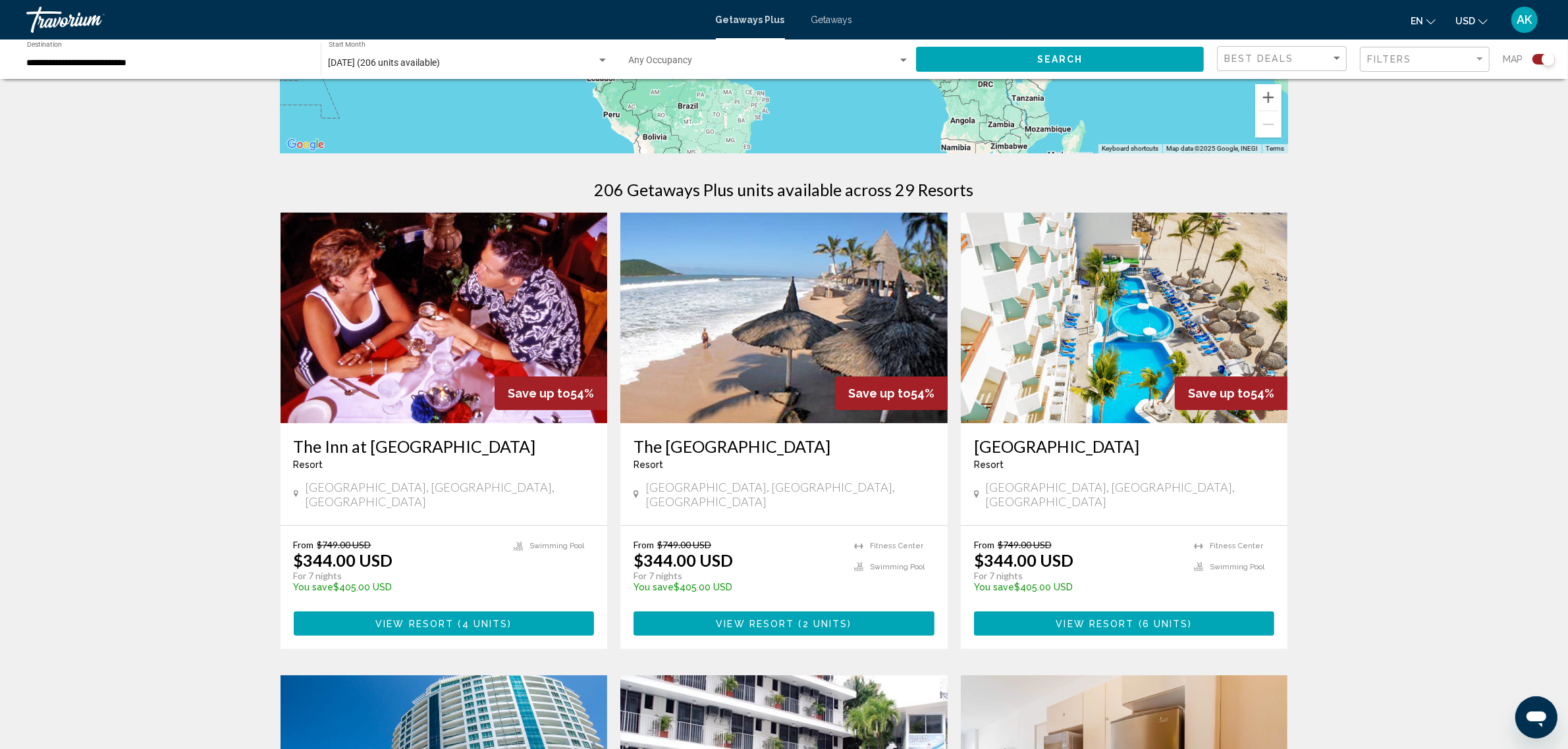
scroll to position [329, 0]
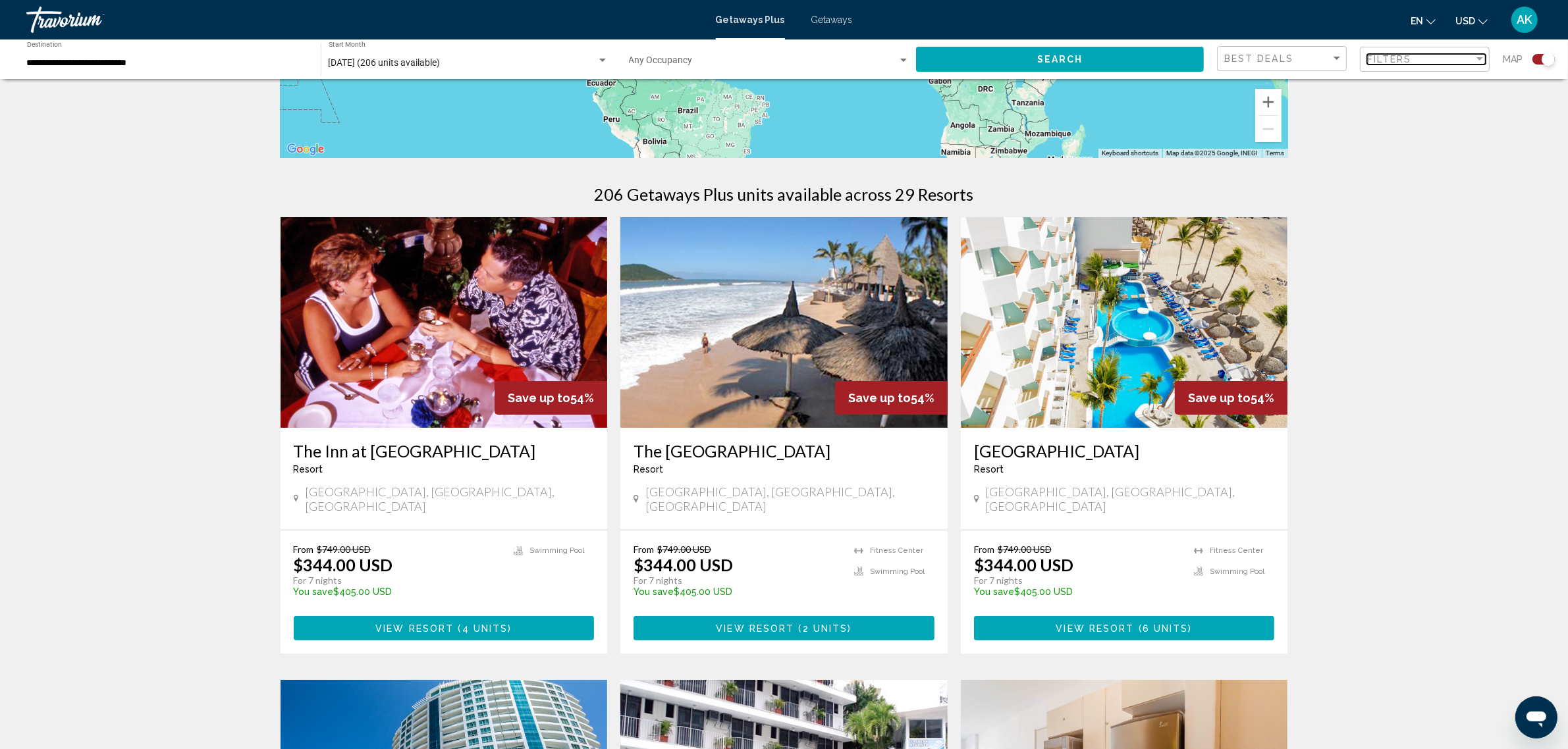
click at [1439, 61] on div "Filters" at bounding box center [1421, 59] width 106 height 11
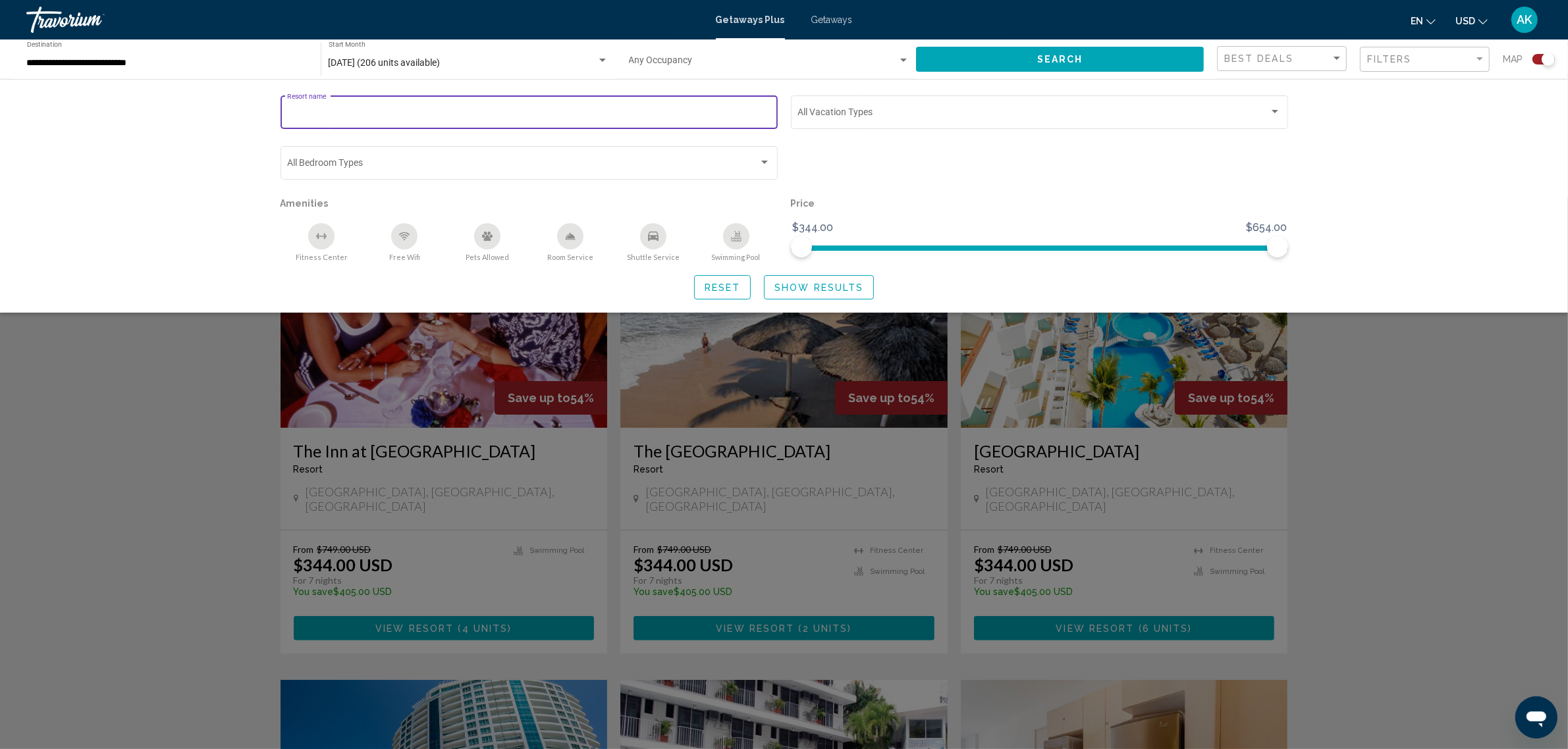
click at [379, 115] on input "Resort name" at bounding box center [528, 114] width 483 height 11
type input "****"
click at [838, 287] on span "Show Results" at bounding box center [819, 287] width 89 height 11
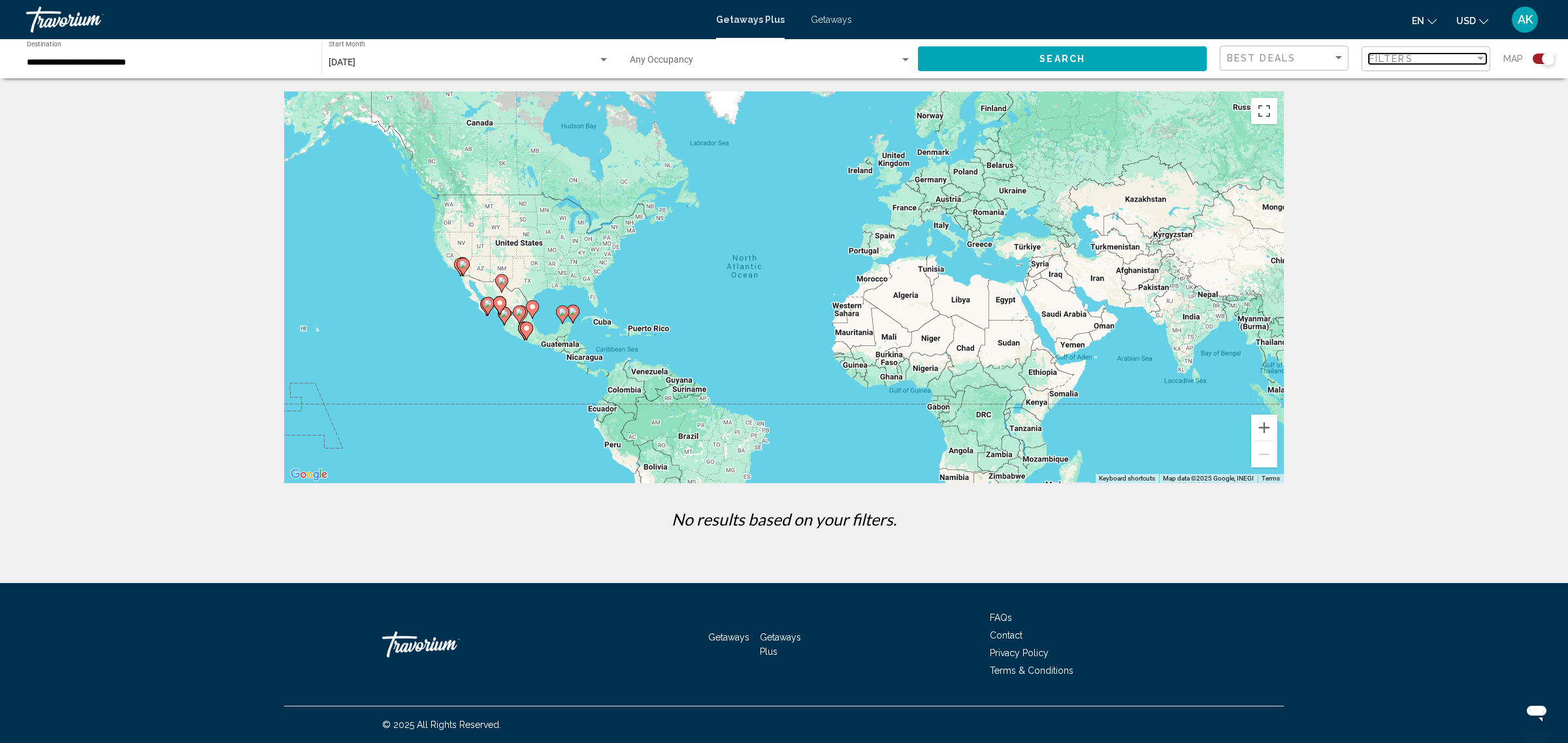
click at [1386, 62] on span "Filters" at bounding box center [1391, 59] width 44 height 11
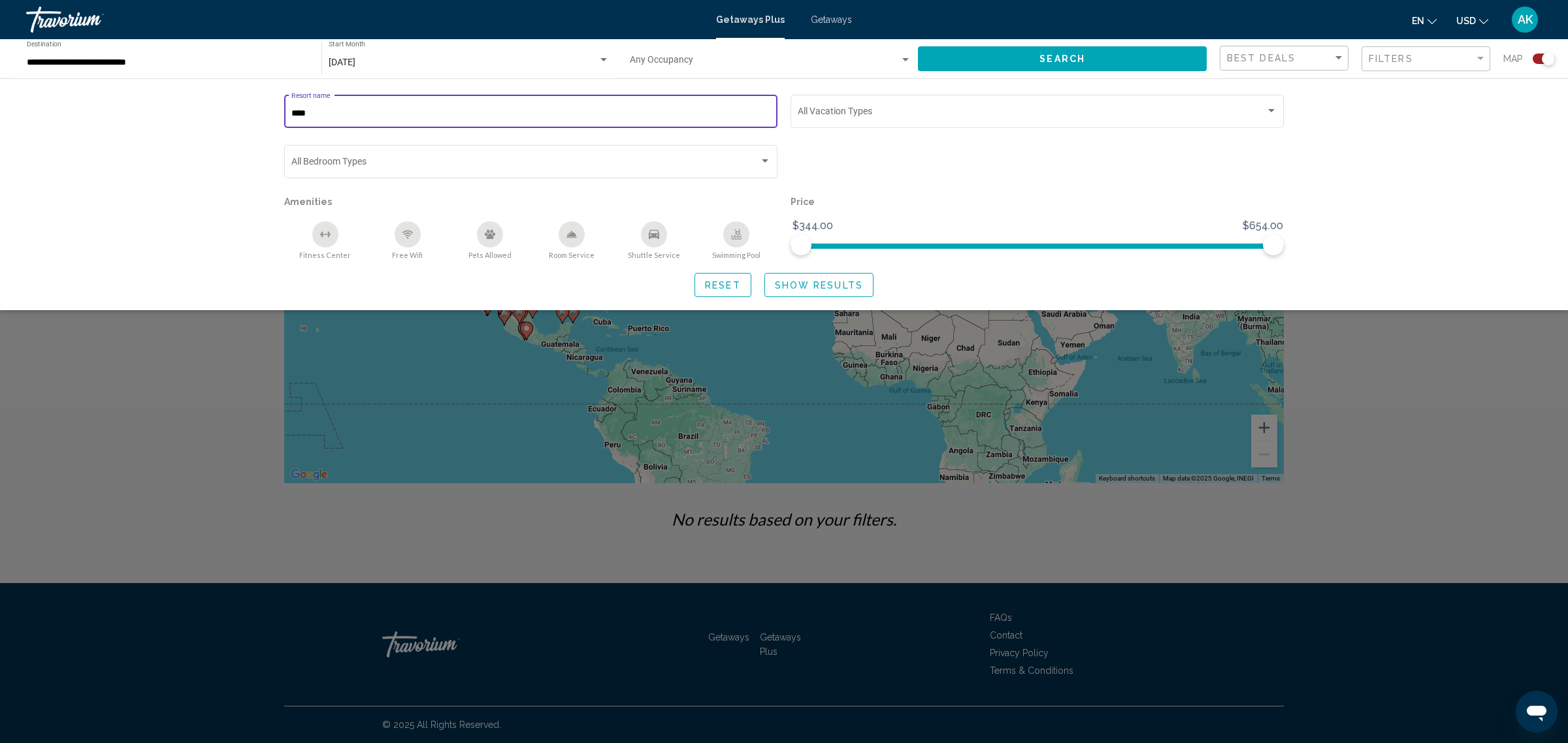
drag, startPoint x: 361, startPoint y: 109, endPoint x: 265, endPoint y: 114, distance: 96.1
click at [265, 114] on div "**** Resort name Vacation Types All Vacation Types Bedroom Types All Bedroom Ty…" at bounding box center [784, 195] width 1052 height 205
type input "*****"
click at [854, 288] on span "Show Results" at bounding box center [819, 285] width 88 height 11
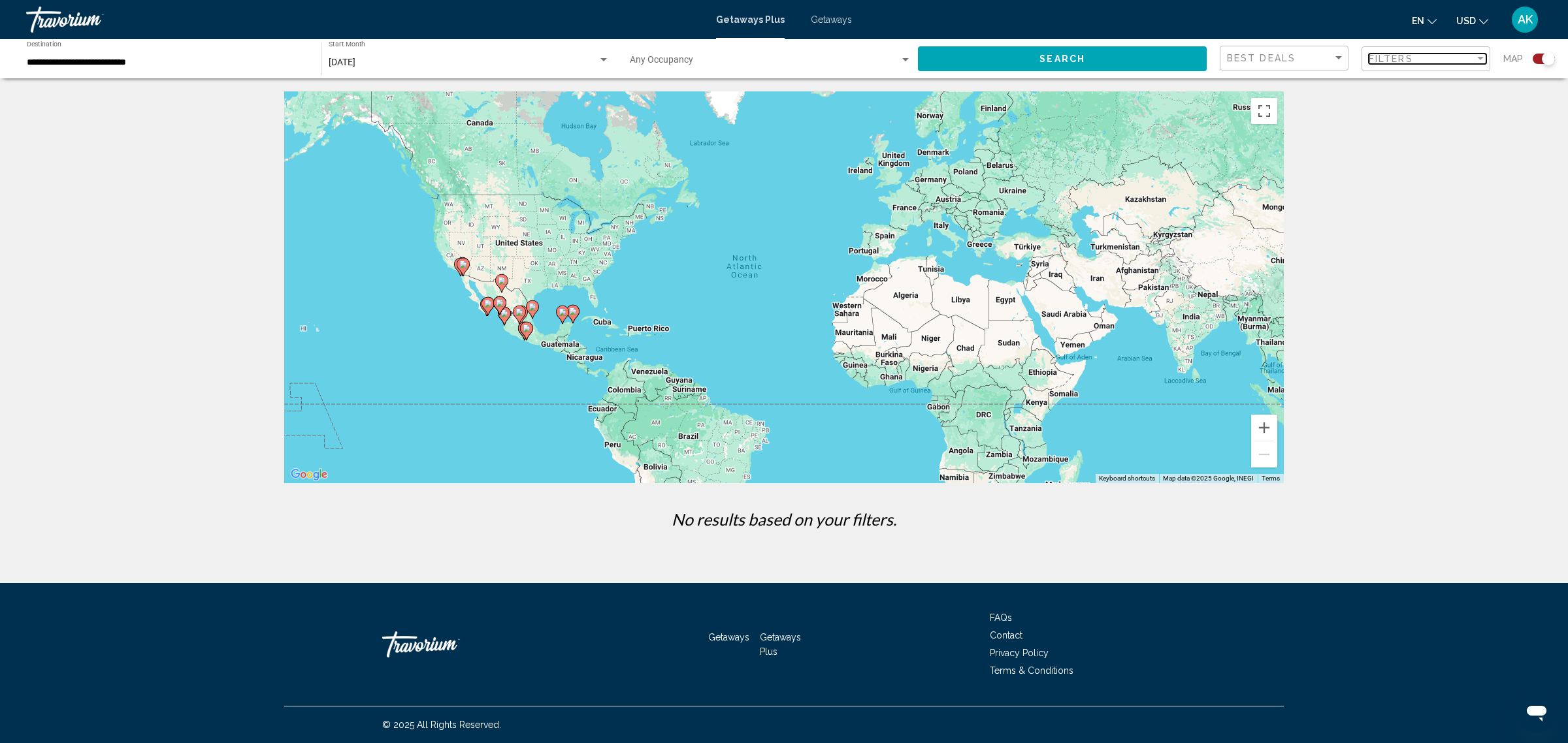
click at [1377, 60] on span "Filters" at bounding box center [1391, 59] width 44 height 11
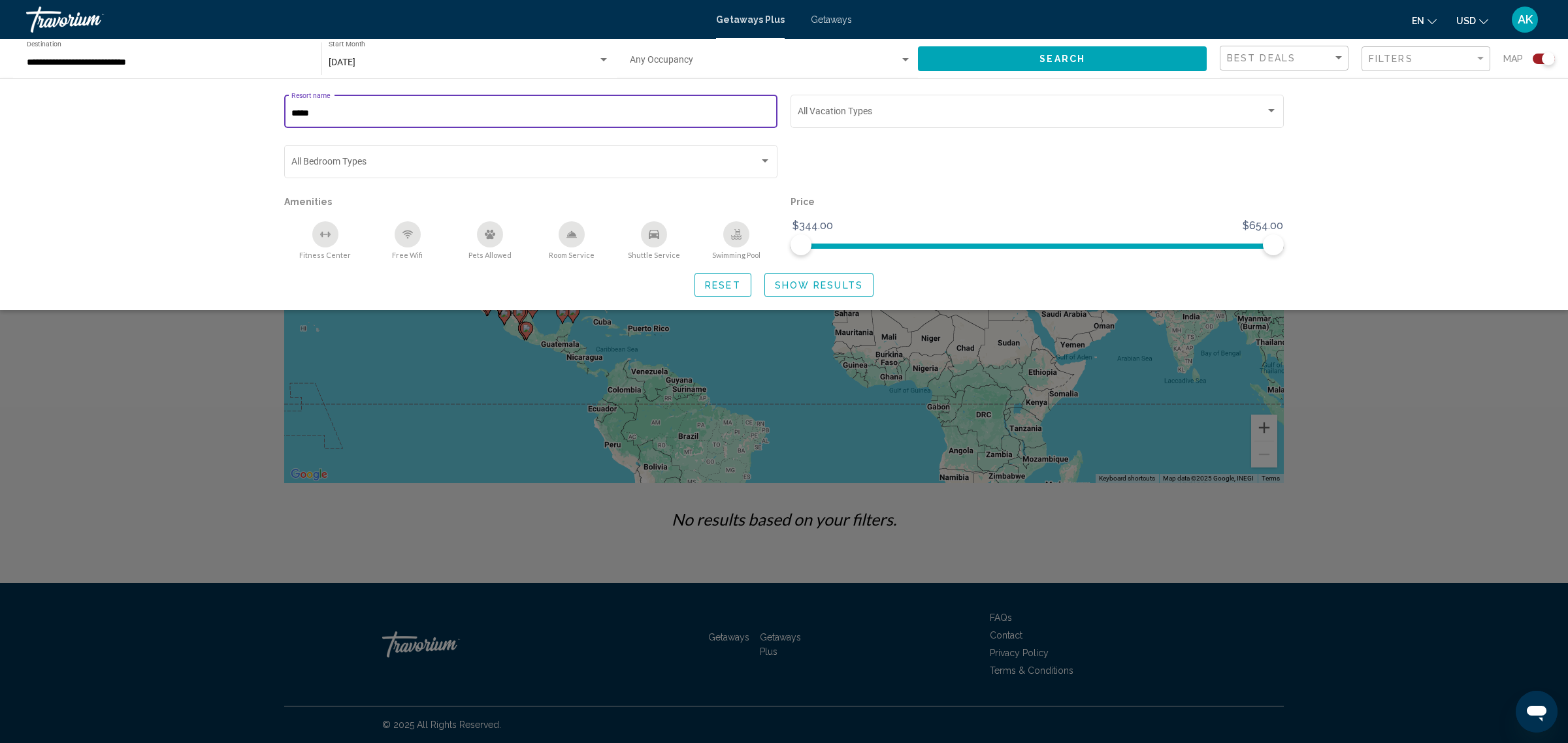
drag, startPoint x: 326, startPoint y: 112, endPoint x: 253, endPoint y: 115, distance: 73.1
click at [253, 115] on div "***** Resort name Vacation Types All Vacation Types Bedroom Types All Bedroom T…" at bounding box center [784, 195] width 1568 height 232
type input "**********"
click at [786, 284] on span "Show Results" at bounding box center [819, 285] width 88 height 11
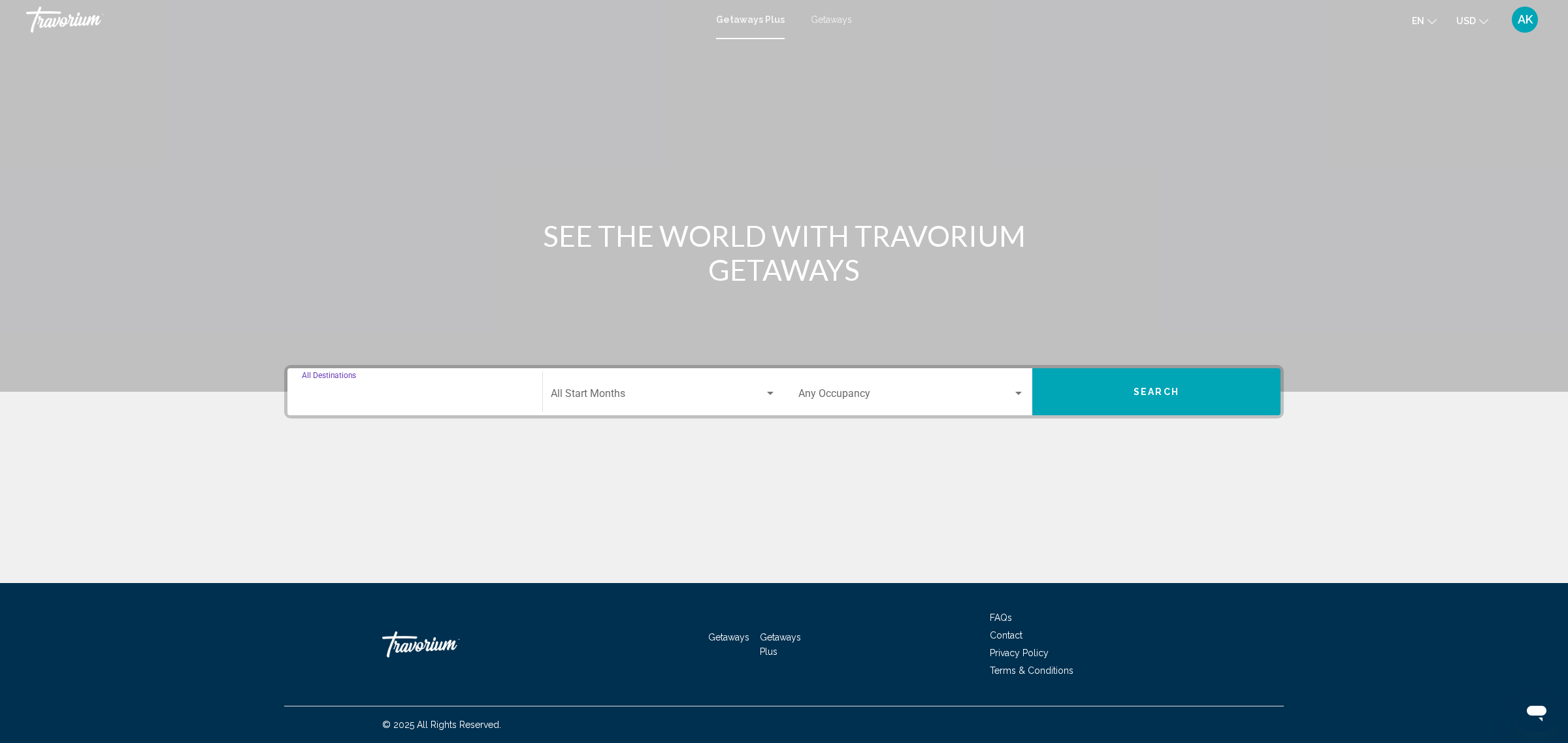
click at [421, 391] on input "Destination All Destinations" at bounding box center [414, 396] width 226 height 12
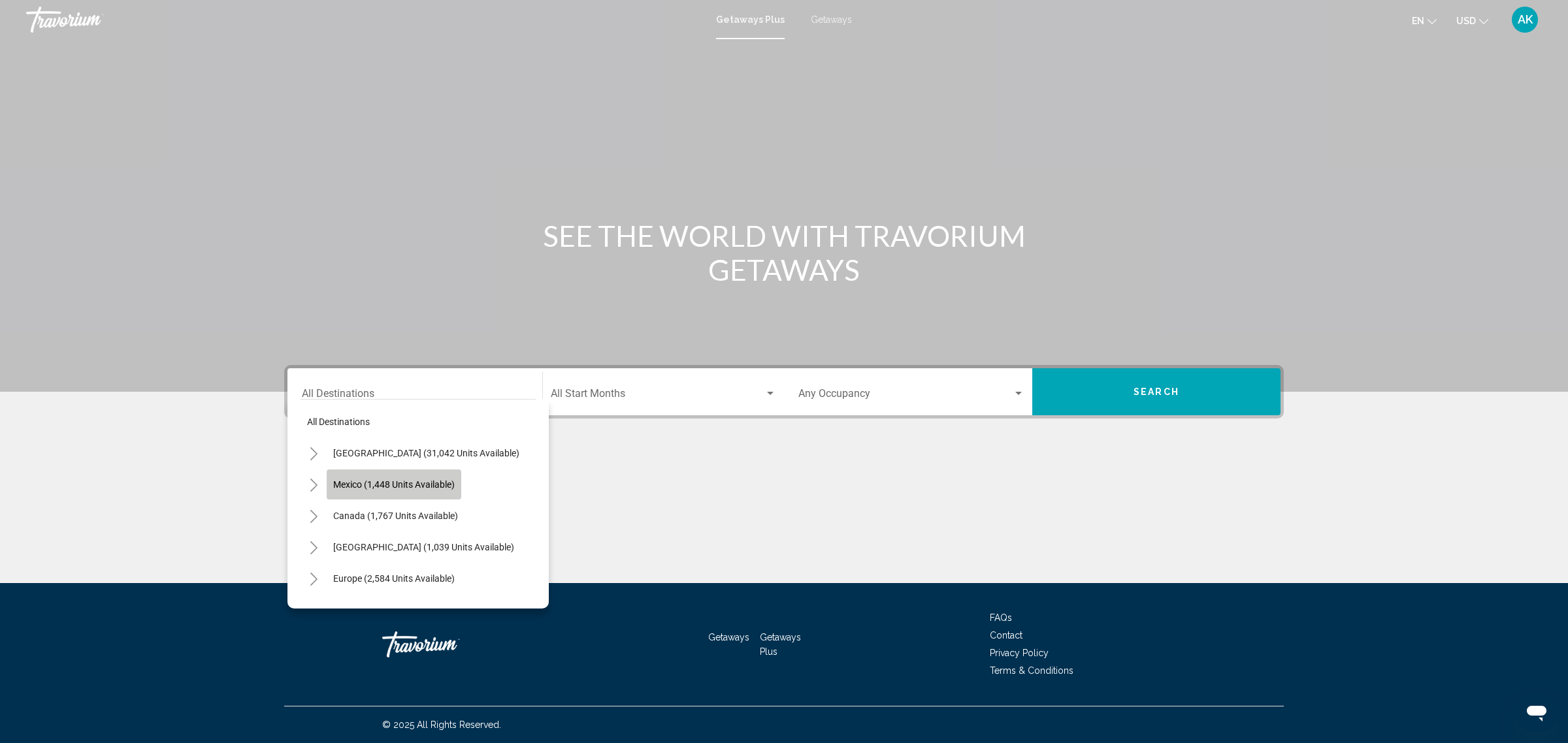
click at [422, 480] on span "Mexico (1,448 units available)" at bounding box center [394, 484] width 122 height 11
type input "**********"
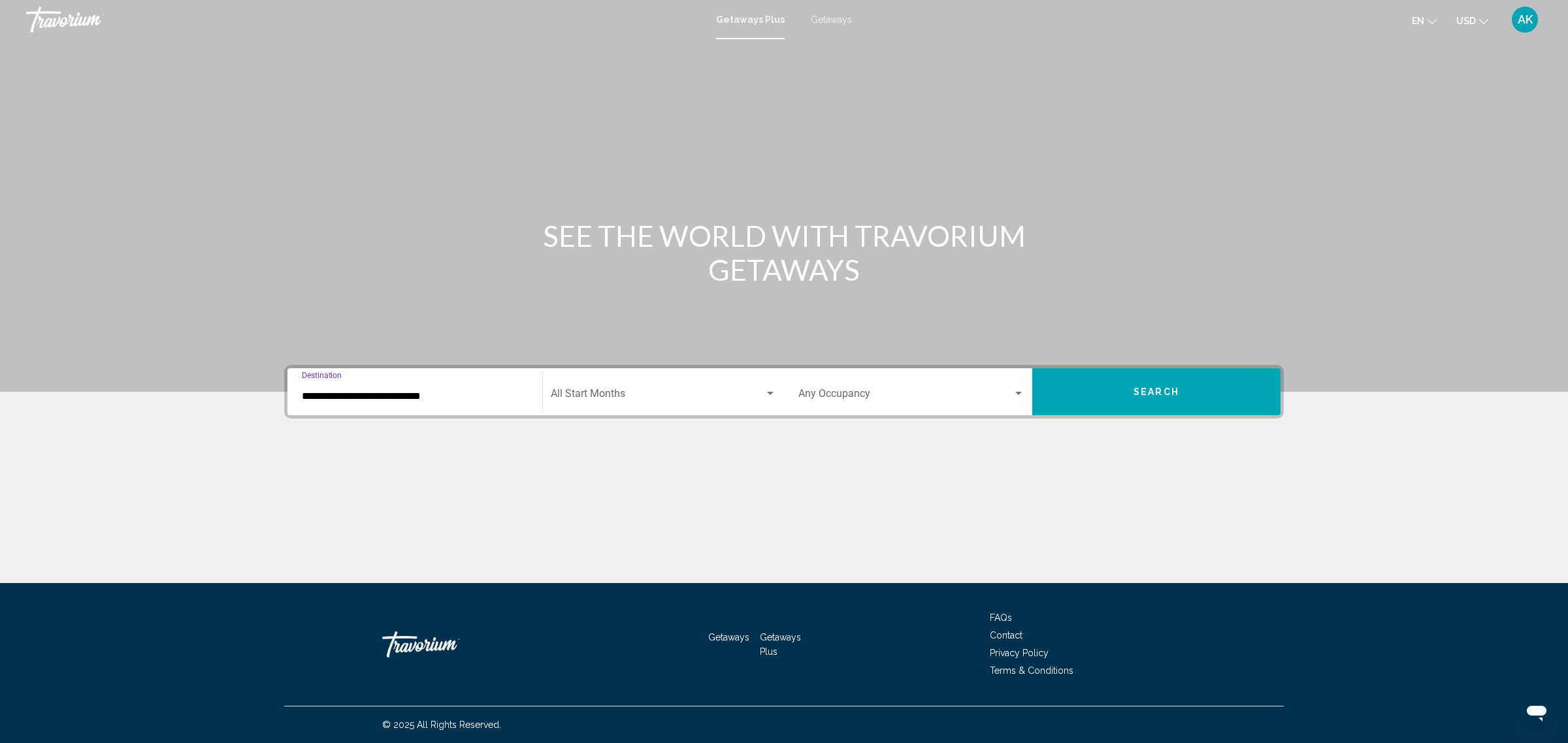
click at [637, 394] on span "Search widget" at bounding box center [658, 396] width 214 height 12
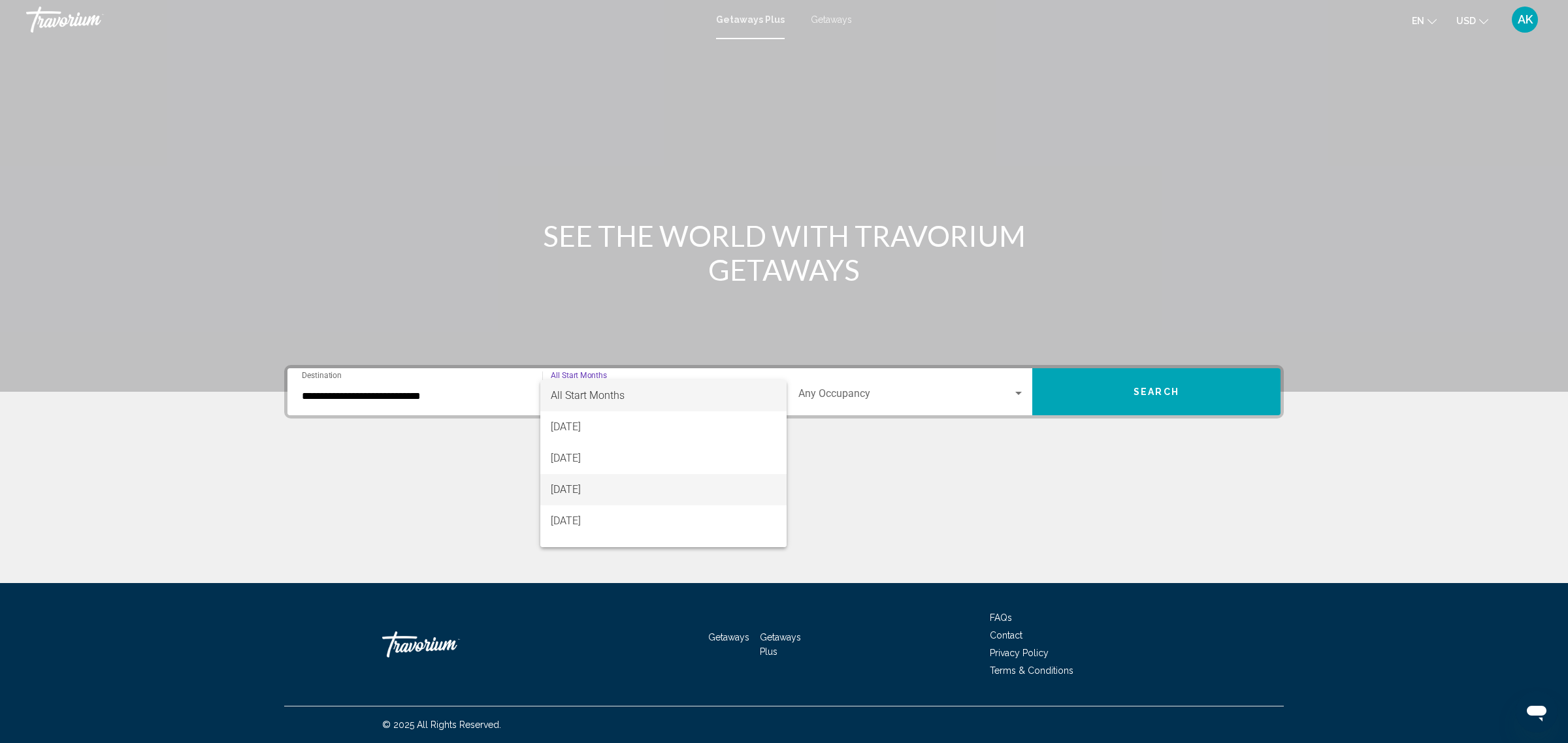
click at [625, 489] on span "[DATE]" at bounding box center [663, 490] width 226 height 32
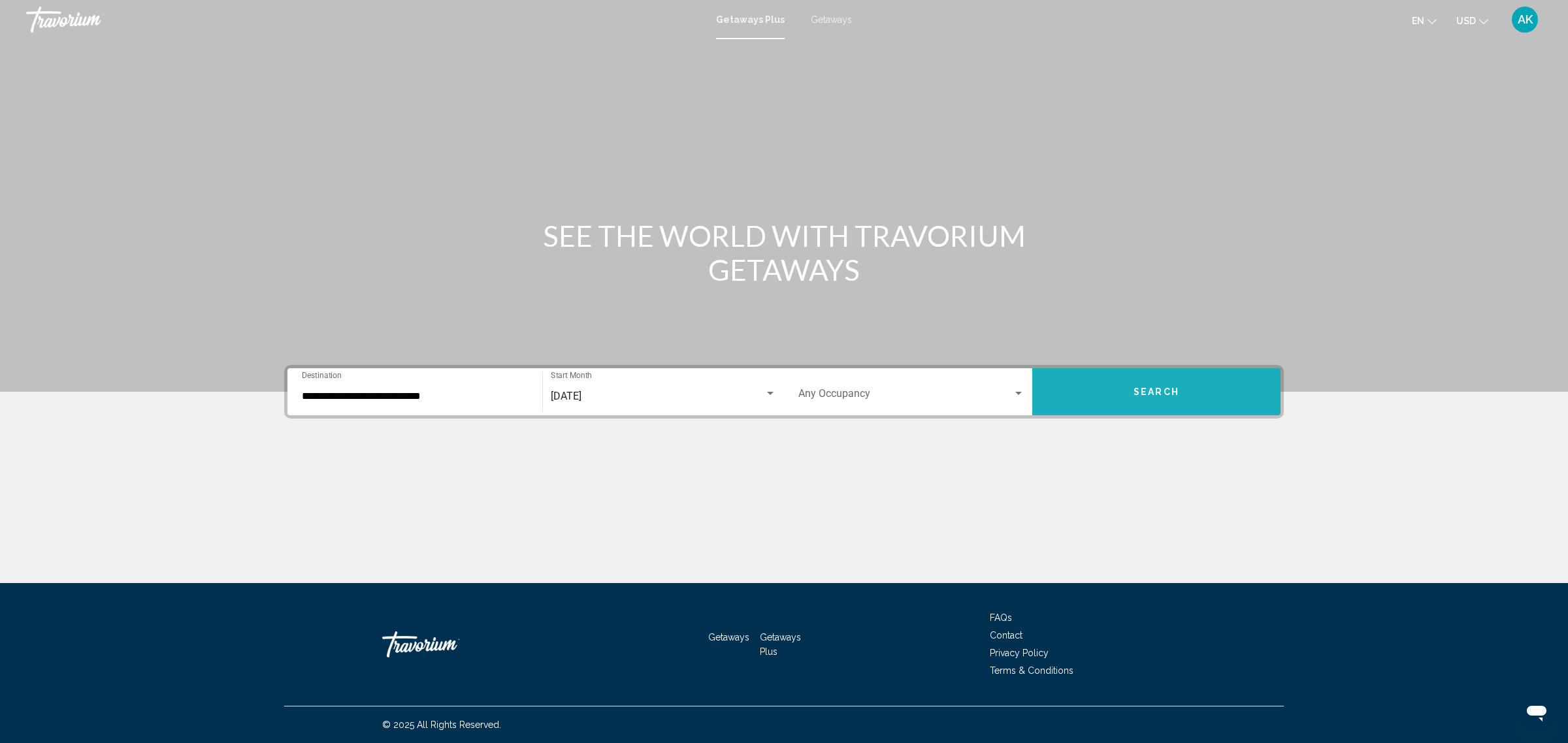
click at [1127, 389] on button "Search" at bounding box center [1156, 392] width 249 height 47
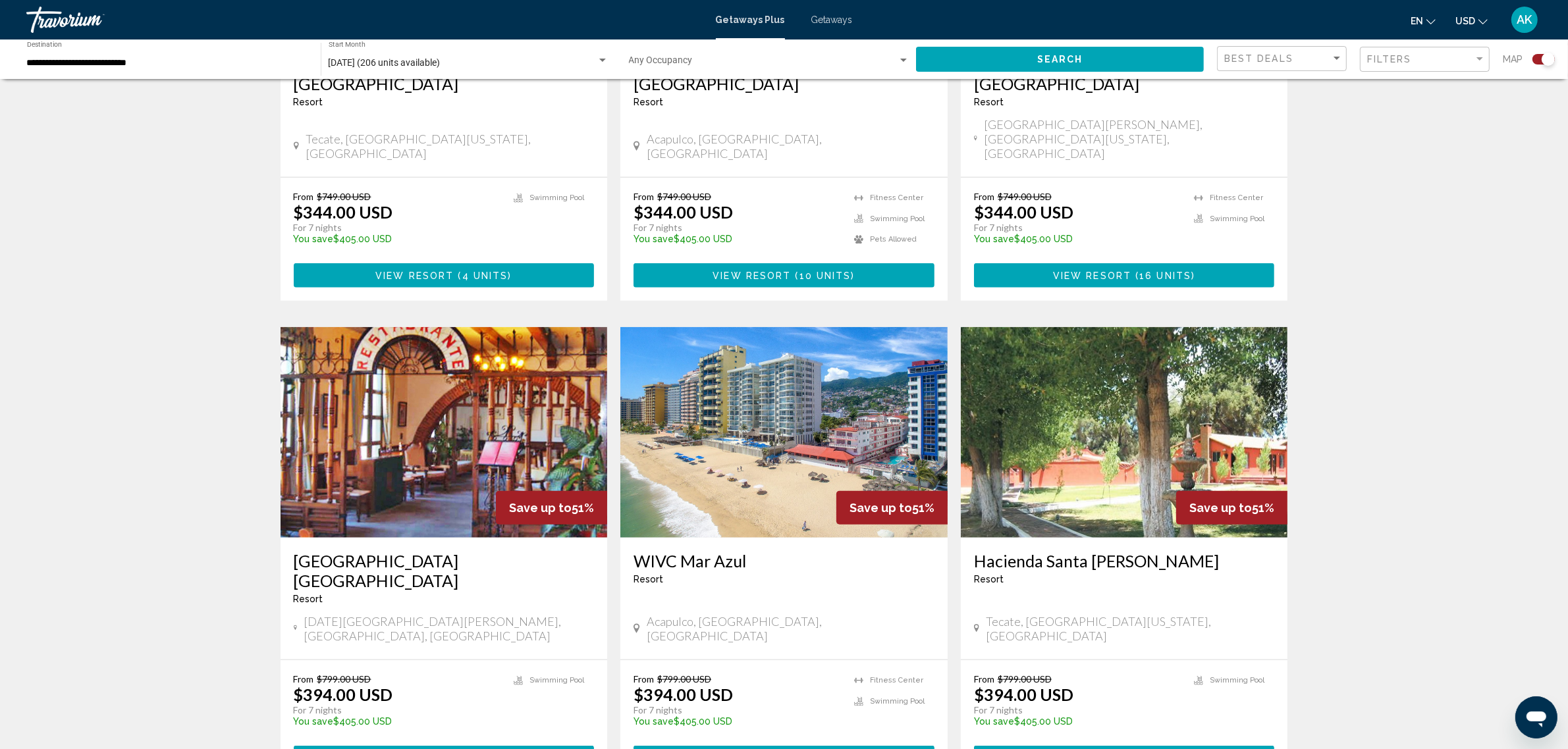
scroll to position [1728, 0]
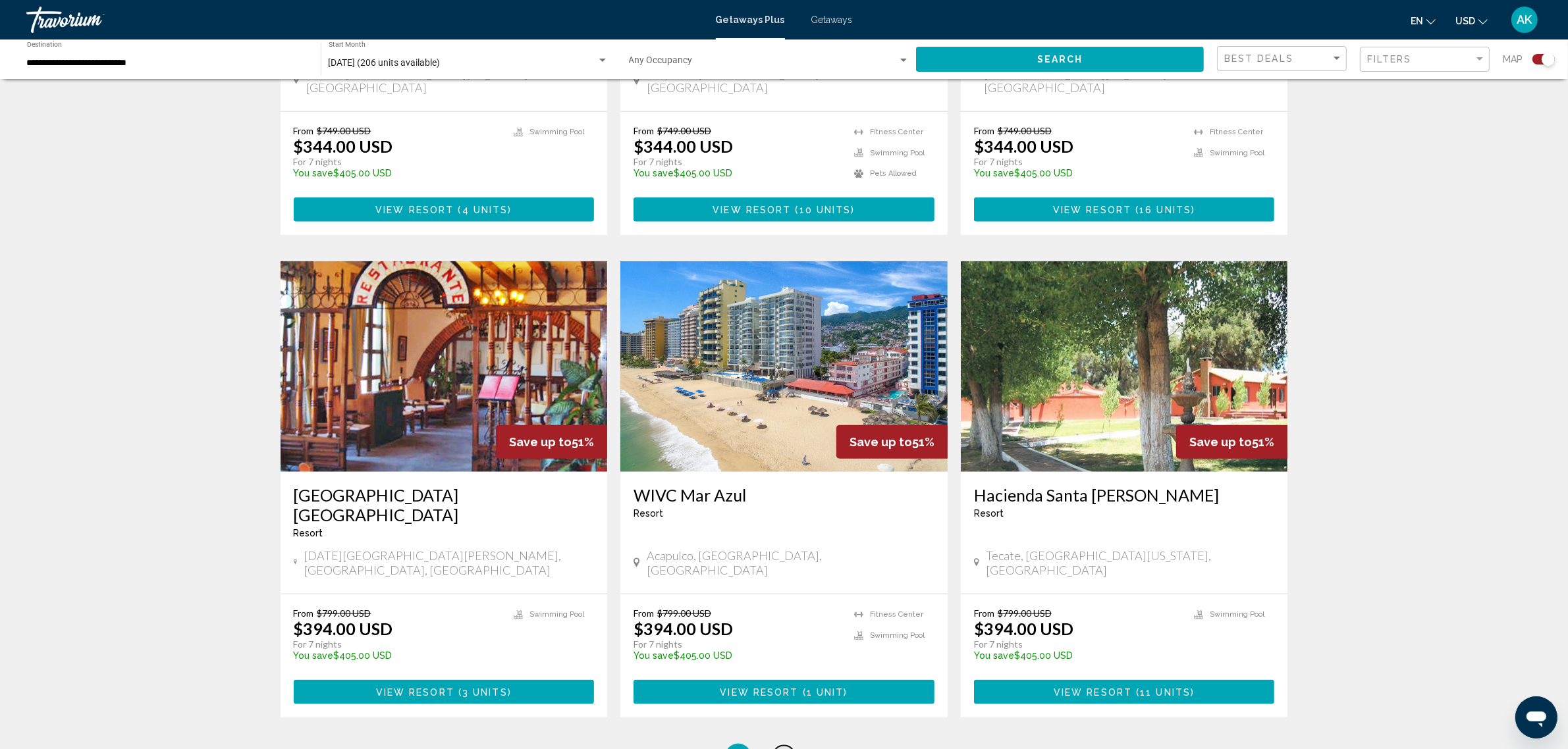
click at [786, 749] on span "2" at bounding box center [784, 757] width 7 height 15
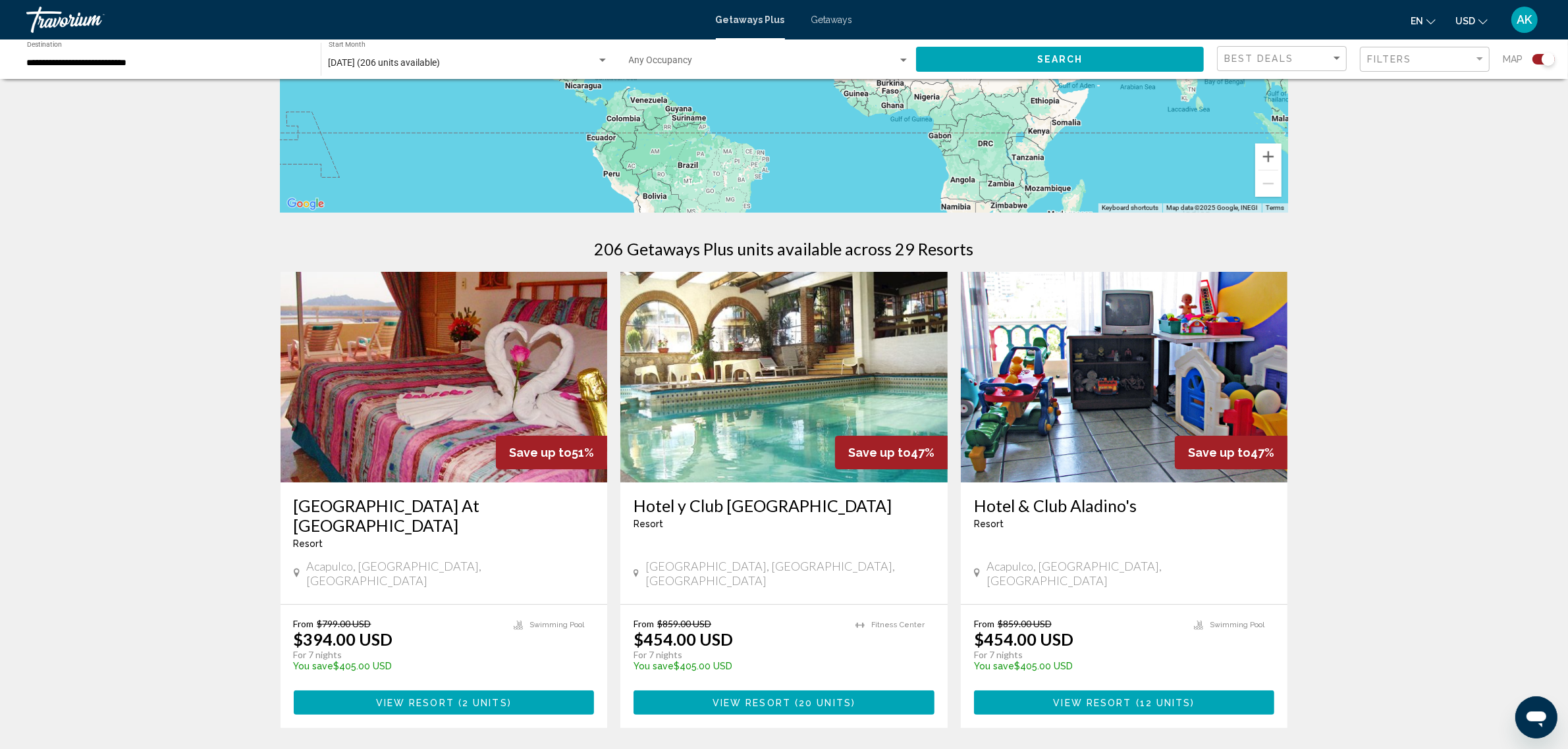
scroll to position [247, 0]
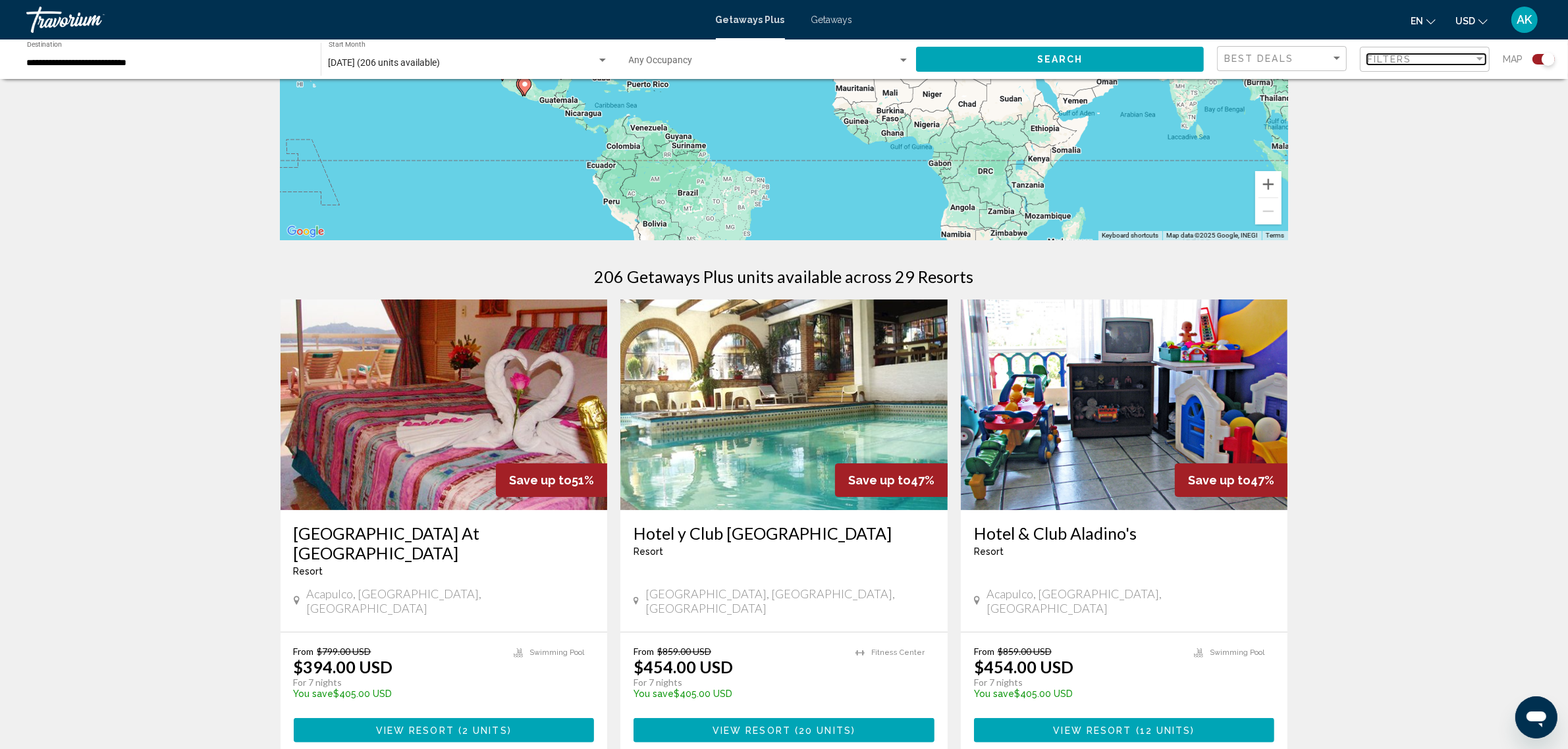
click at [1392, 59] on span "Filters" at bounding box center [1390, 59] width 45 height 11
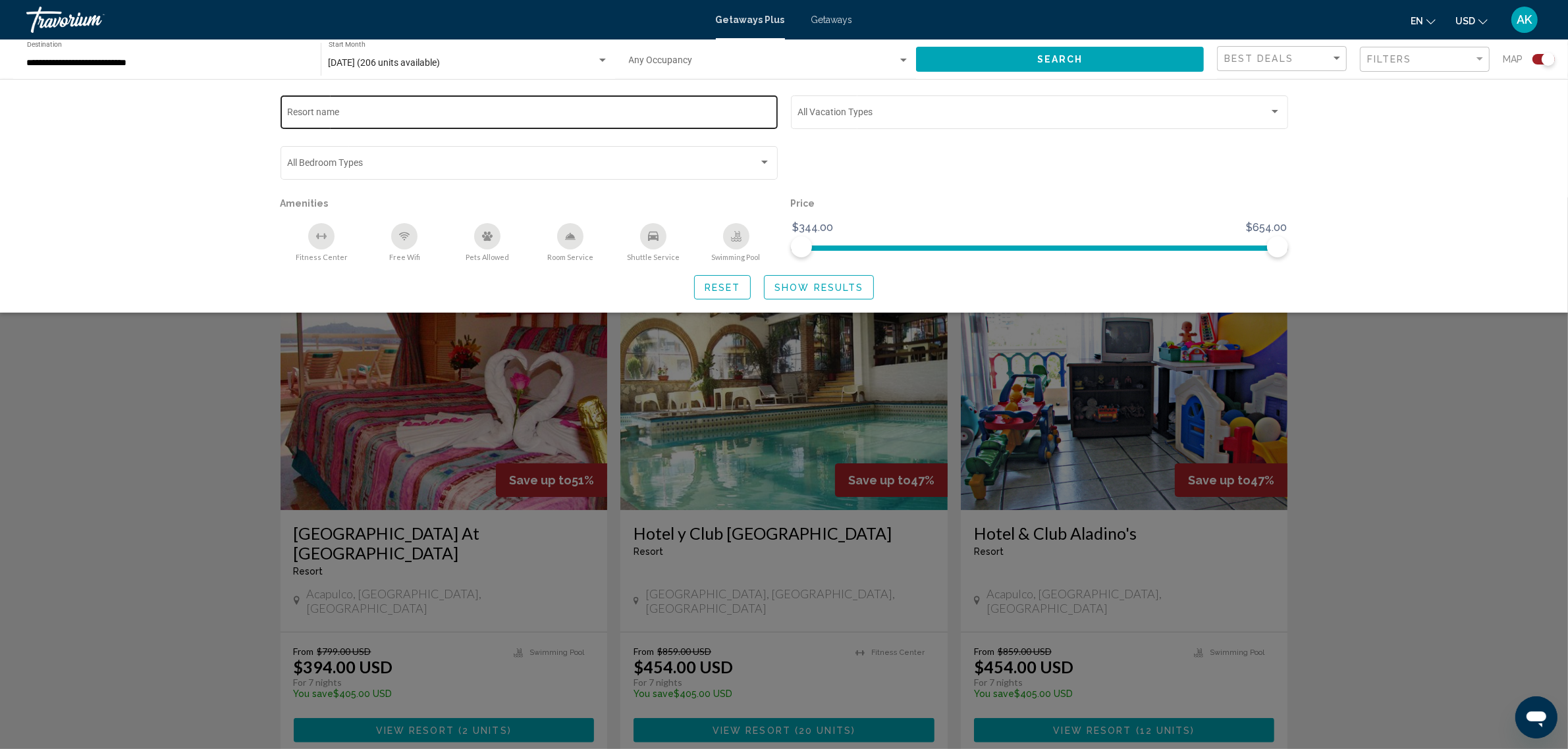
click at [357, 106] on div "Resort name" at bounding box center [528, 110] width 483 height 36
type input "*******"
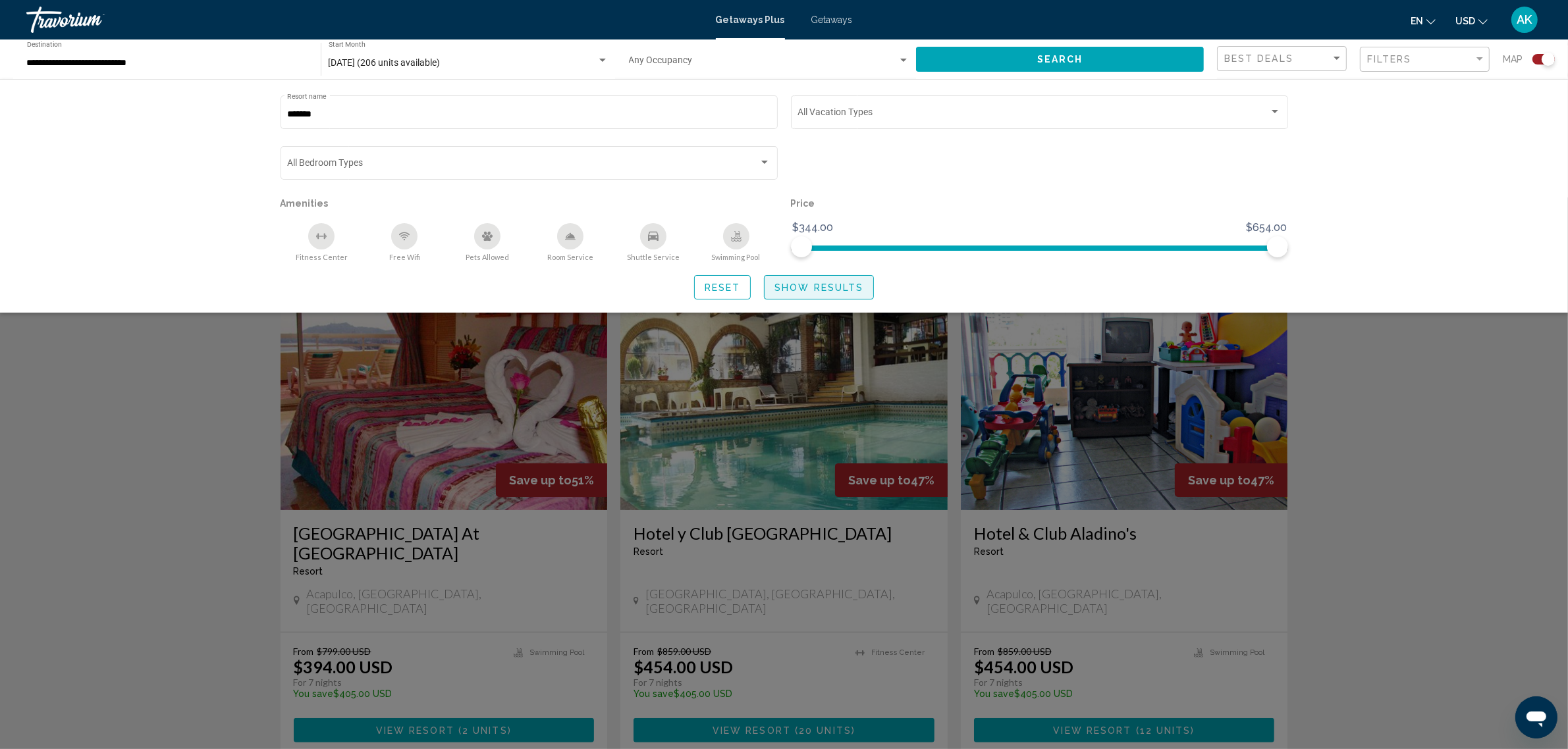
click at [799, 288] on span "Show Results" at bounding box center [819, 287] width 89 height 11
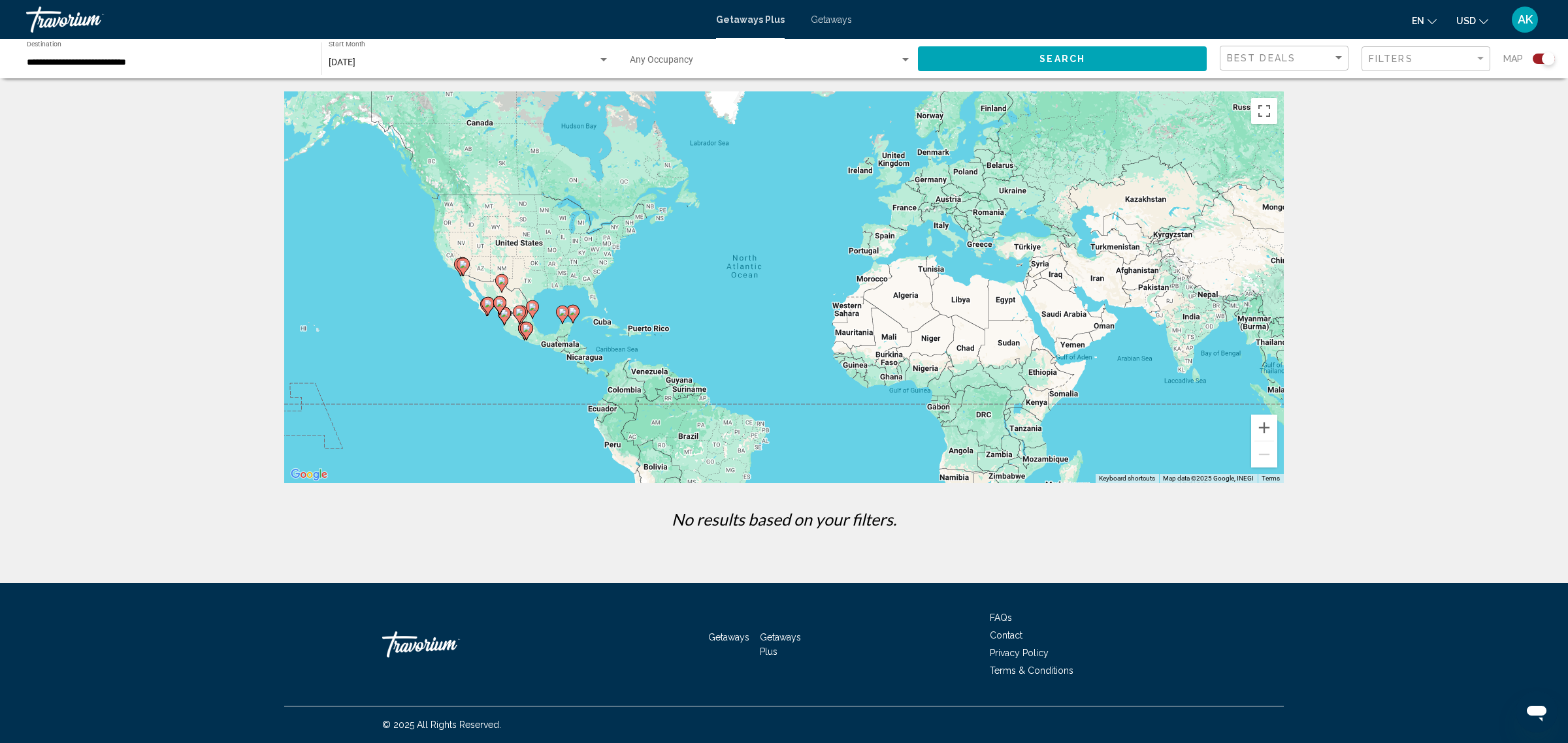
click at [822, 21] on span "Getaways" at bounding box center [831, 19] width 41 height 11
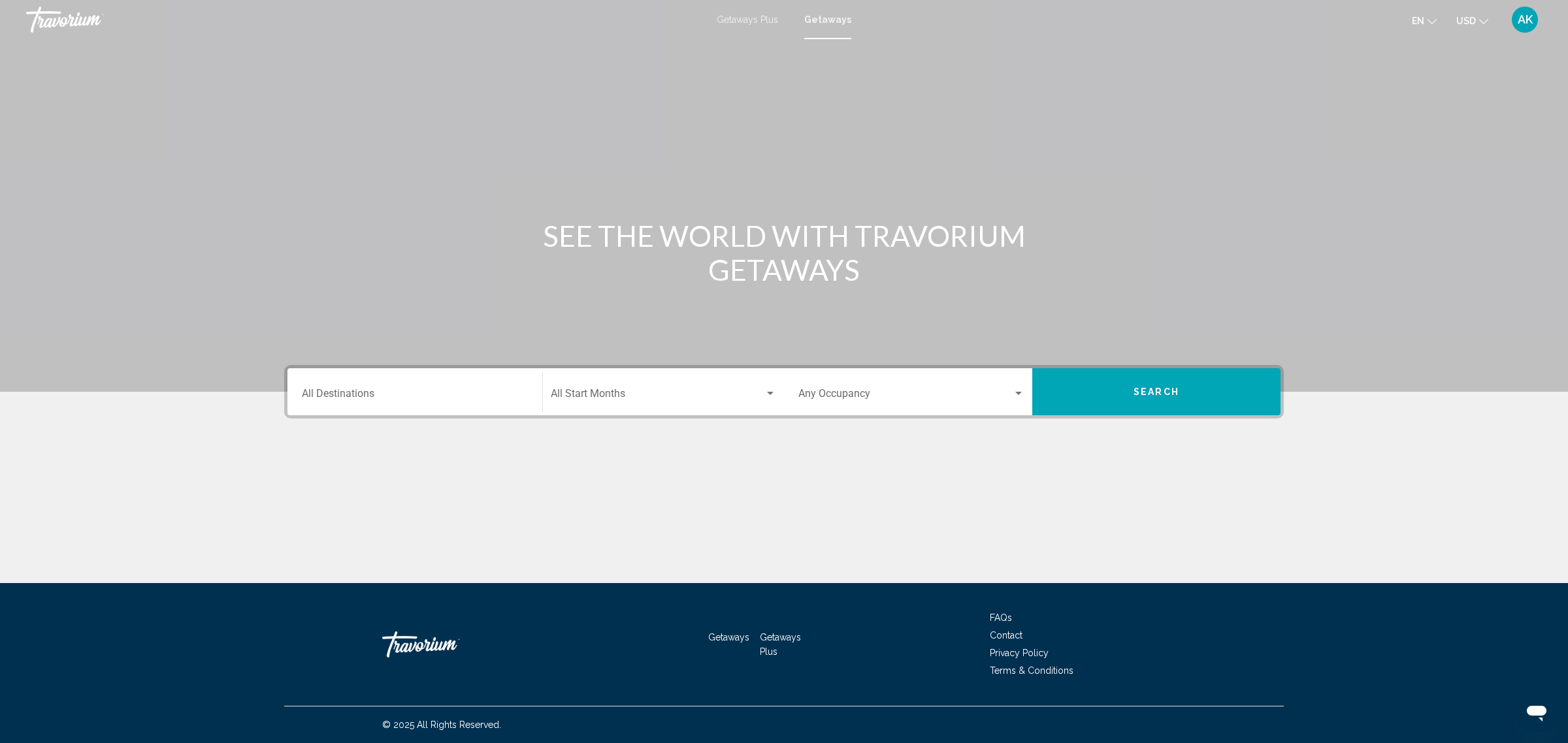
click at [350, 388] on div "Destination All Destinations" at bounding box center [414, 392] width 226 height 41
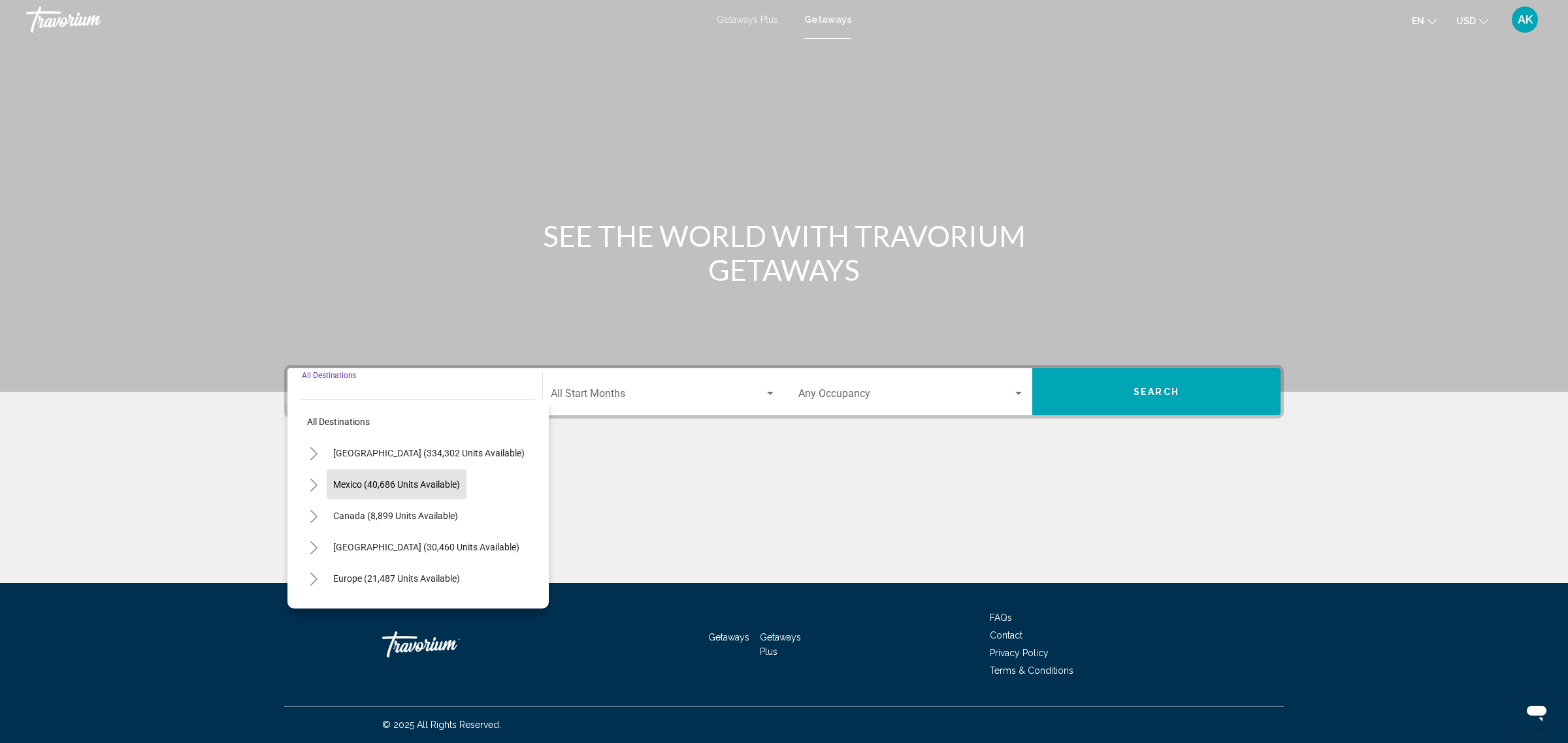
click at [406, 482] on span "Mexico (40,686 units available)" at bounding box center [397, 484] width 127 height 11
type input "**********"
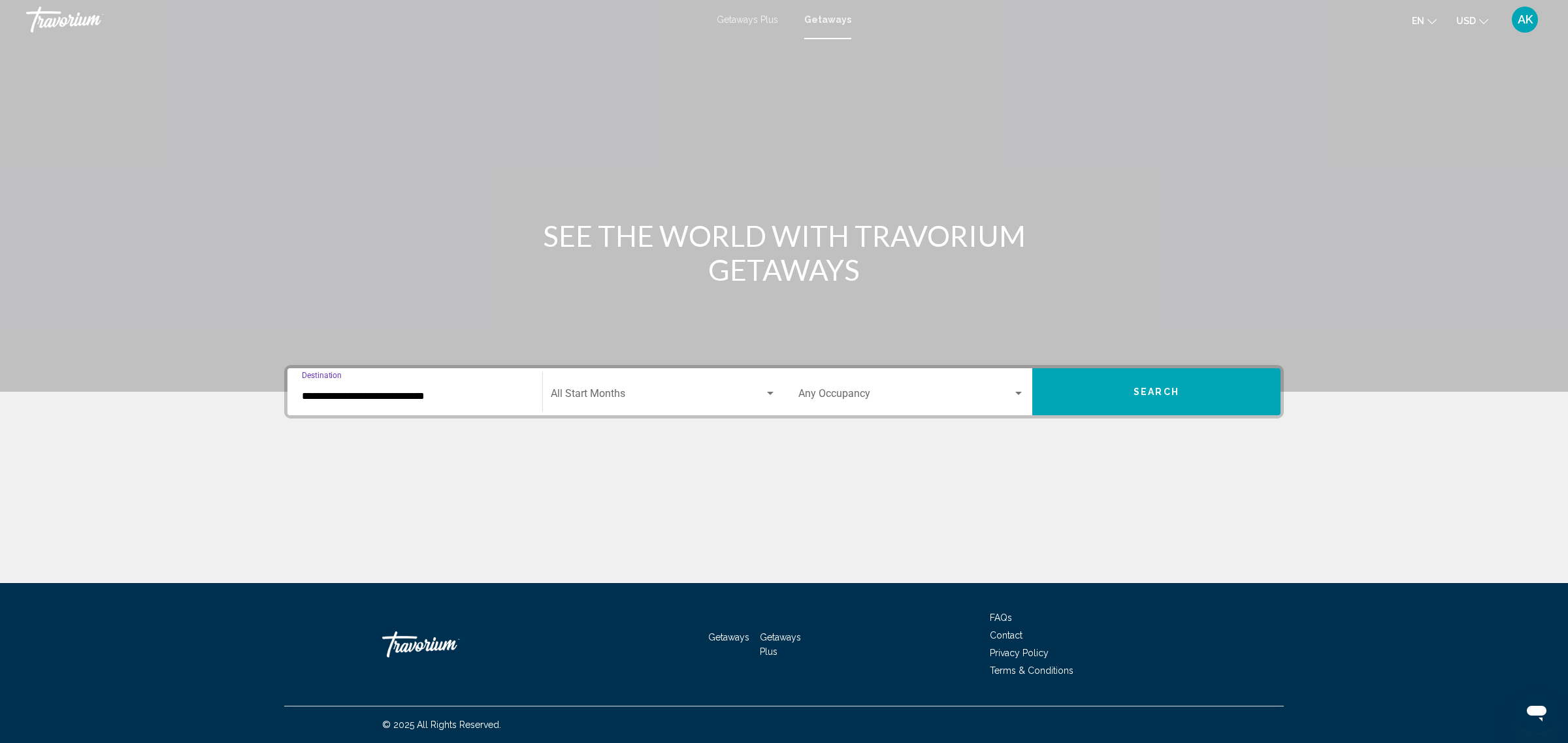
click at [622, 389] on div "Start Month All Start Months" at bounding box center [663, 392] width 226 height 41
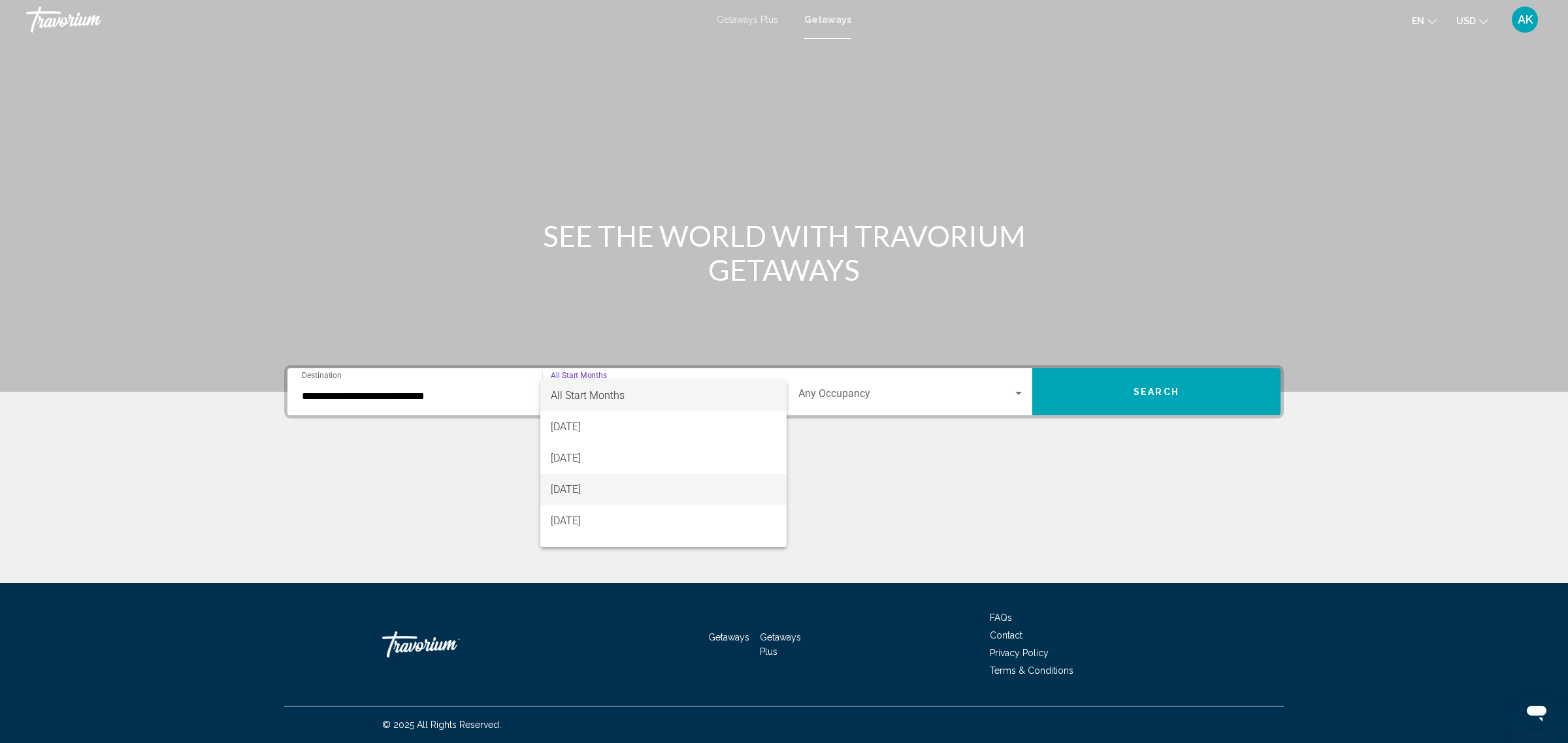
click at [617, 487] on span "[DATE]" at bounding box center [663, 490] width 226 height 32
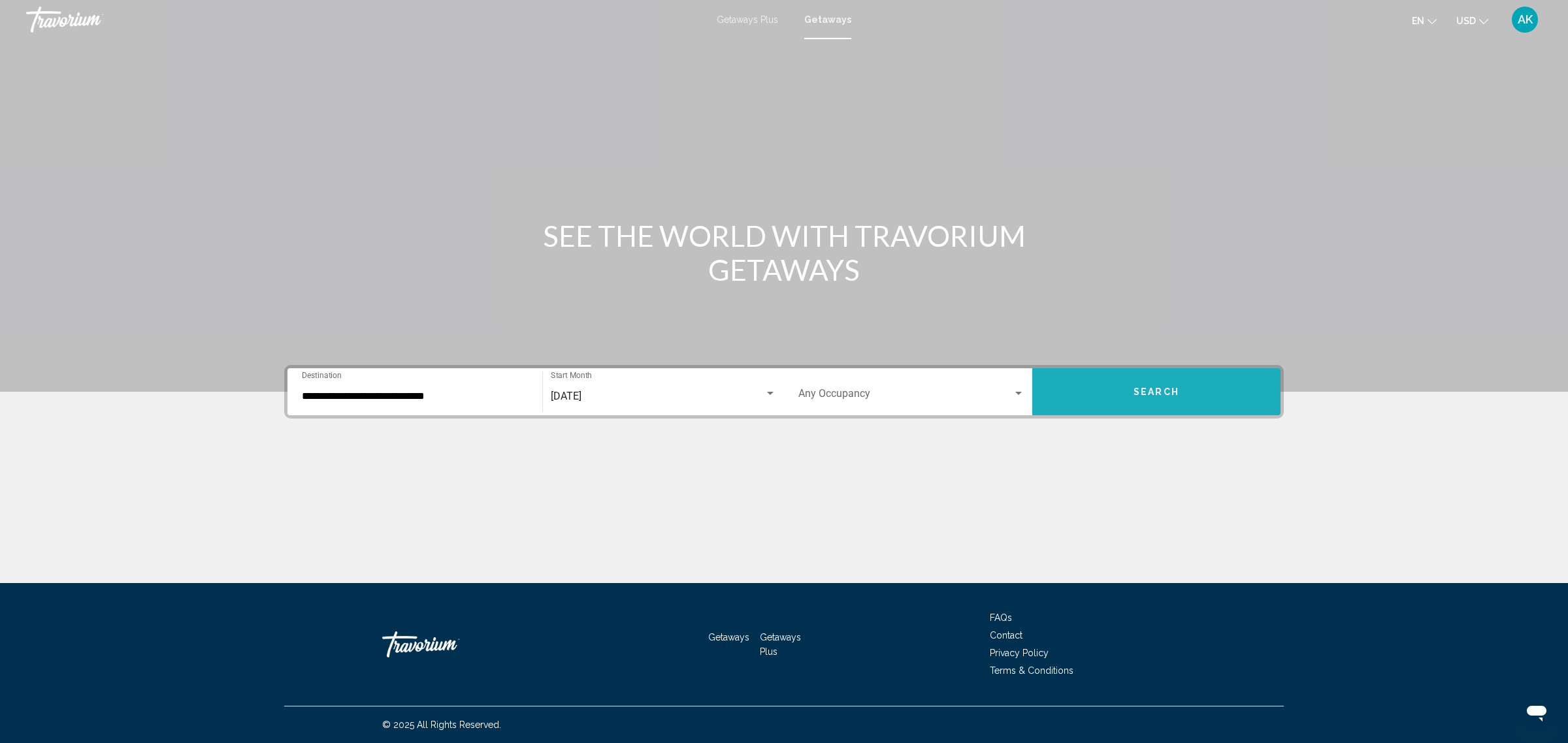
click at [1106, 402] on button "Search" at bounding box center [1156, 392] width 249 height 47
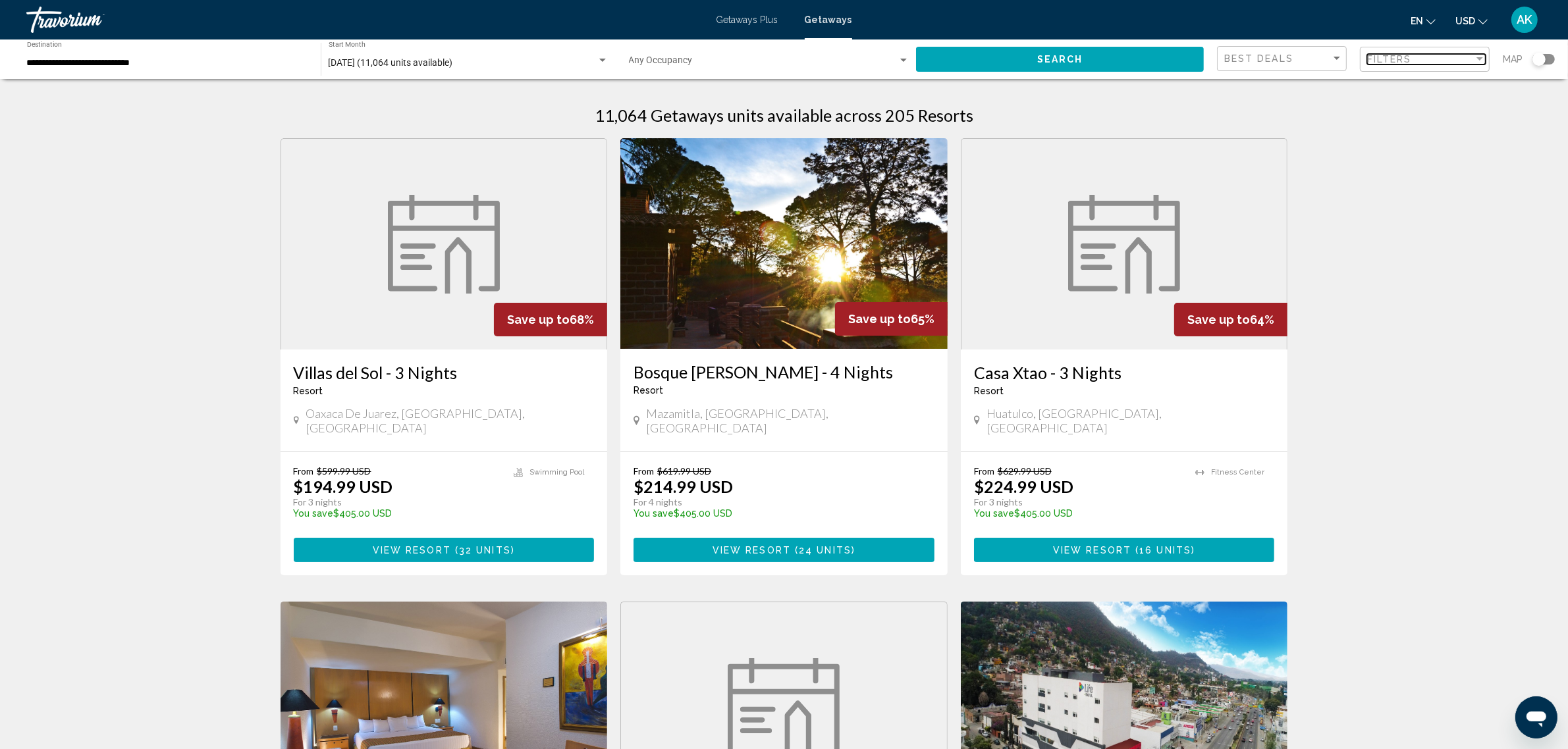
click at [1383, 63] on span "Filters" at bounding box center [1390, 59] width 45 height 11
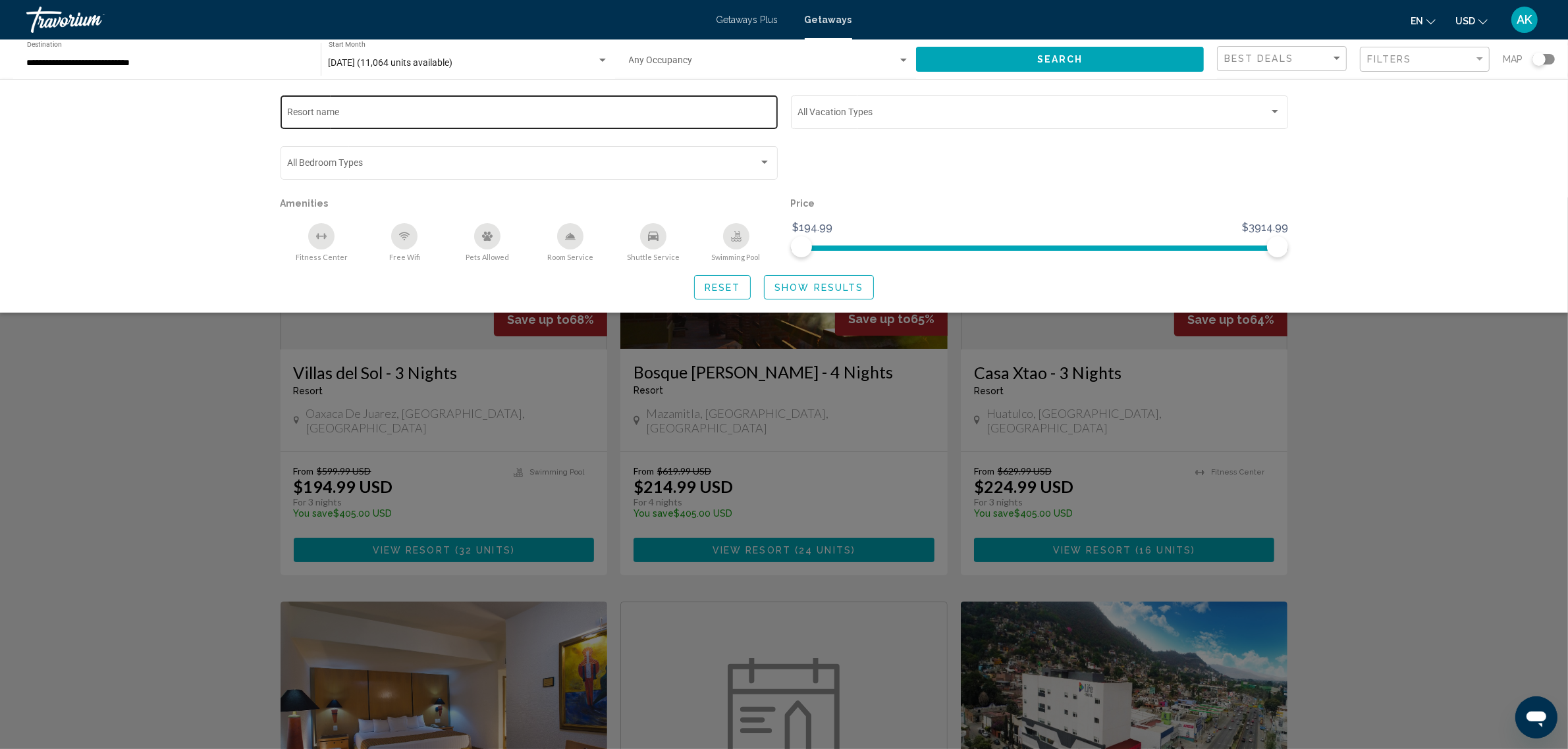
click at [364, 112] on input "Resort name" at bounding box center [528, 114] width 483 height 11
type input "*******"
click at [807, 290] on span "Show Results" at bounding box center [819, 287] width 89 height 11
